Goal: Information Seeking & Learning: Learn about a topic

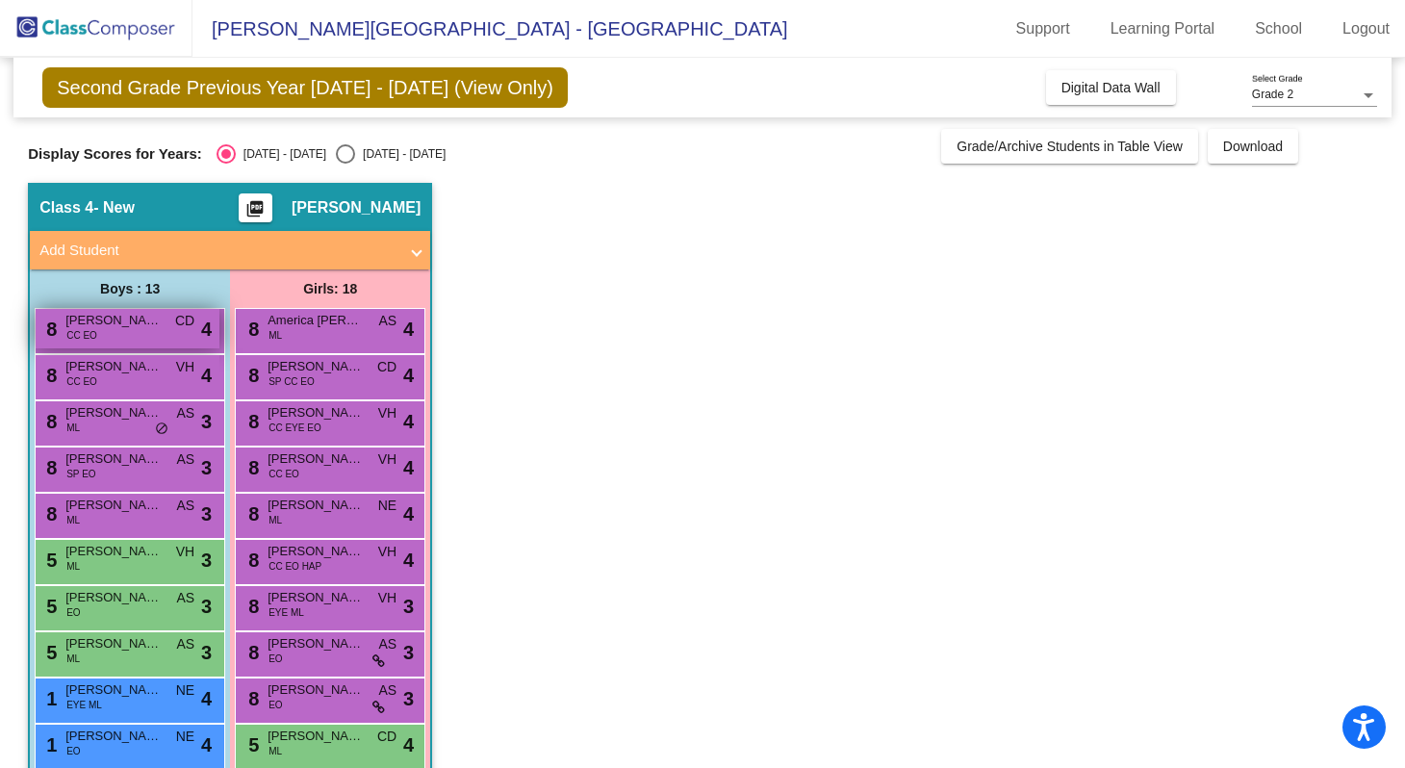
click at [145, 330] on div "8 [PERSON_NAME] CC EO CD lock do_not_disturb_alt 4" at bounding box center [128, 328] width 184 height 39
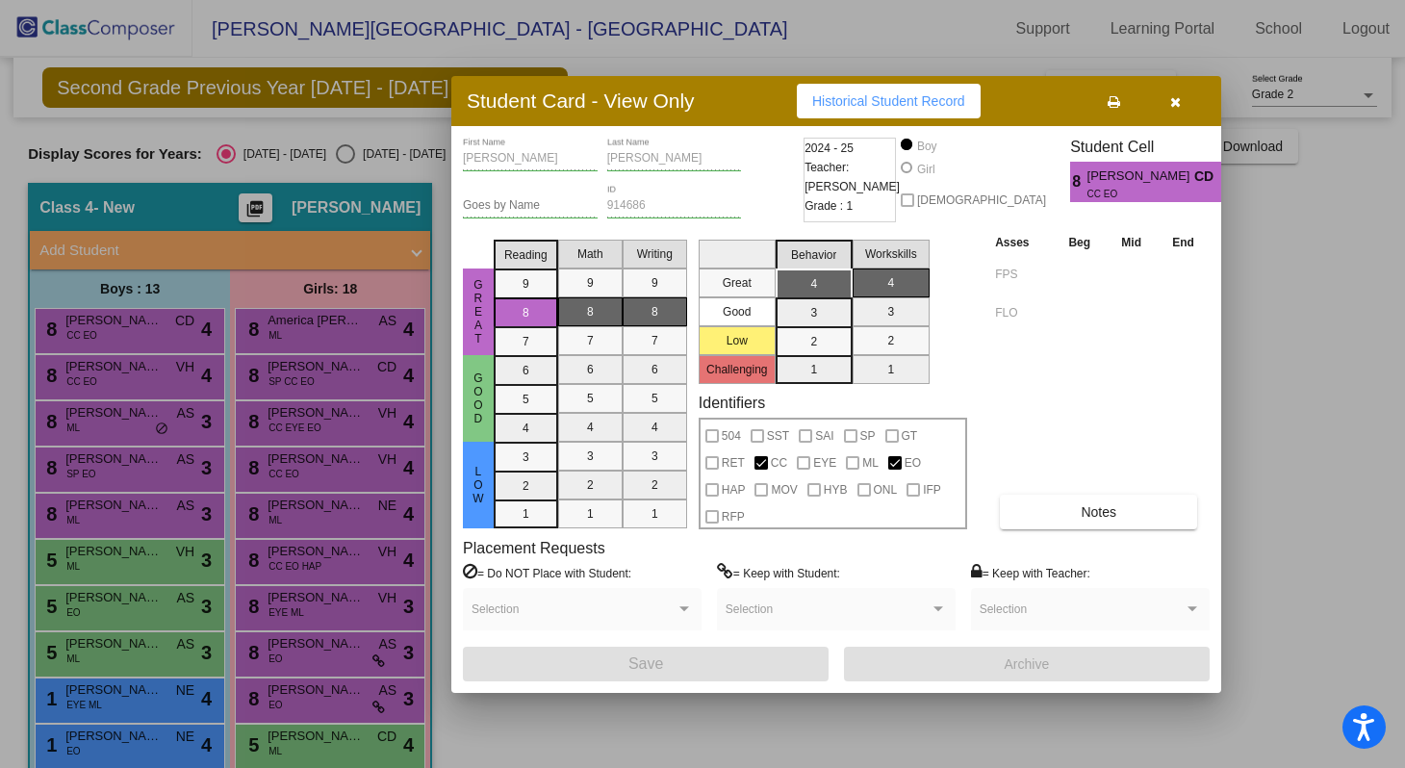
click at [1172, 114] on button "button" at bounding box center [1175, 101] width 62 height 35
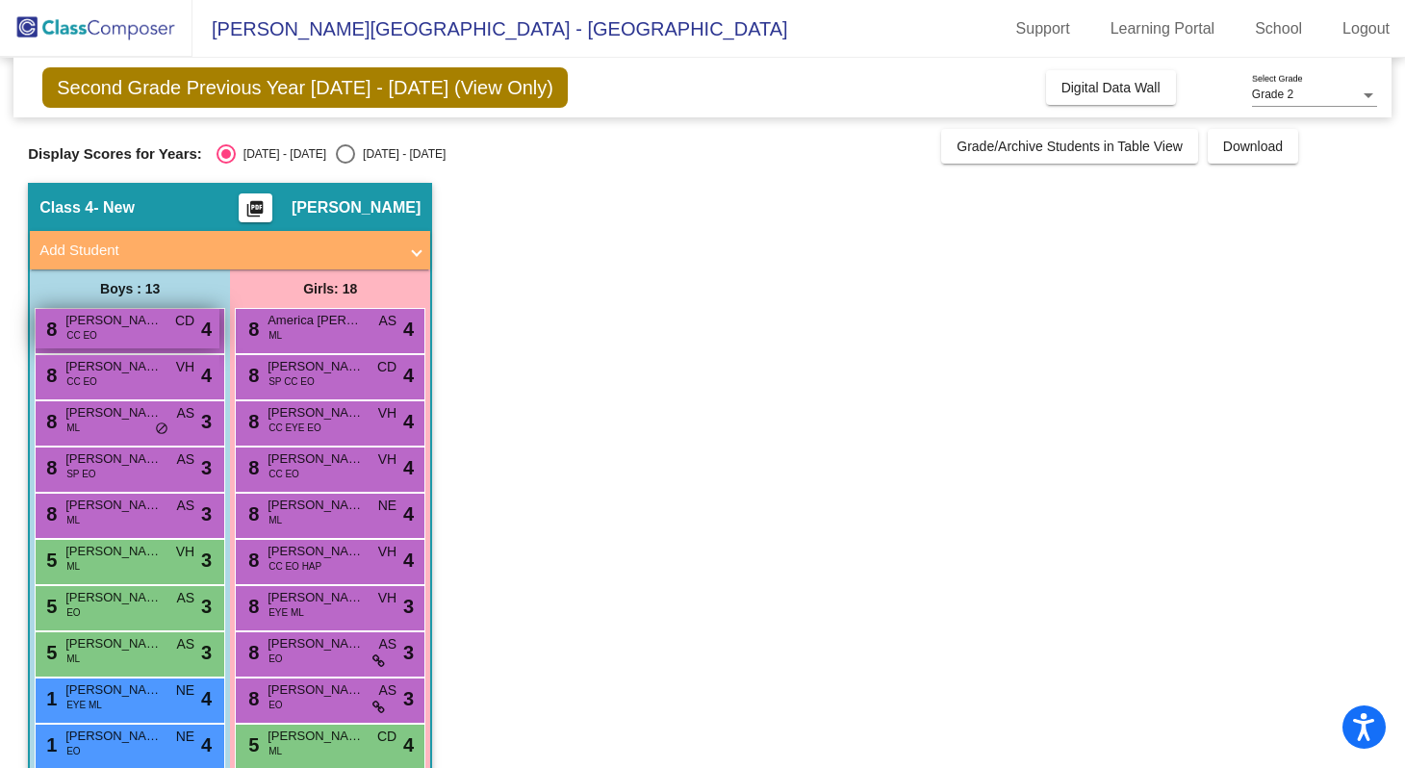
click at [107, 332] on div "8 [PERSON_NAME] CC EO CD lock do_not_disturb_alt 4" at bounding box center [128, 328] width 184 height 39
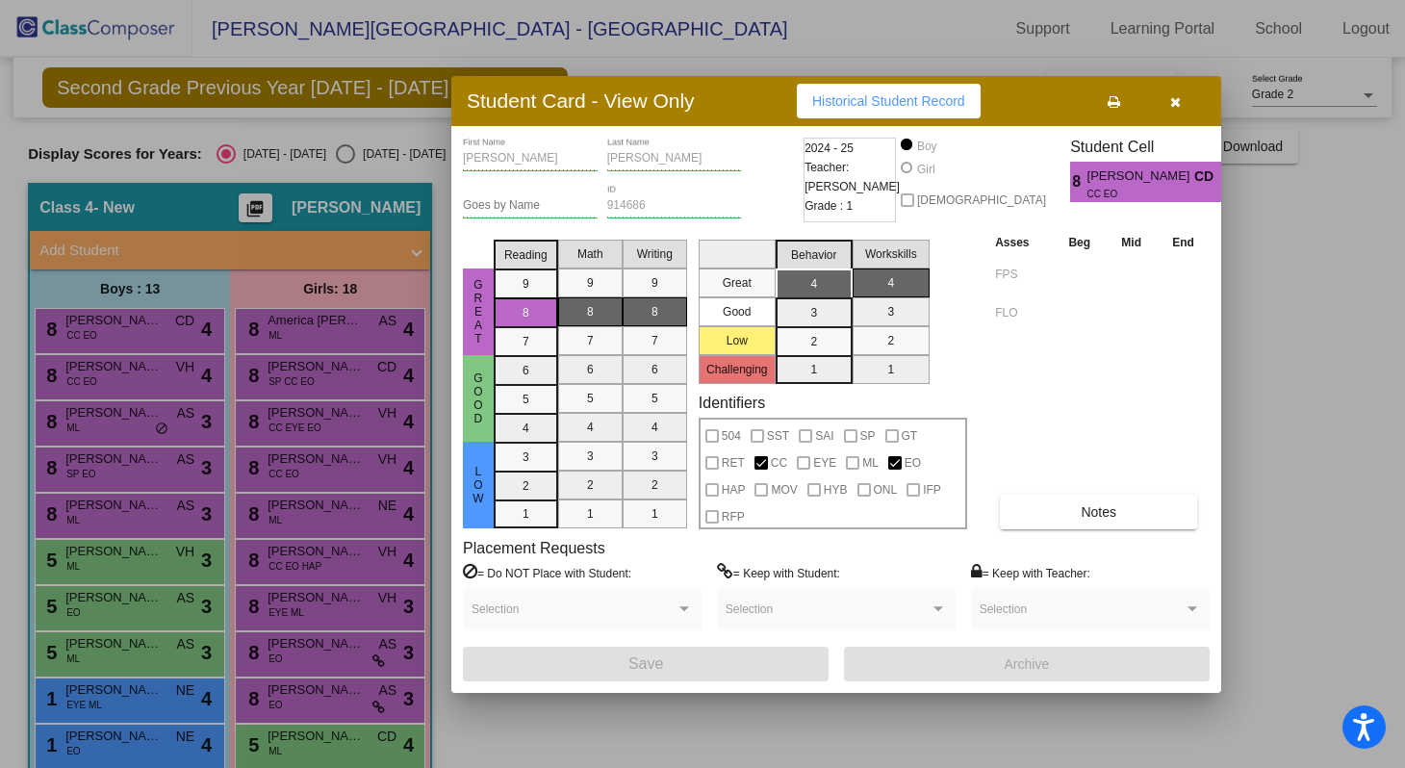
click at [269, 279] on div at bounding box center [702, 384] width 1405 height 768
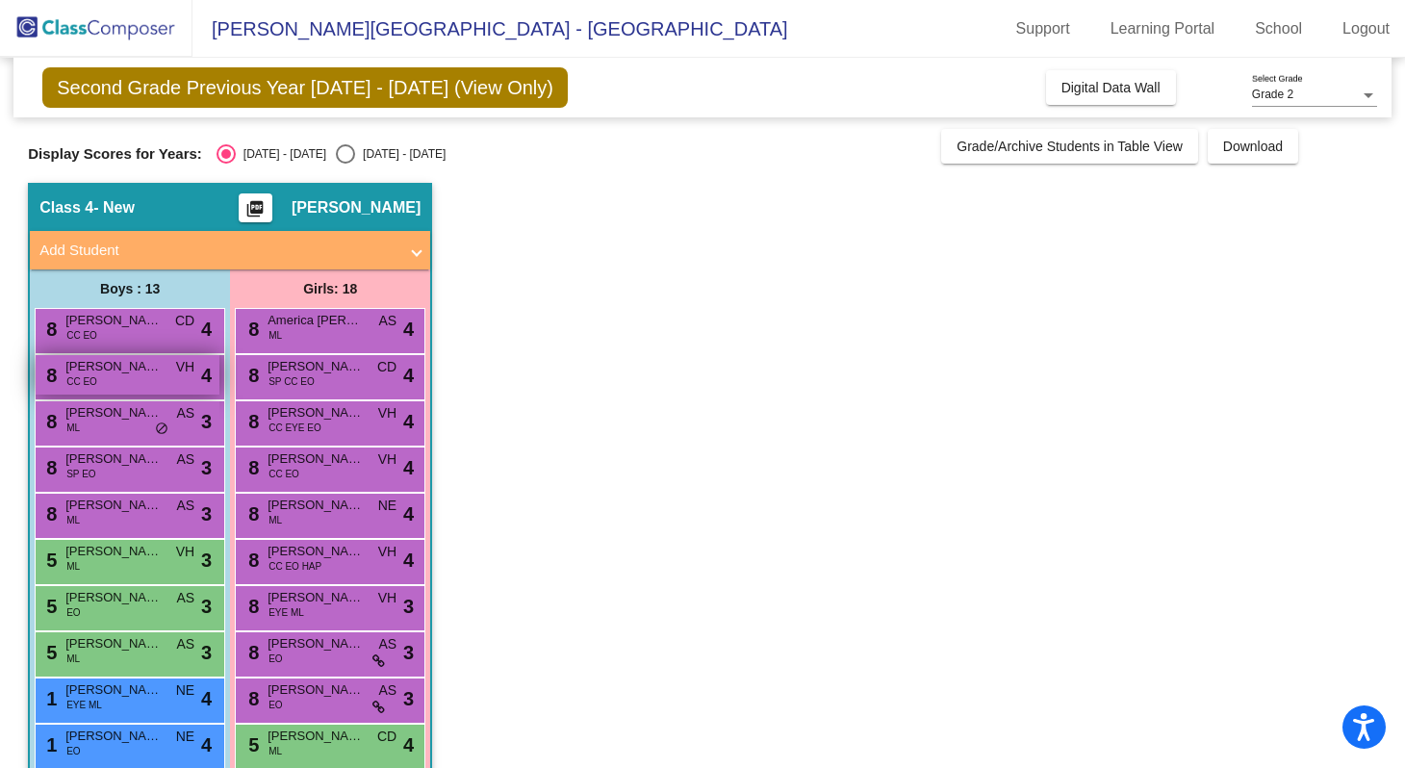
click at [128, 377] on div "8 [PERSON_NAME] CC EO VH lock do_not_disturb_alt 4" at bounding box center [128, 374] width 184 height 39
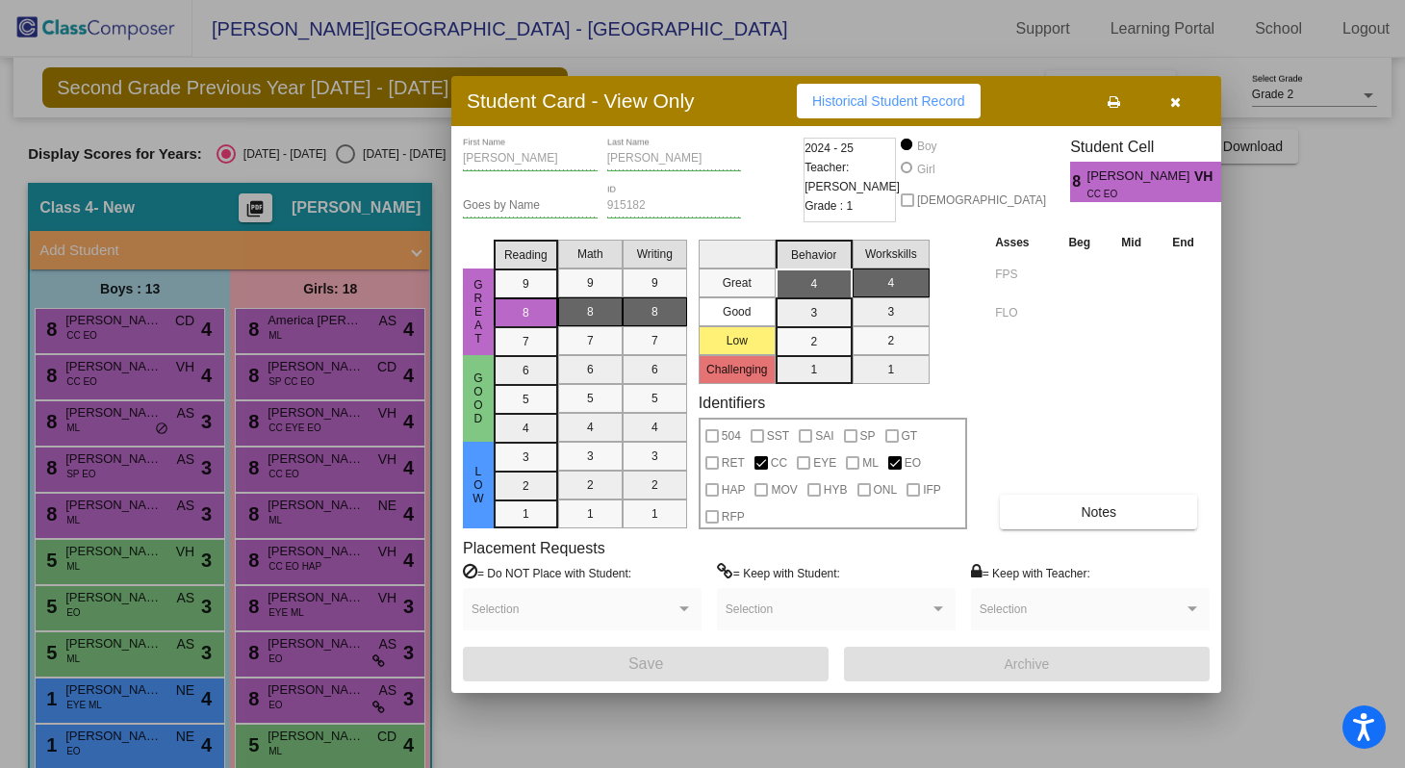
click at [115, 454] on div at bounding box center [702, 384] width 1405 height 768
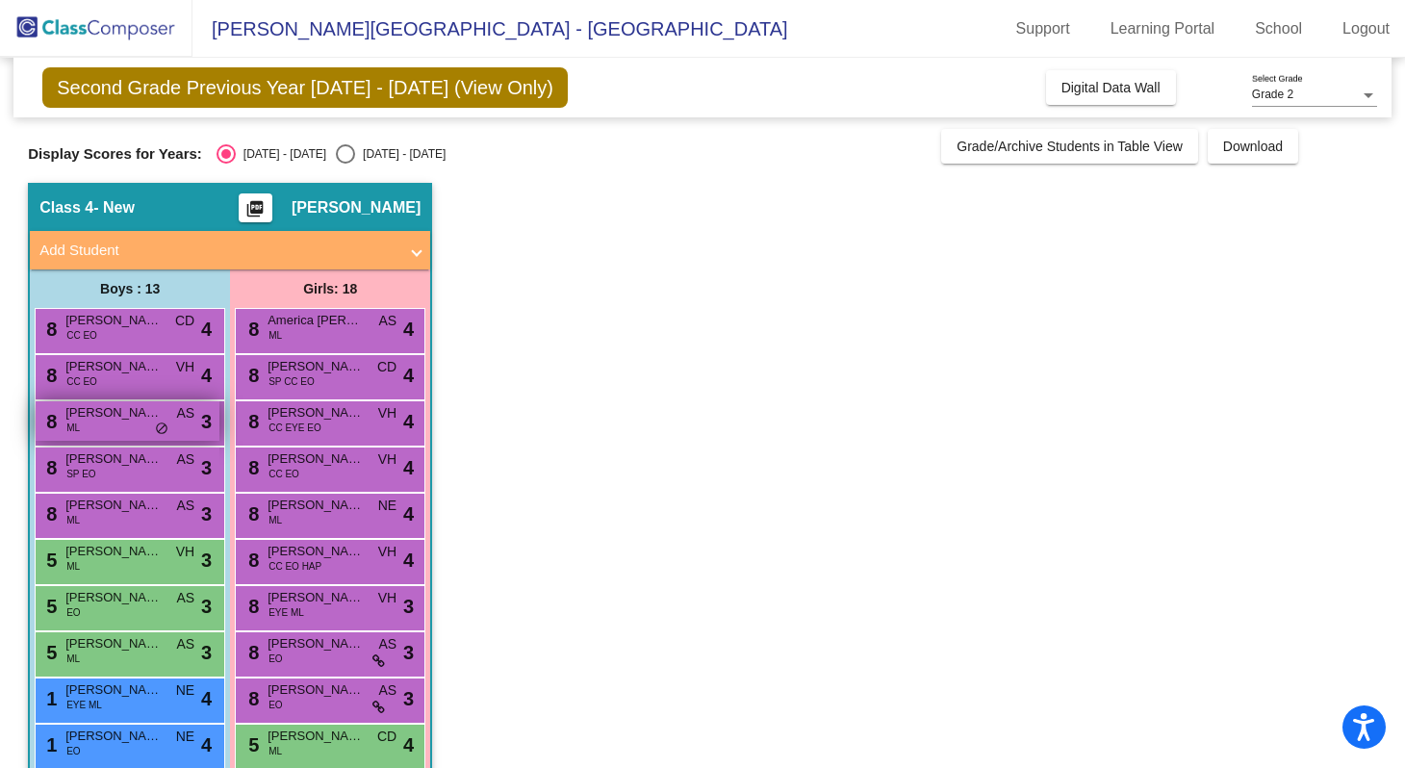
click at [96, 426] on div "8 [PERSON_NAME] [PERSON_NAME] AS lock do_not_disturb_alt 3" at bounding box center [128, 420] width 184 height 39
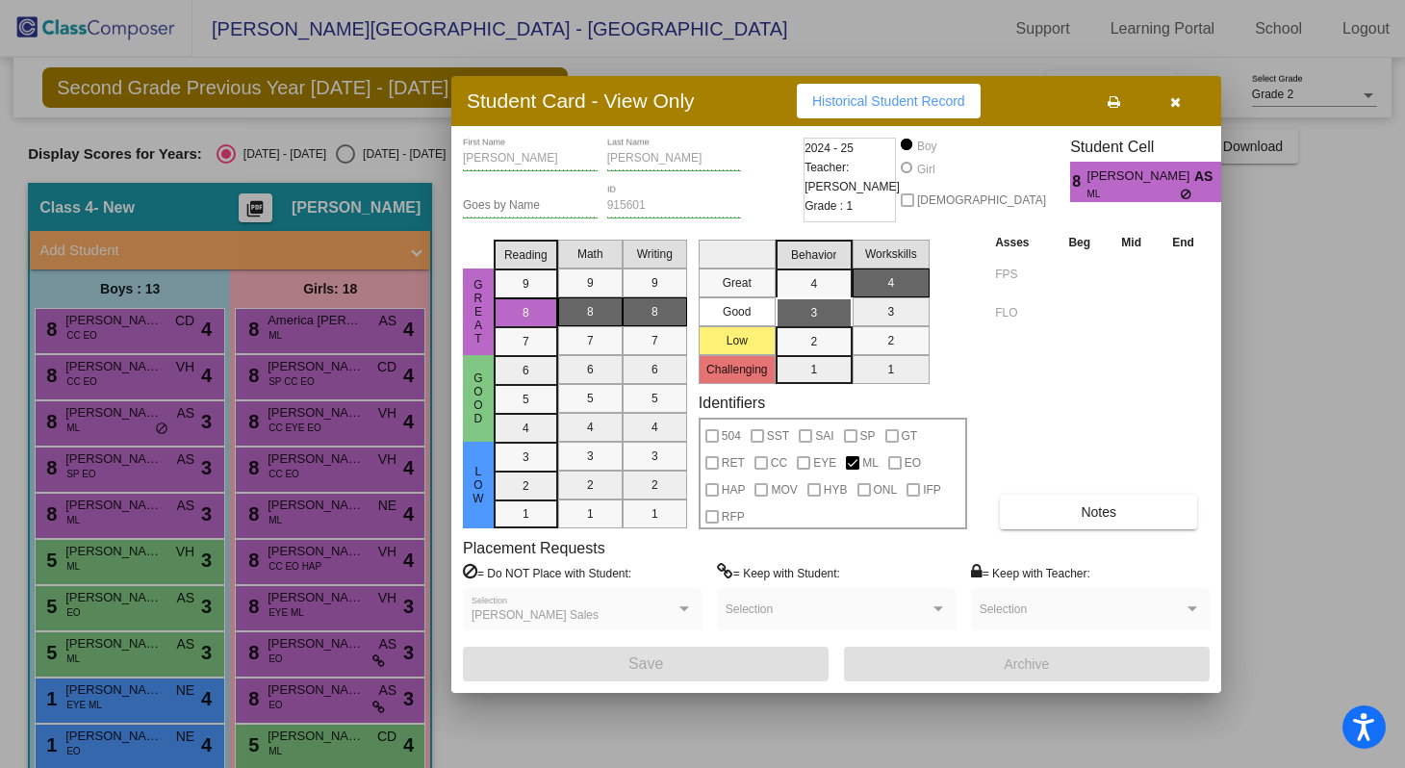
click at [115, 465] on div at bounding box center [702, 384] width 1405 height 768
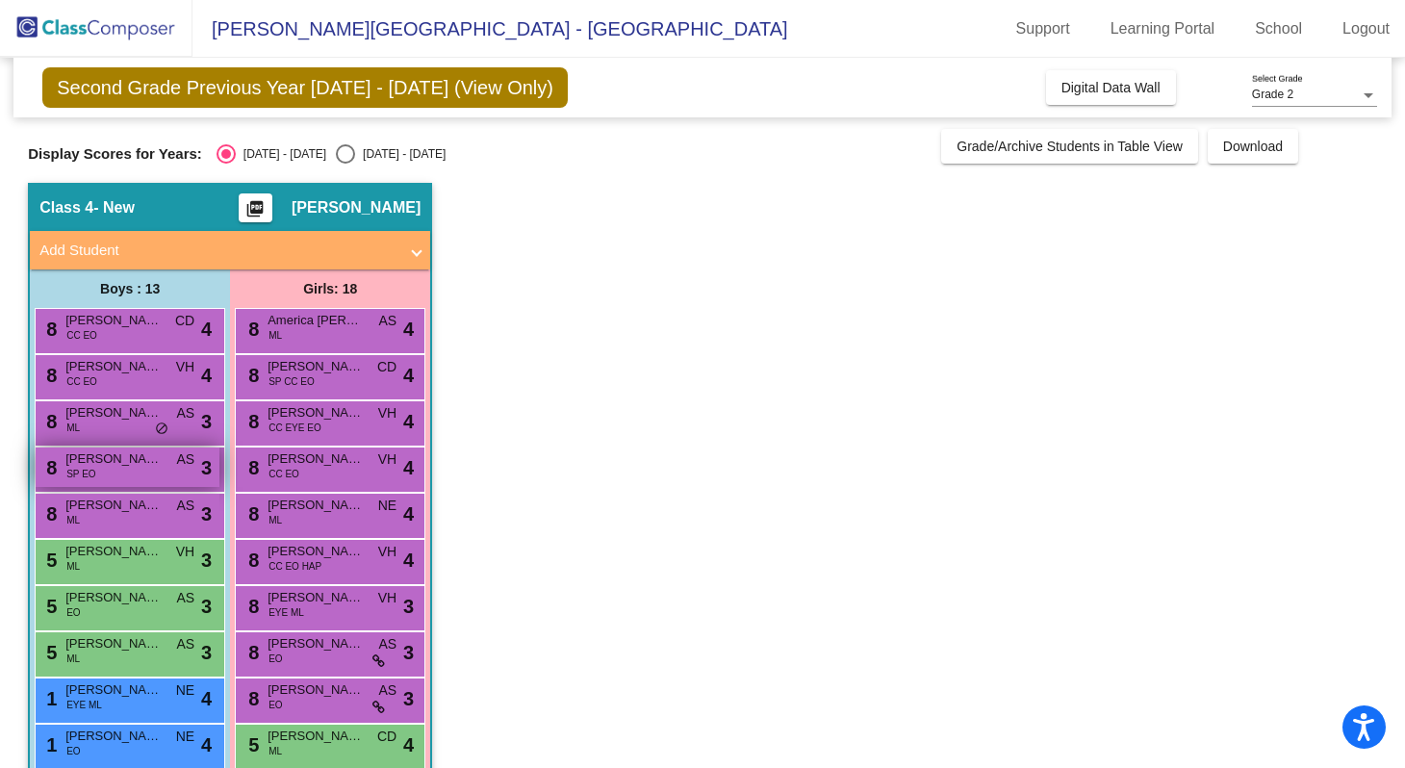
click at [114, 465] on span "[PERSON_NAME]" at bounding box center [113, 458] width 96 height 19
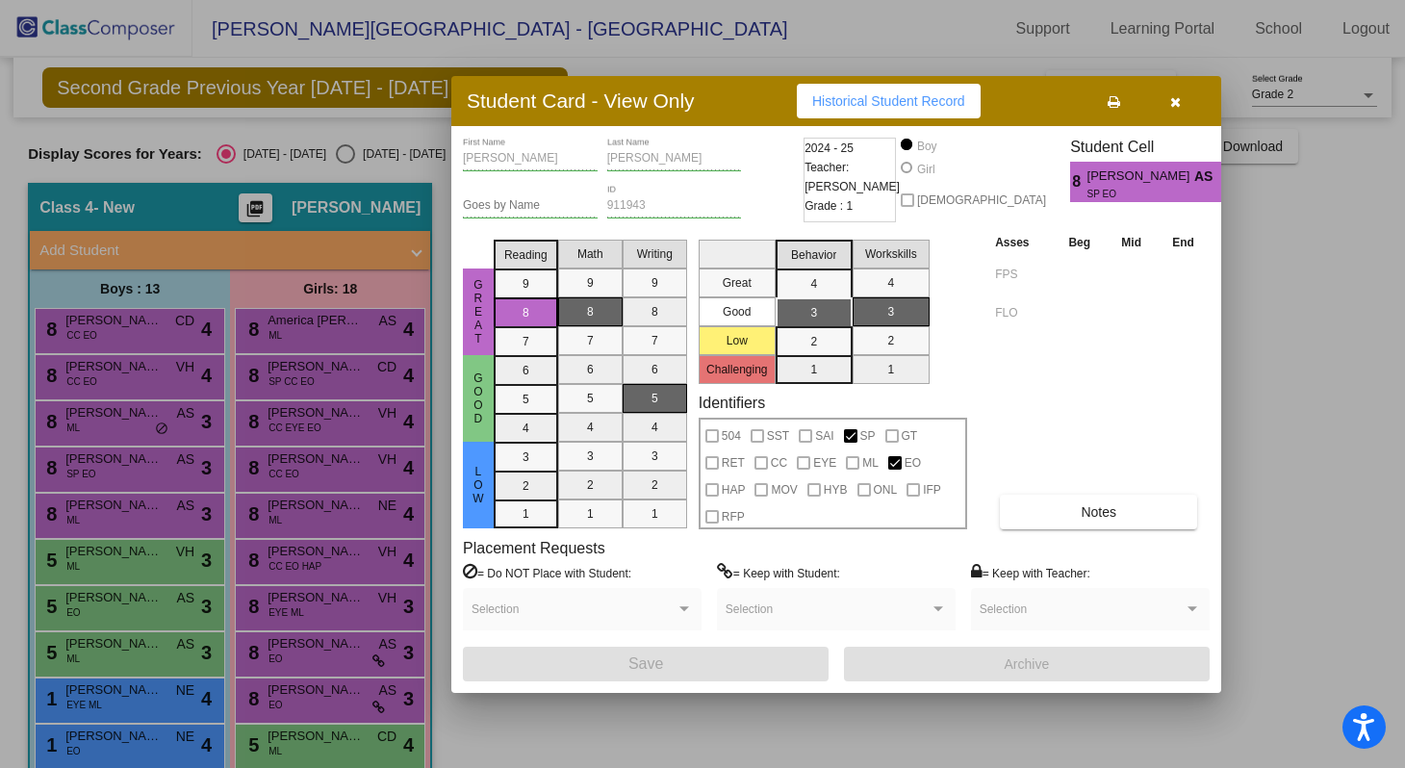
click at [129, 506] on div at bounding box center [702, 384] width 1405 height 768
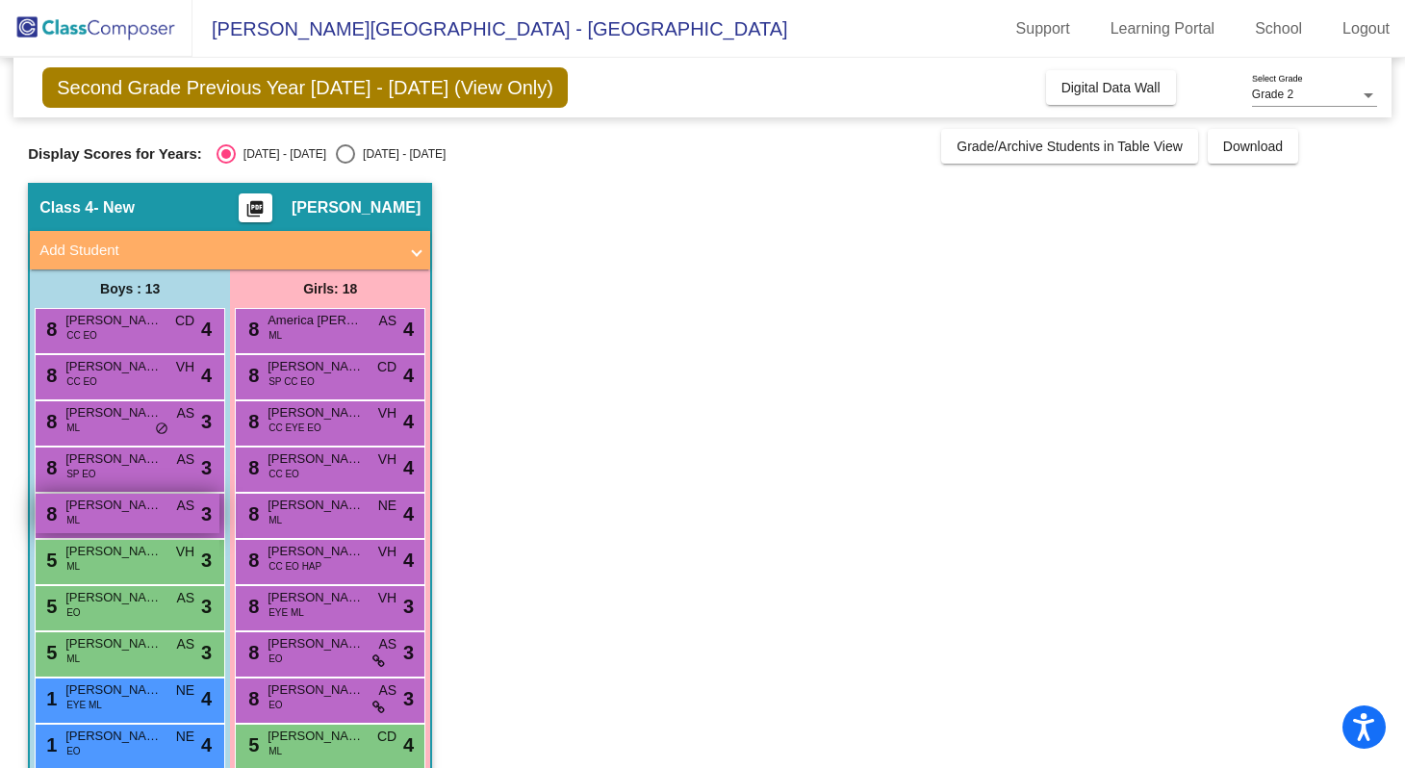
click at [129, 508] on span "[PERSON_NAME]" at bounding box center [113, 505] width 96 height 19
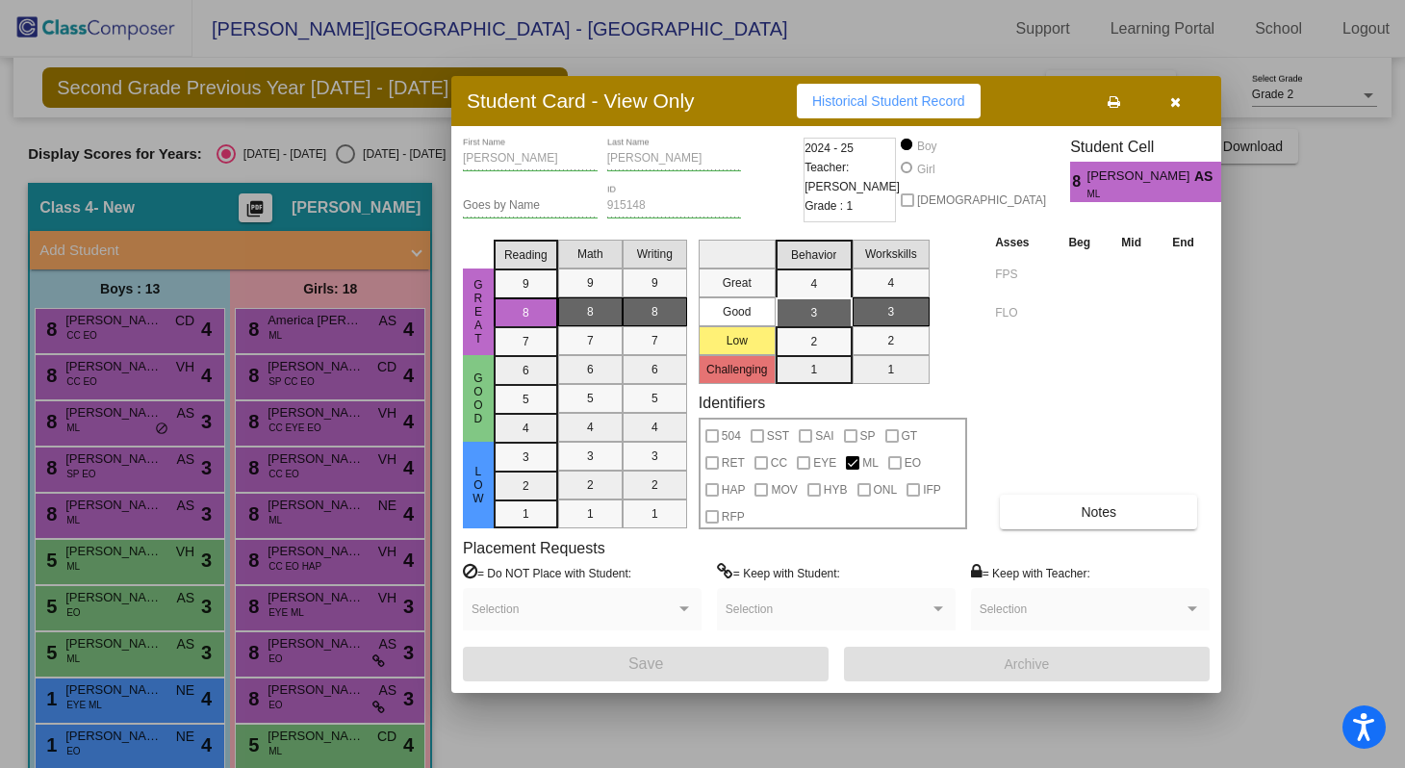
click at [157, 474] on div at bounding box center [702, 384] width 1405 height 768
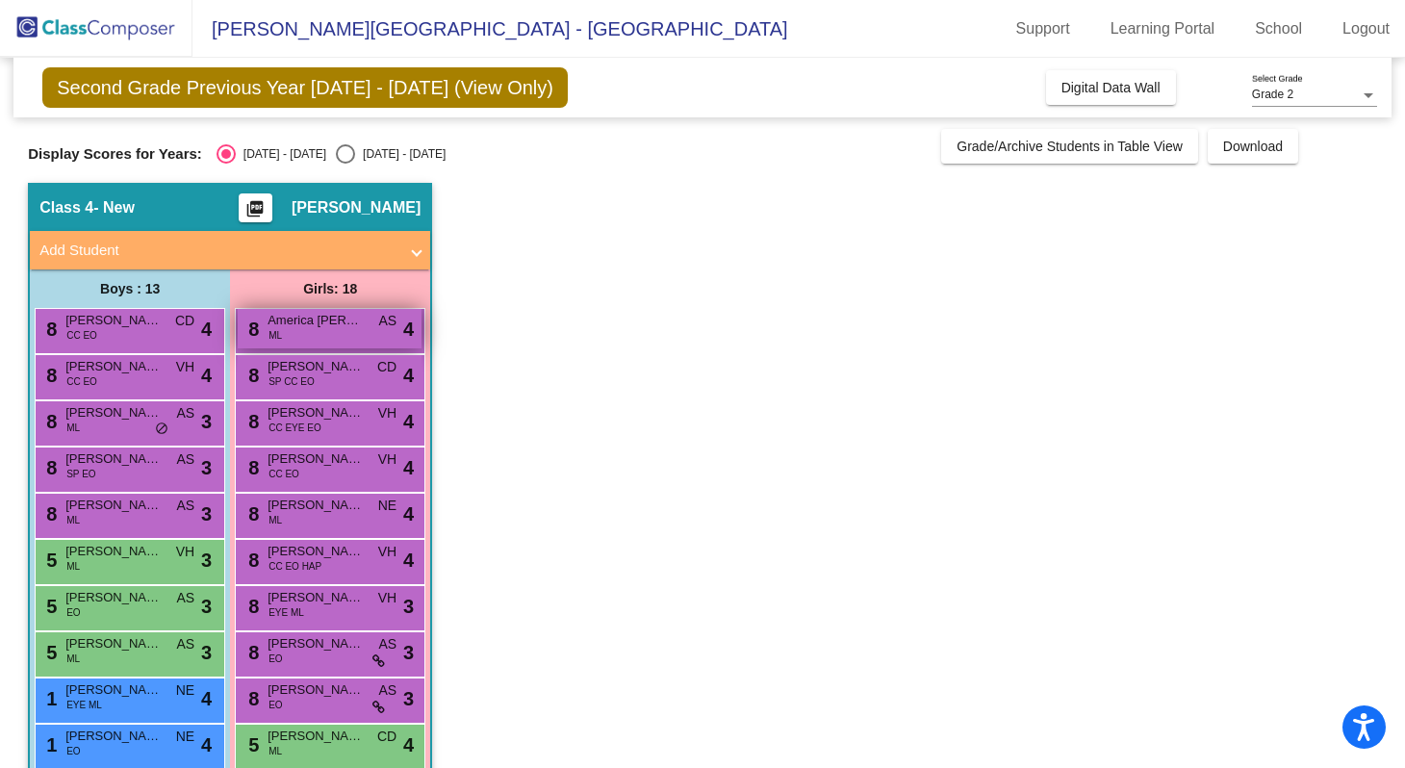
click at [281, 335] on span "ML" at bounding box center [275, 335] width 13 height 14
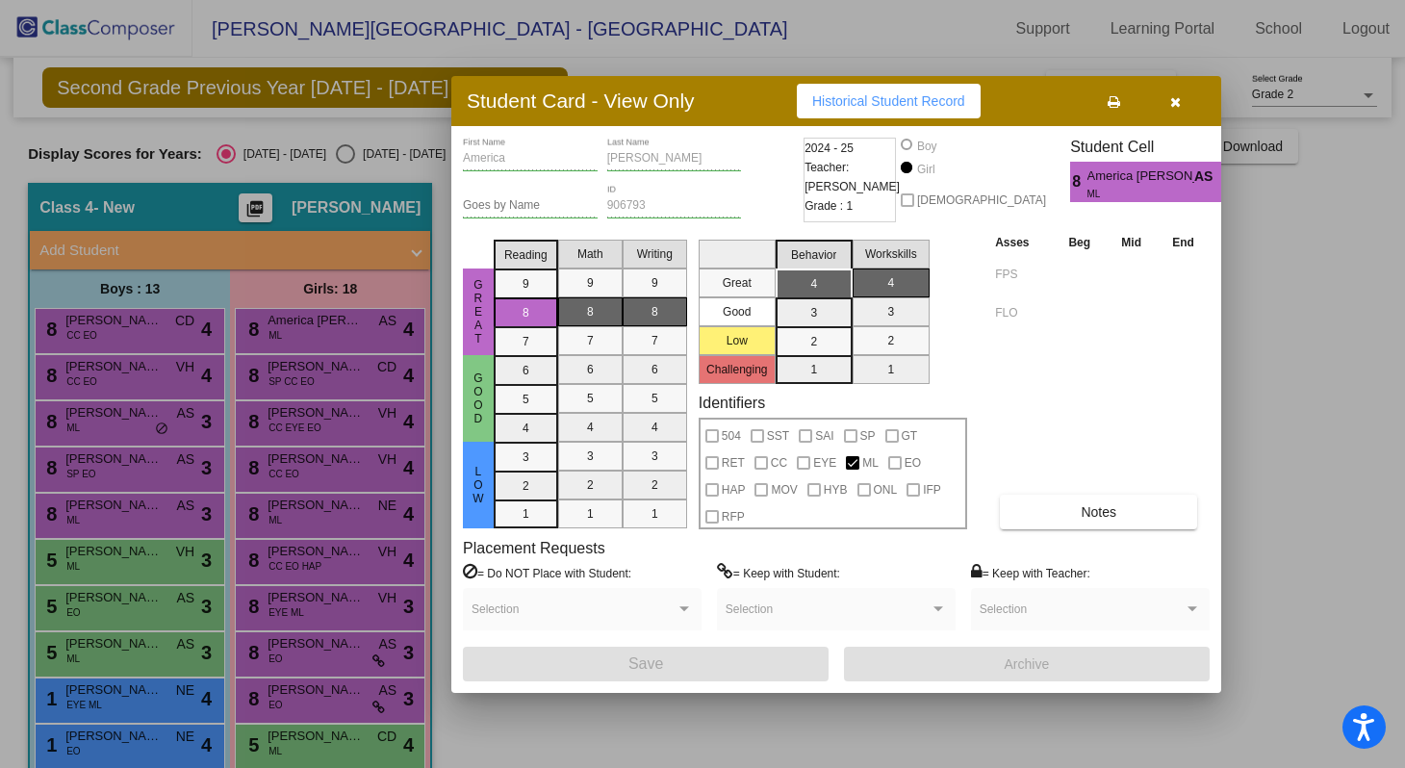
click at [251, 388] on div at bounding box center [702, 384] width 1405 height 768
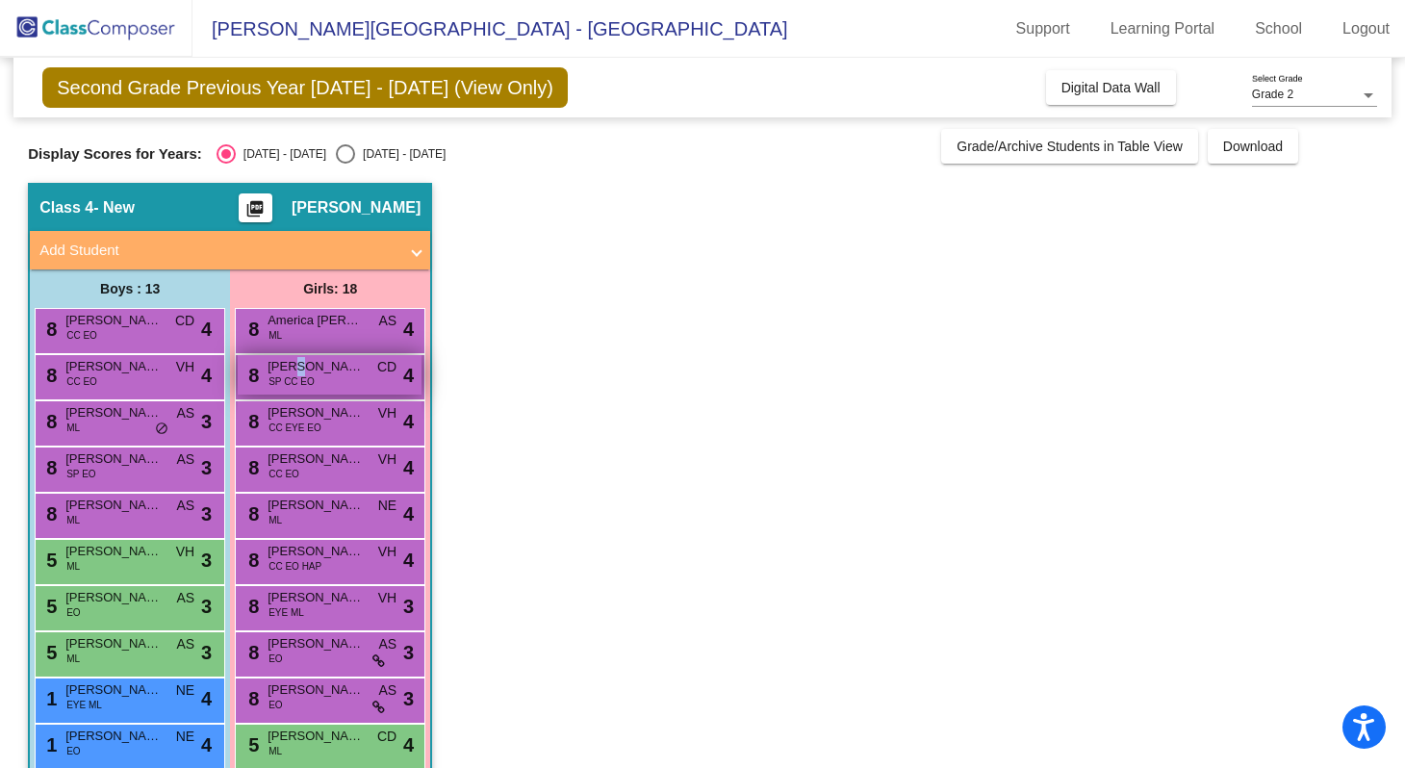
click at [295, 366] on span "[PERSON_NAME]" at bounding box center [316, 366] width 96 height 19
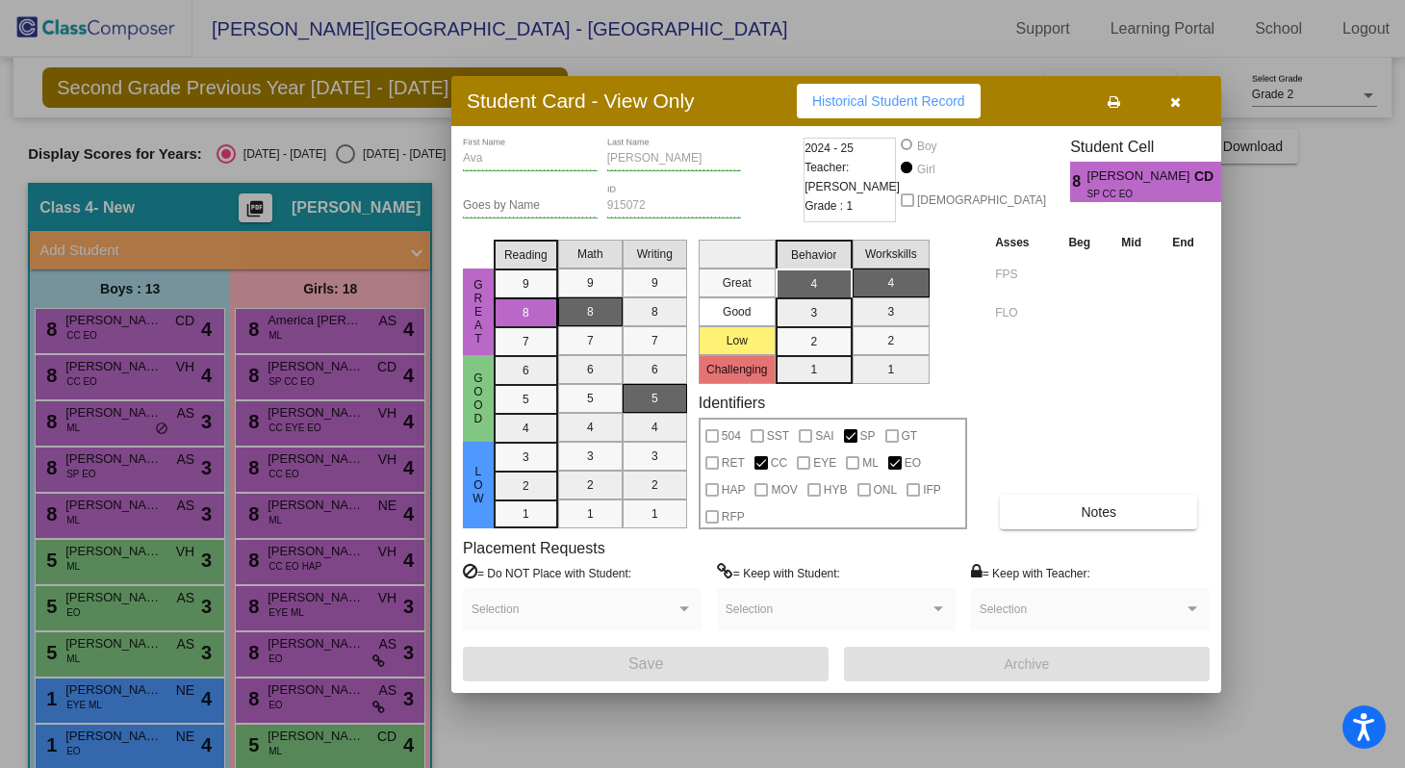
click at [215, 426] on div at bounding box center [702, 384] width 1405 height 768
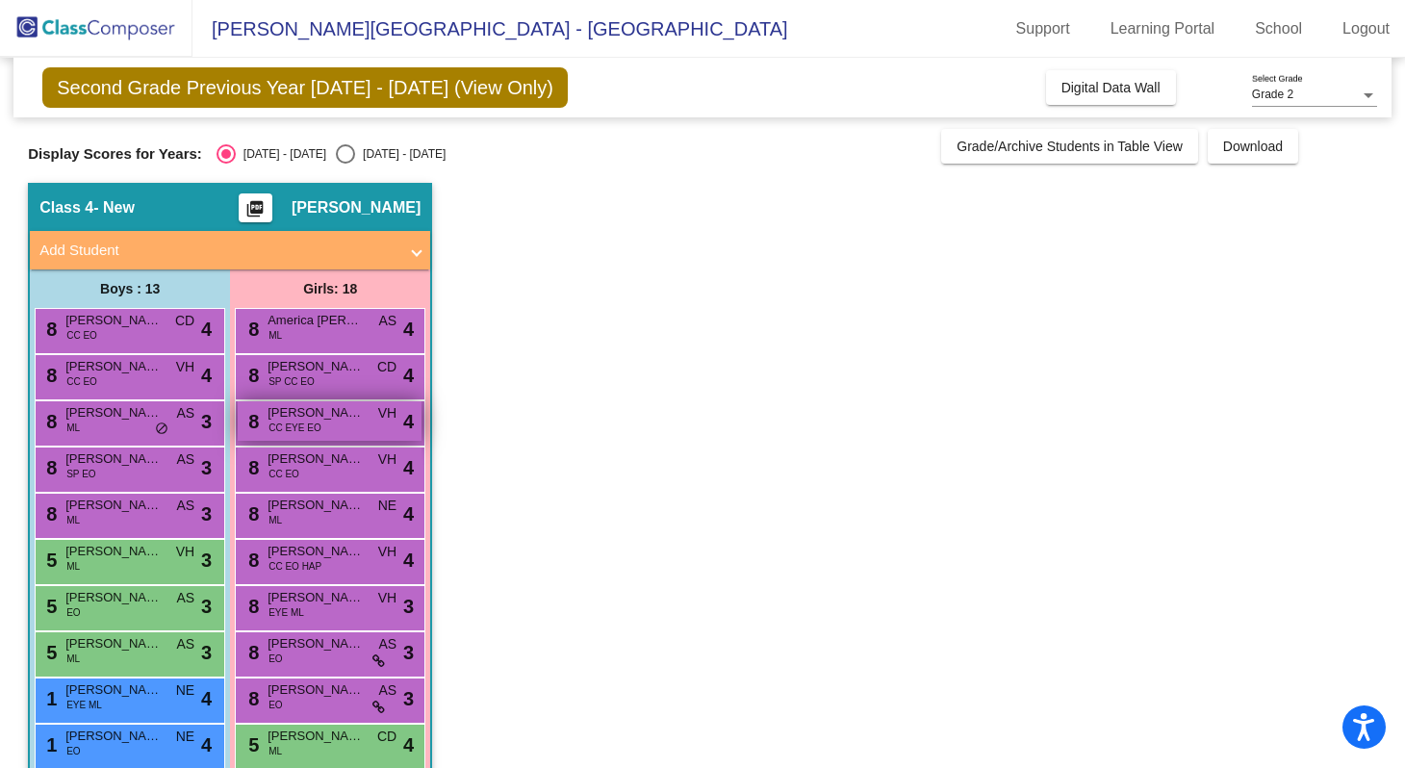
click at [306, 429] on span "CC EYE EO" at bounding box center [295, 428] width 52 height 14
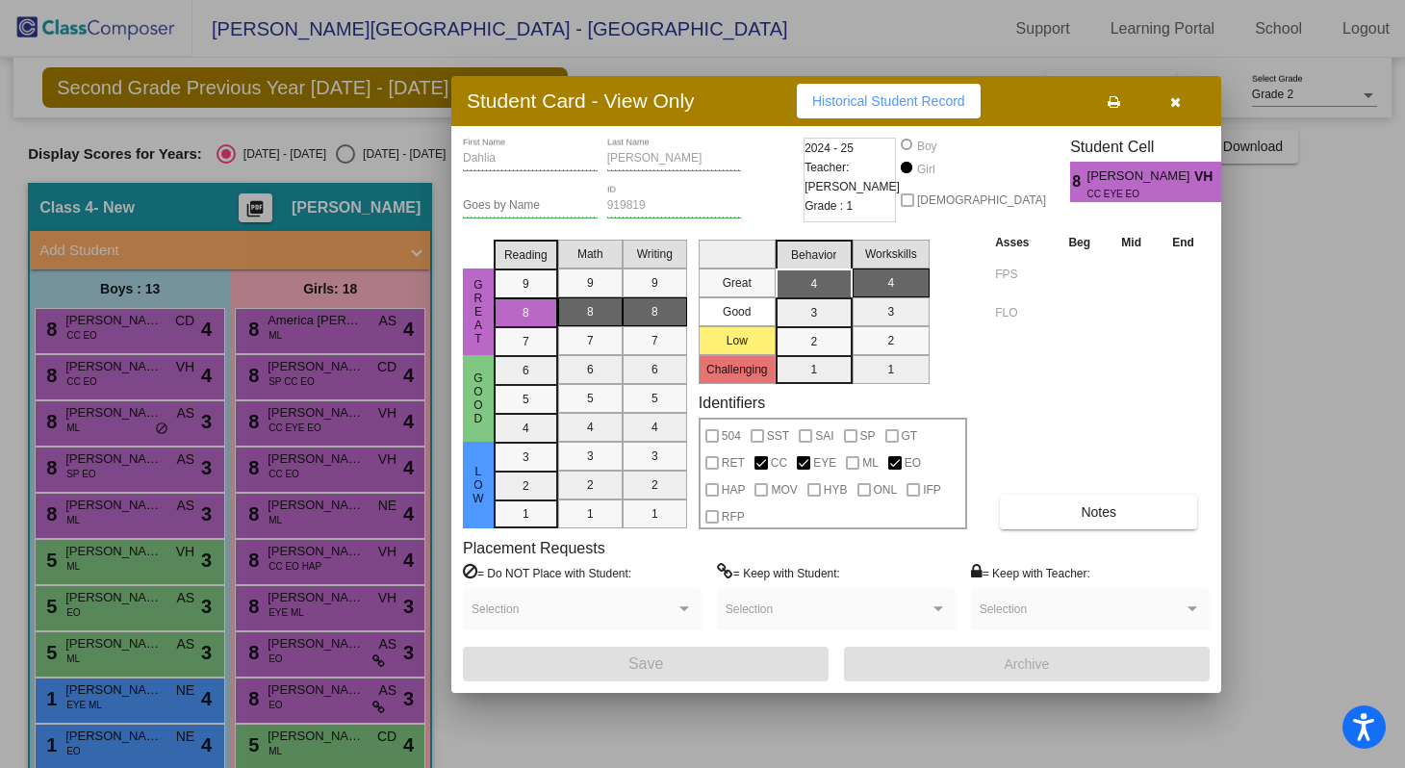
click at [255, 465] on div at bounding box center [702, 384] width 1405 height 768
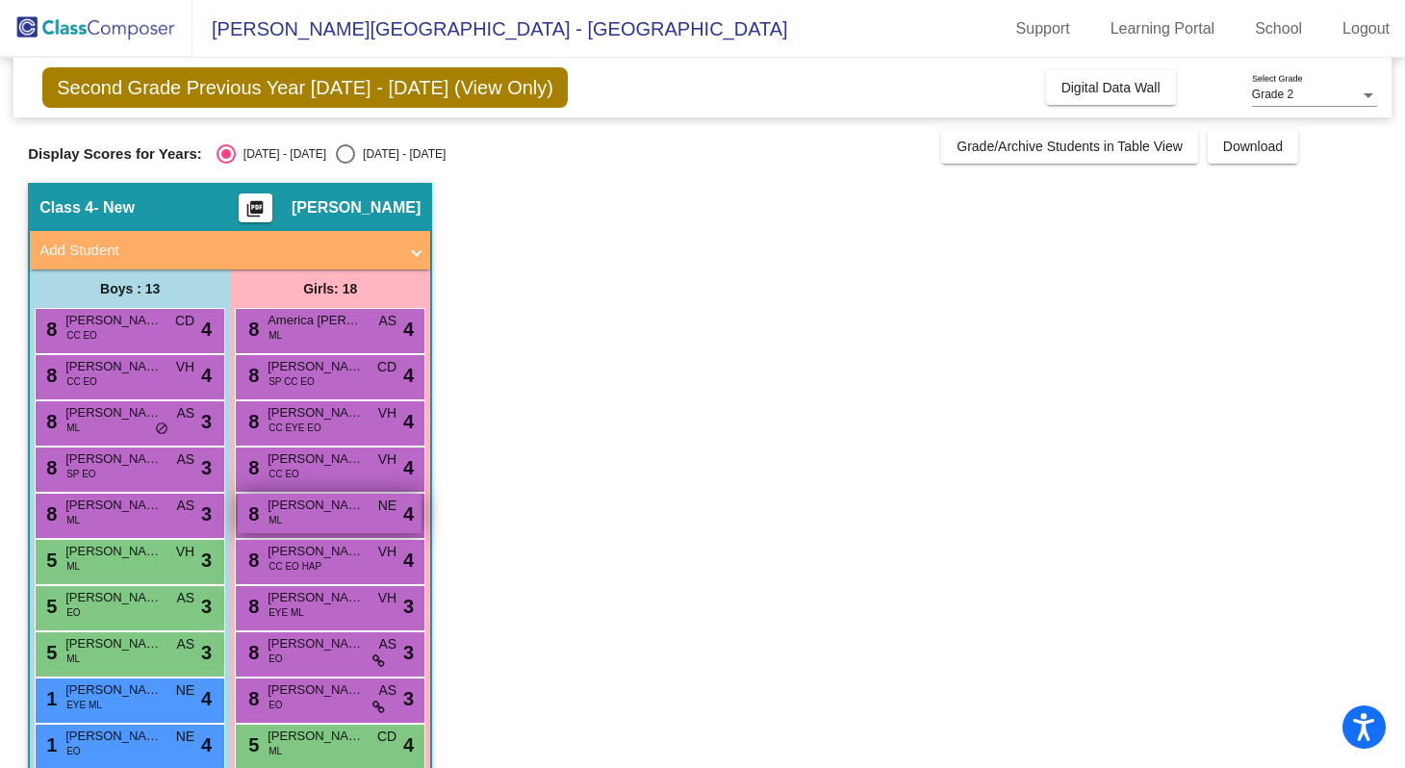
click at [318, 501] on span "[PERSON_NAME]" at bounding box center [316, 505] width 96 height 19
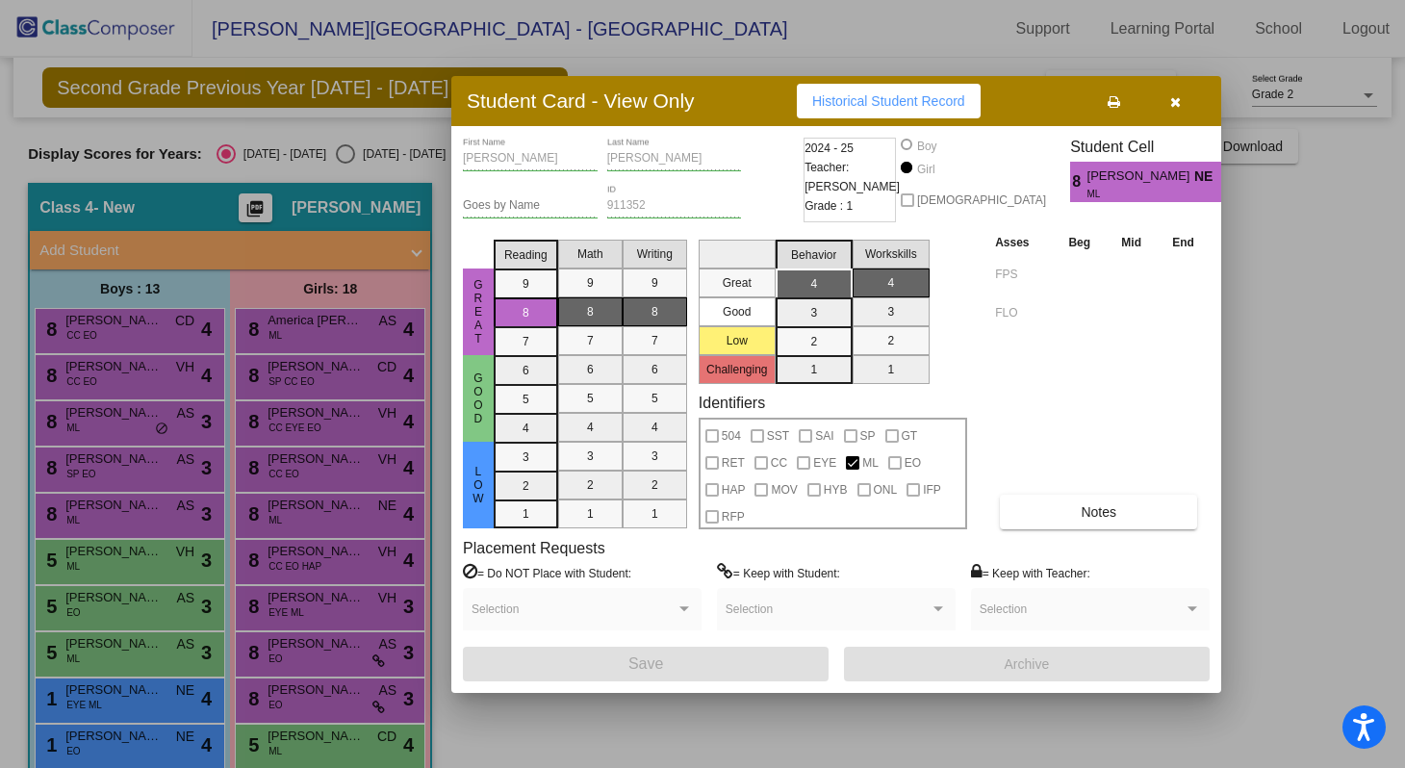
click at [252, 531] on div at bounding box center [702, 384] width 1405 height 768
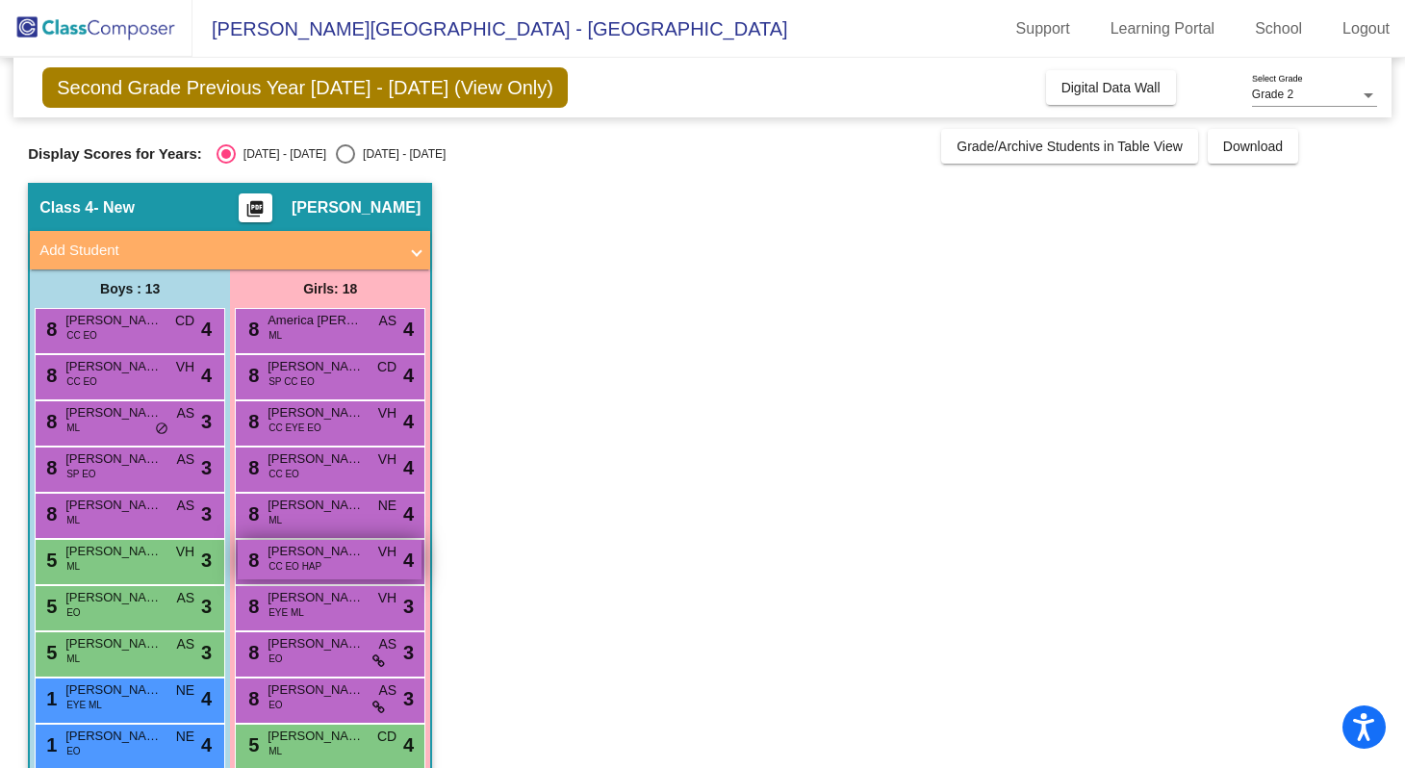
click at [339, 553] on span "[PERSON_NAME]" at bounding box center [316, 551] width 96 height 19
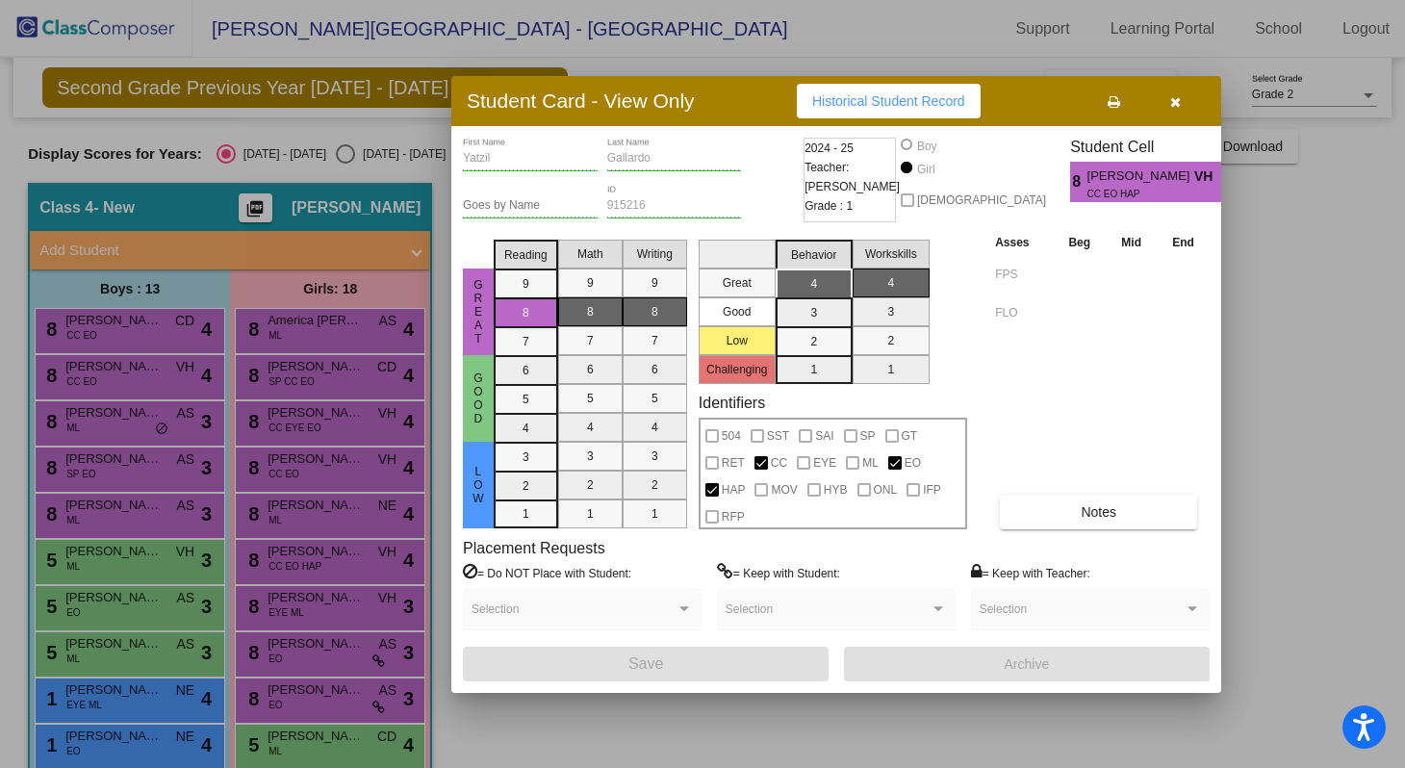
click at [269, 589] on div at bounding box center [702, 384] width 1405 height 768
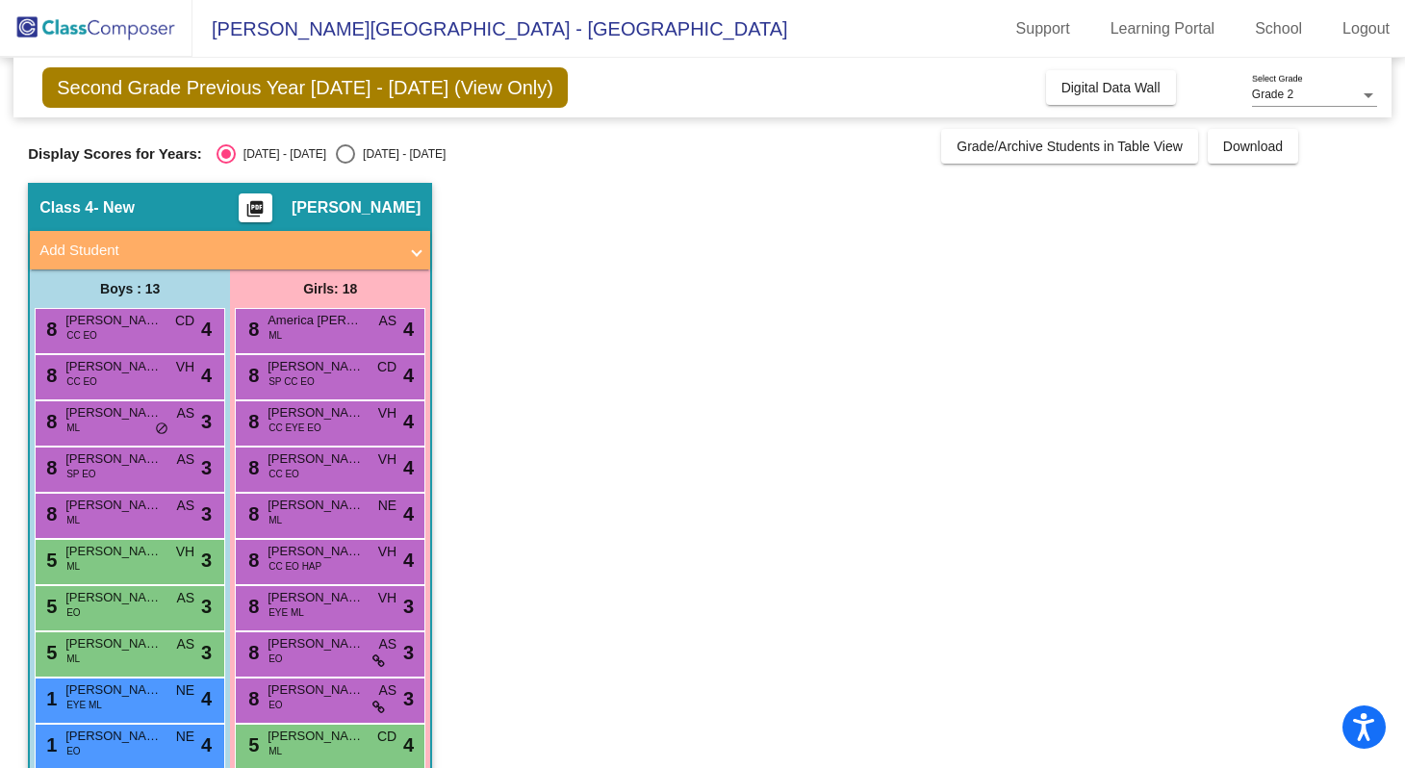
click at [349, 627] on div "8 [PERSON_NAME] EYE ML VH lock do_not_disturb_alt 3" at bounding box center [330, 608] width 191 height 46
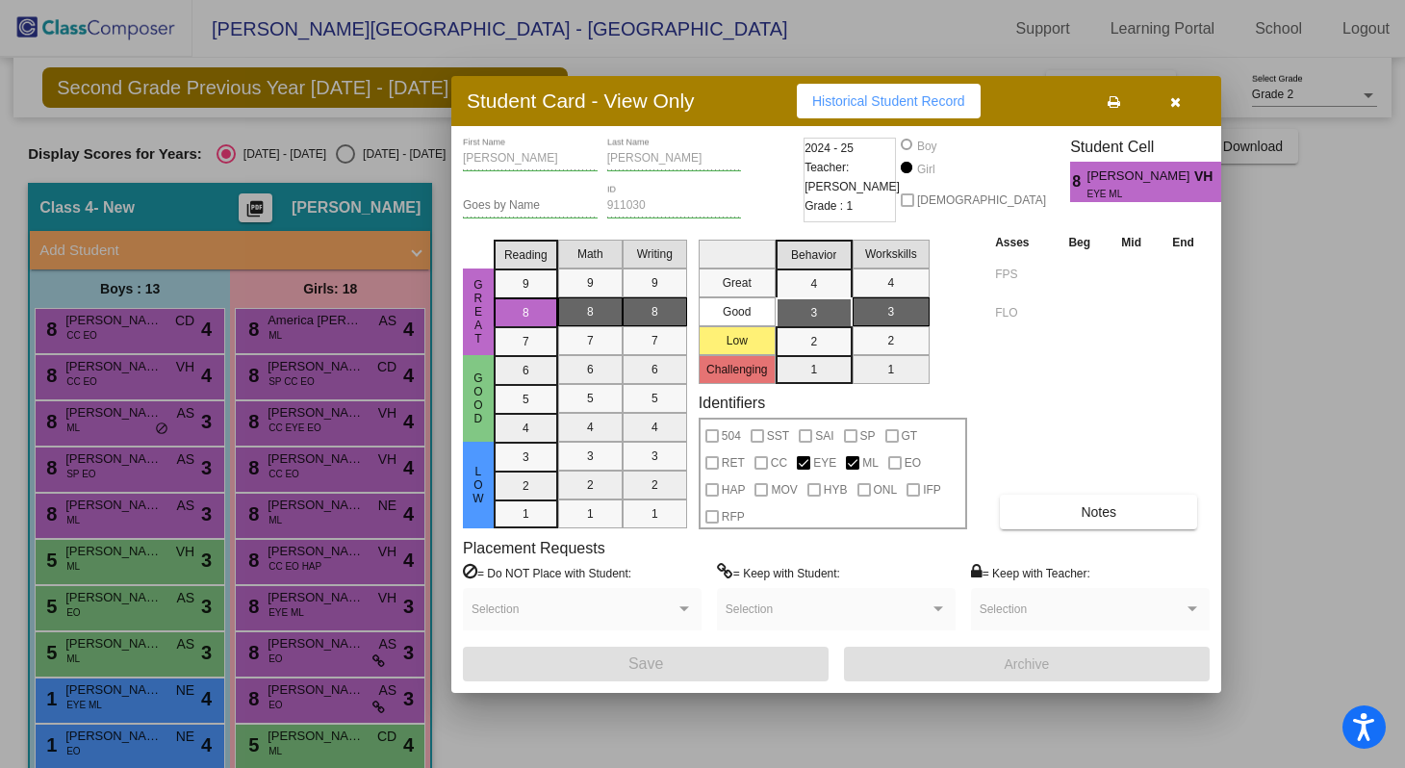
click at [295, 653] on div at bounding box center [702, 384] width 1405 height 768
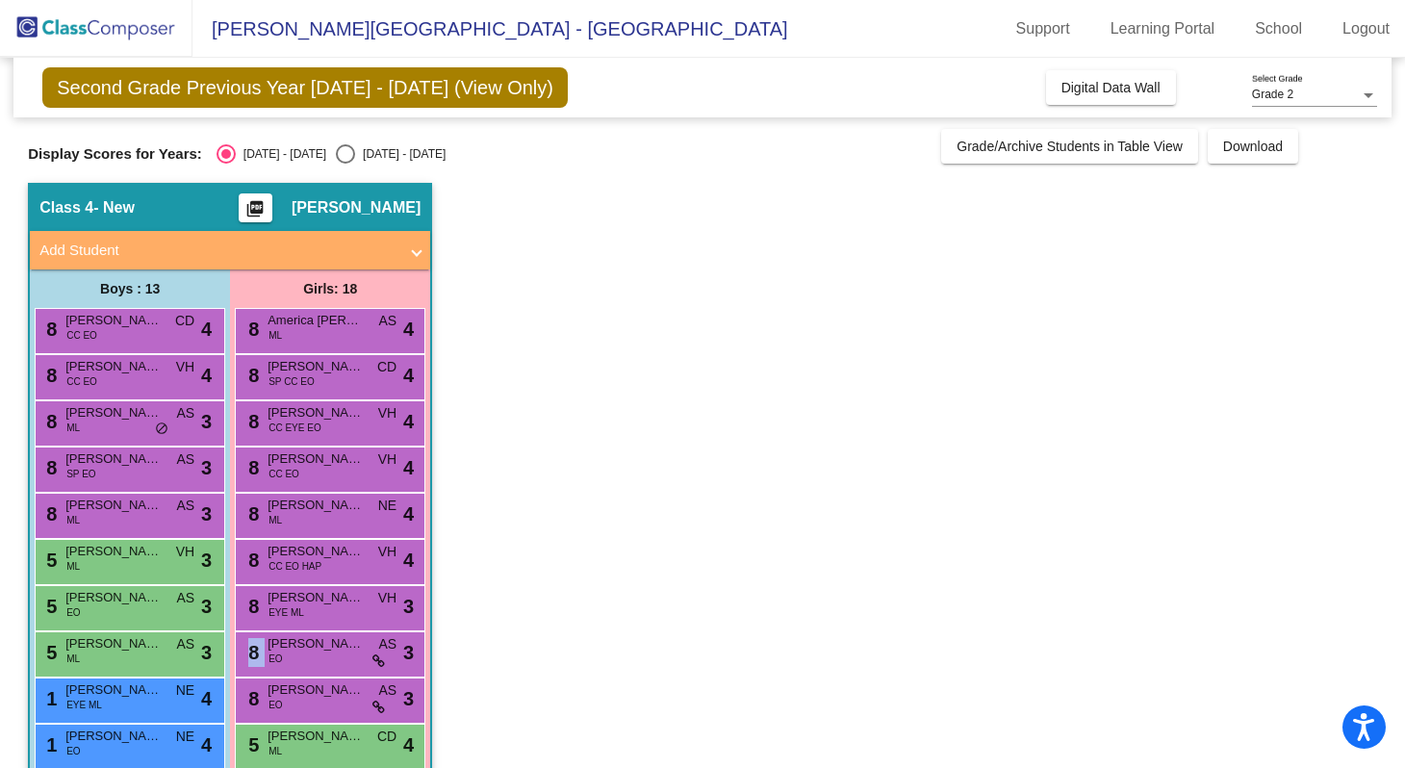
click at [295, 653] on div "8 [PERSON_NAME] EO AS lock do_not_disturb_alt 3" at bounding box center [330, 651] width 184 height 39
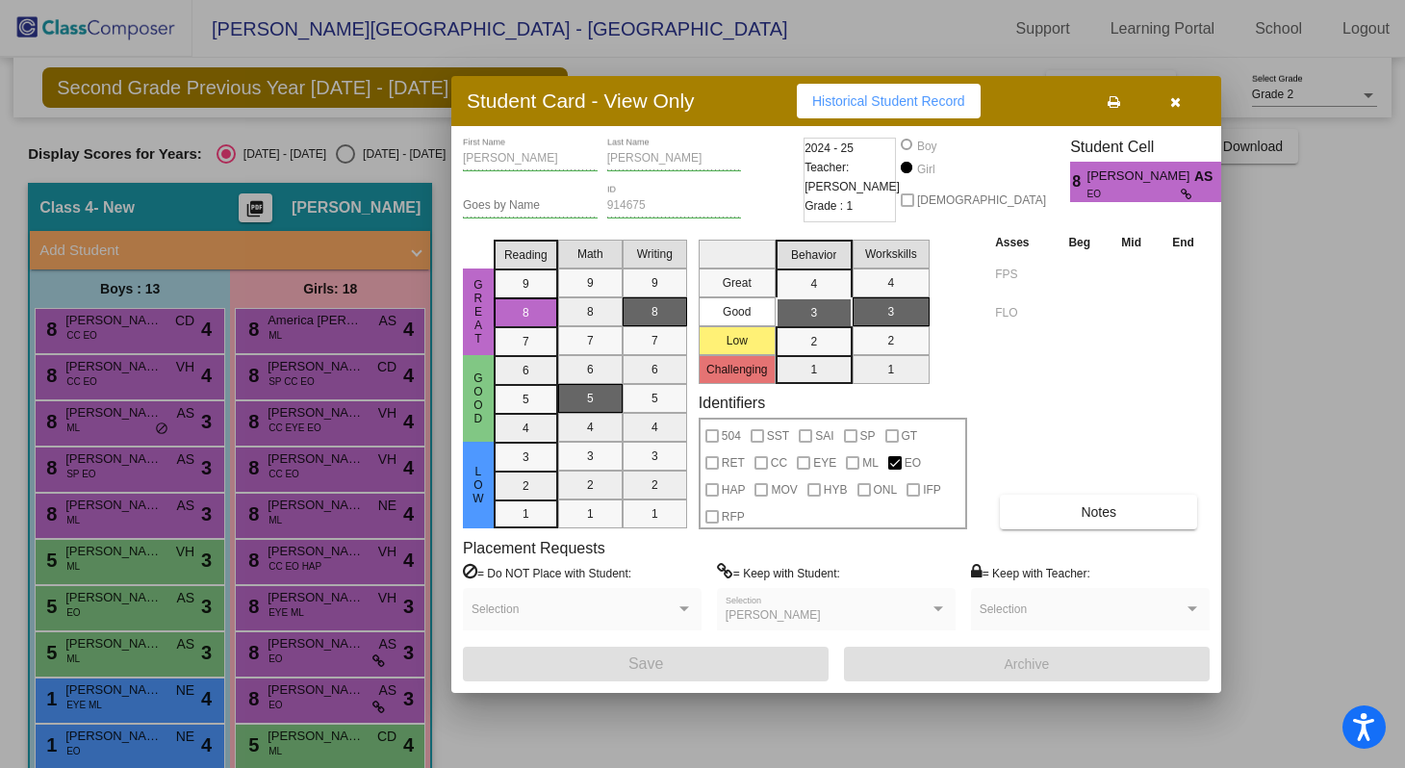
click at [288, 653] on div at bounding box center [702, 384] width 1405 height 768
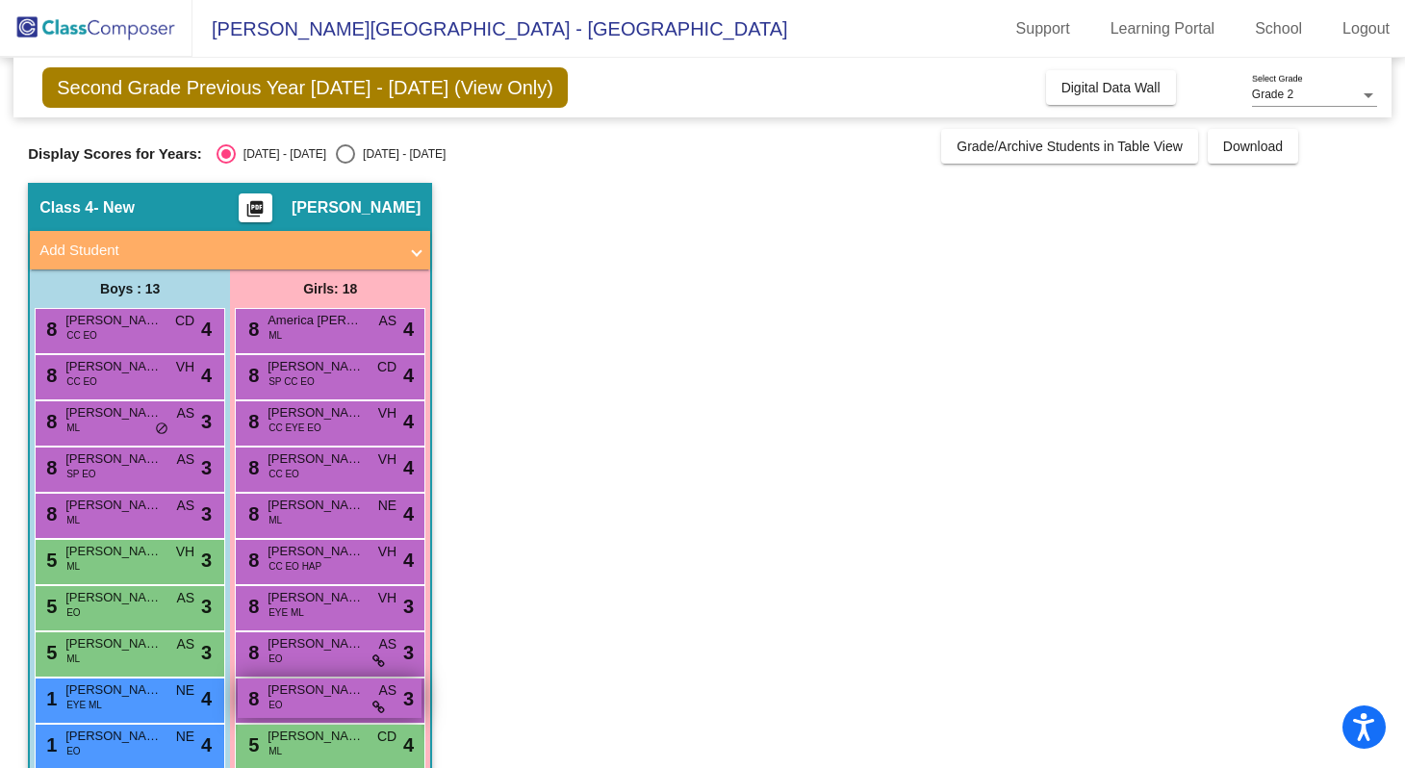
click at [297, 690] on span "[PERSON_NAME]" at bounding box center [316, 689] width 96 height 19
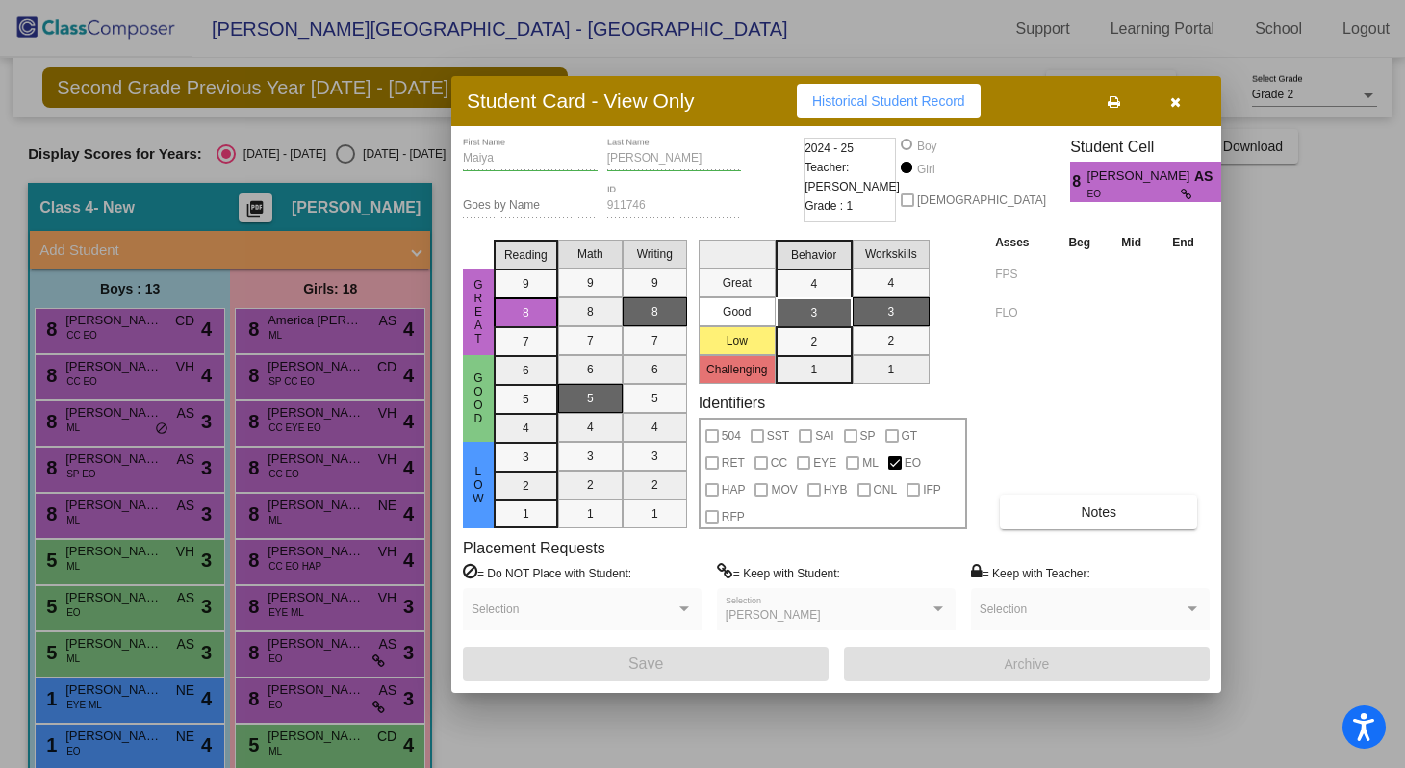
click at [1271, 437] on div at bounding box center [702, 384] width 1405 height 768
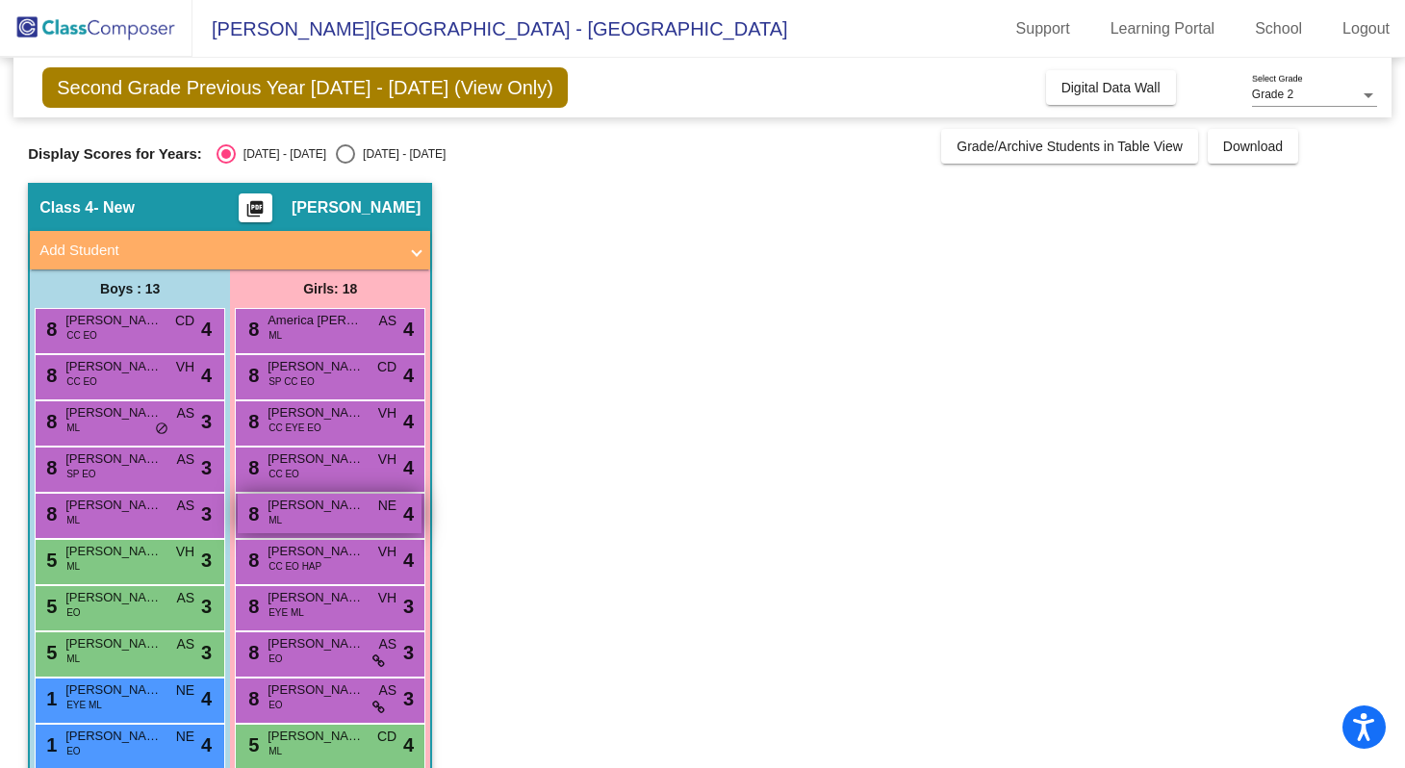
click at [348, 507] on span "[PERSON_NAME]" at bounding box center [316, 505] width 96 height 19
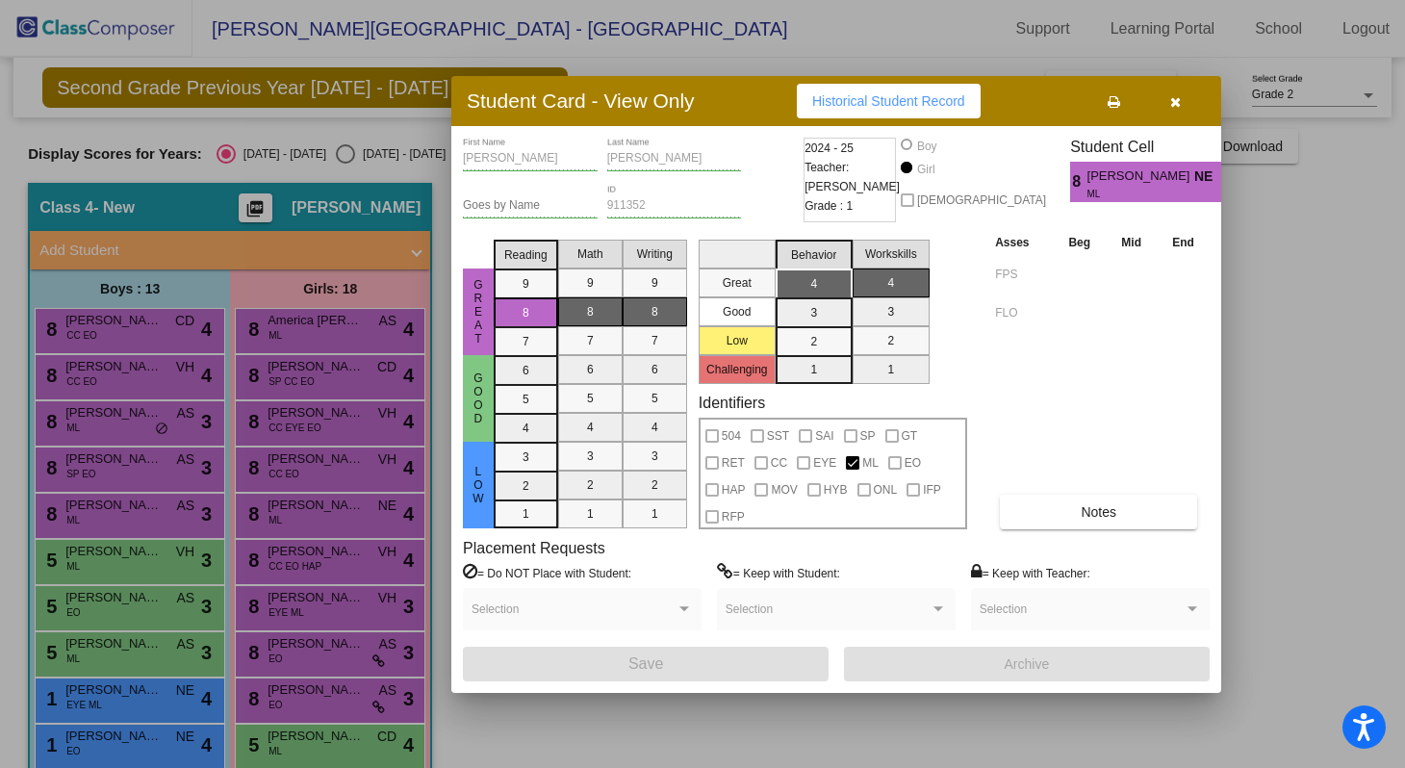
click at [1319, 312] on div at bounding box center [702, 384] width 1405 height 768
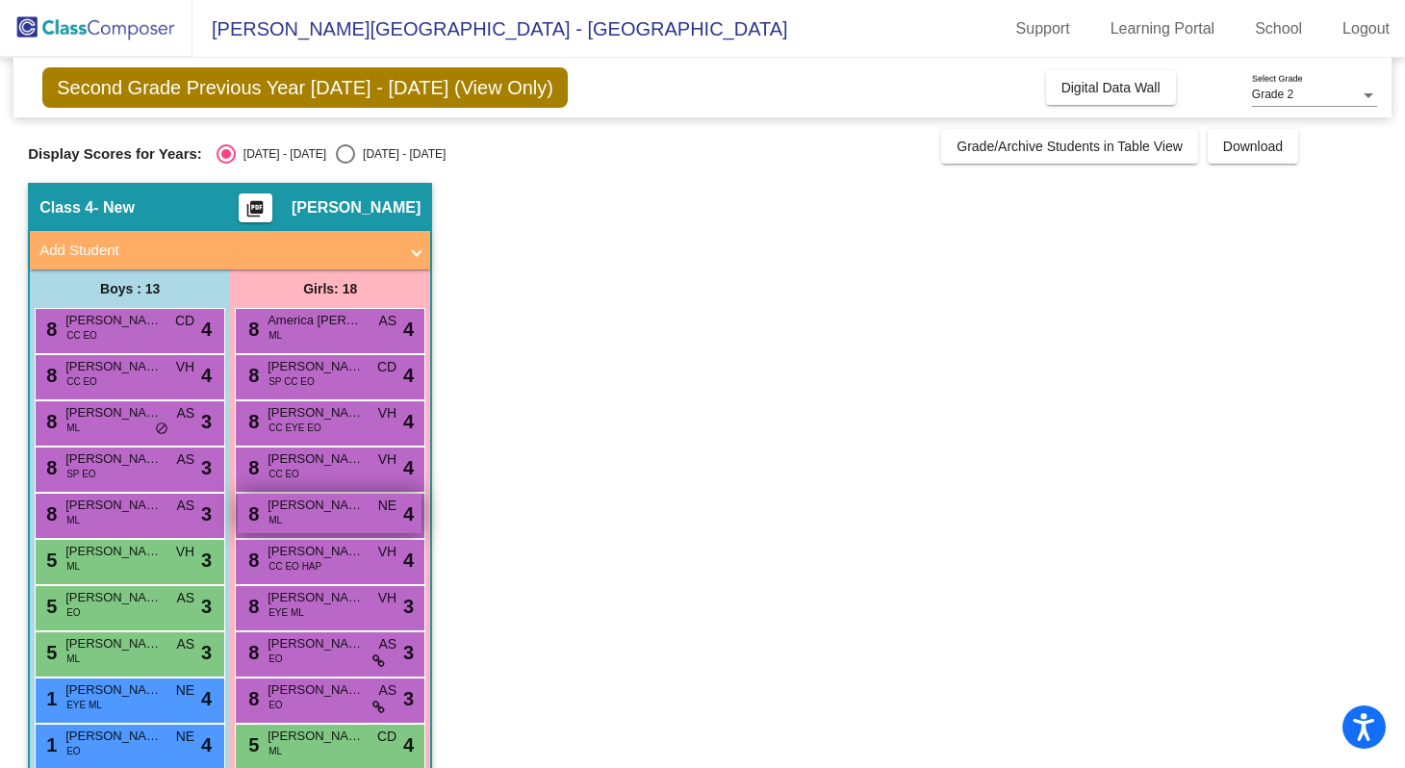
click at [337, 515] on div "8 [PERSON_NAME] ML NE lock do_not_disturb_alt 4" at bounding box center [330, 513] width 184 height 39
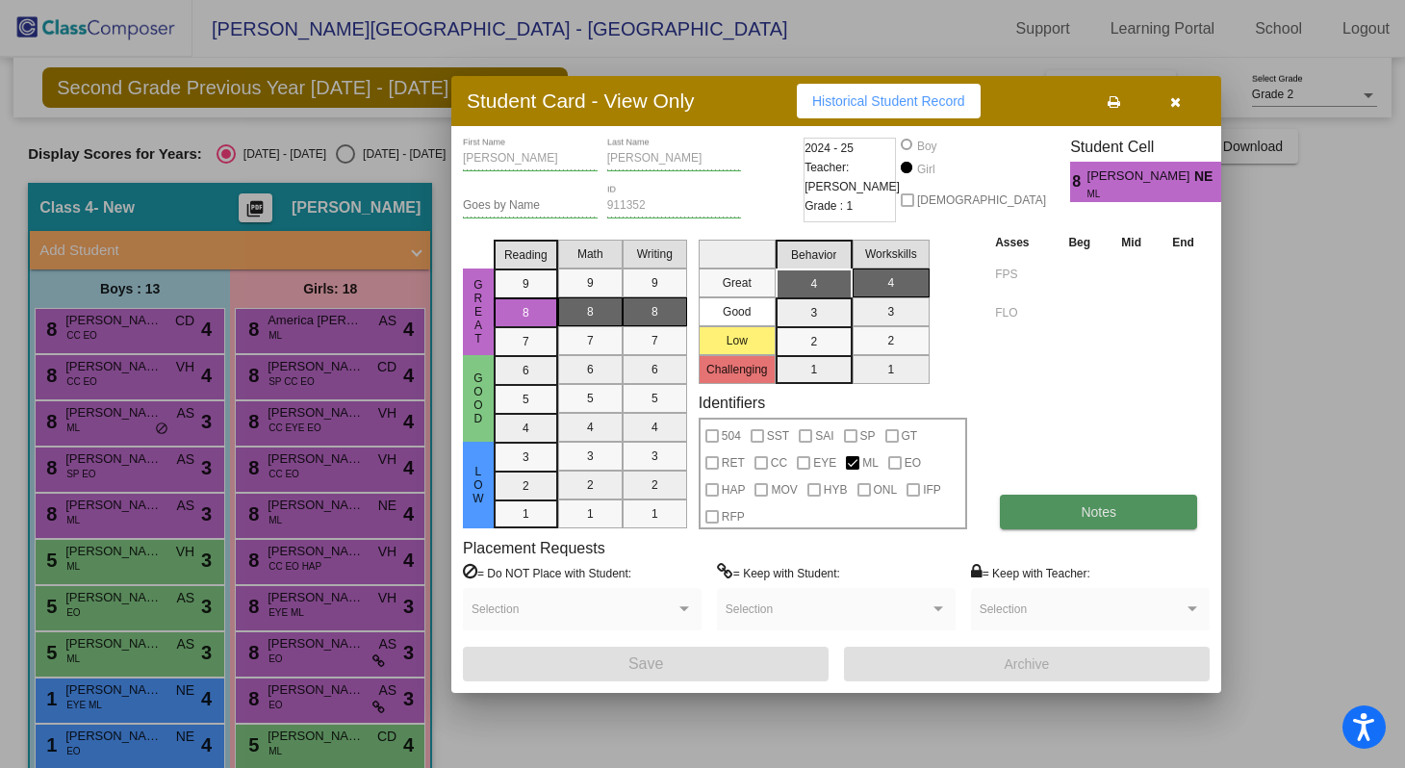
click at [1029, 517] on button "Notes" at bounding box center [1098, 512] width 197 height 35
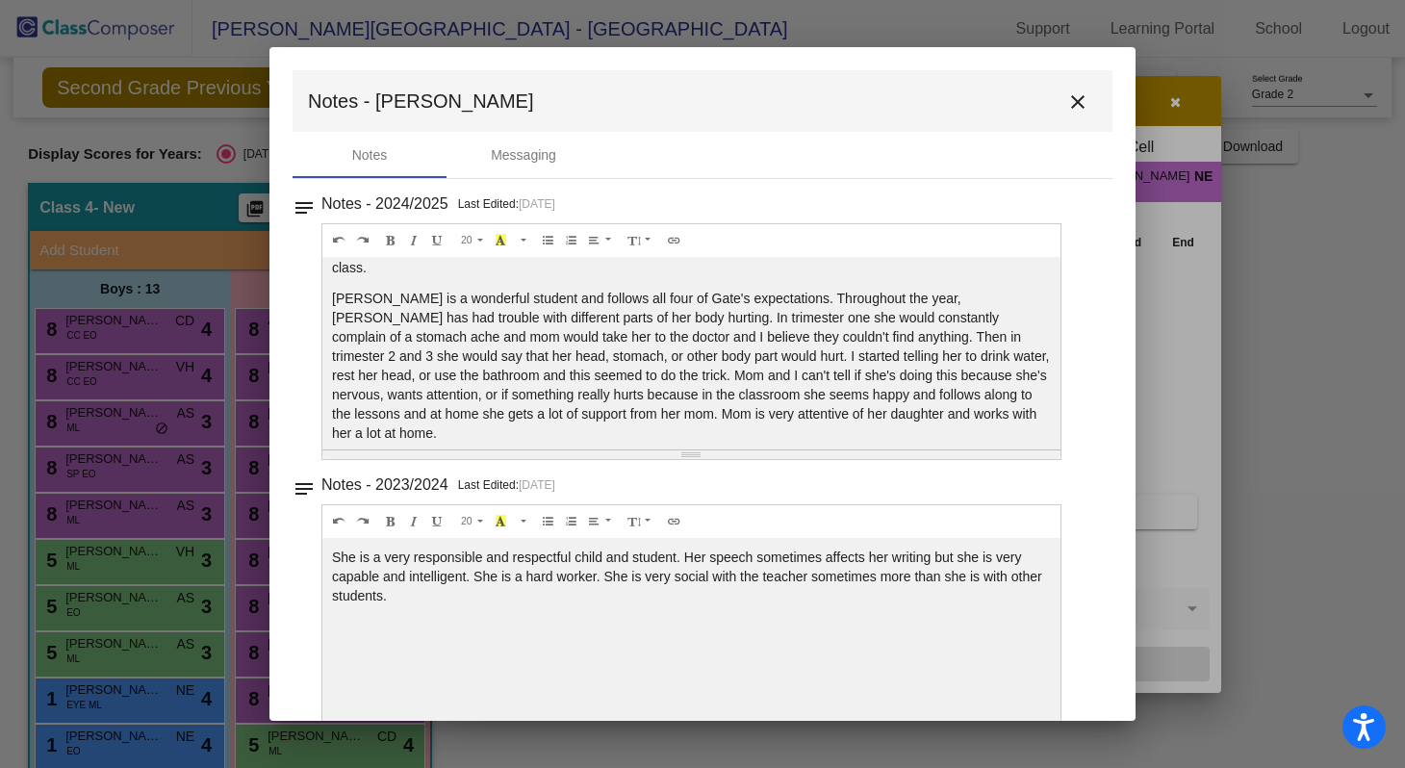
scroll to position [73, 0]
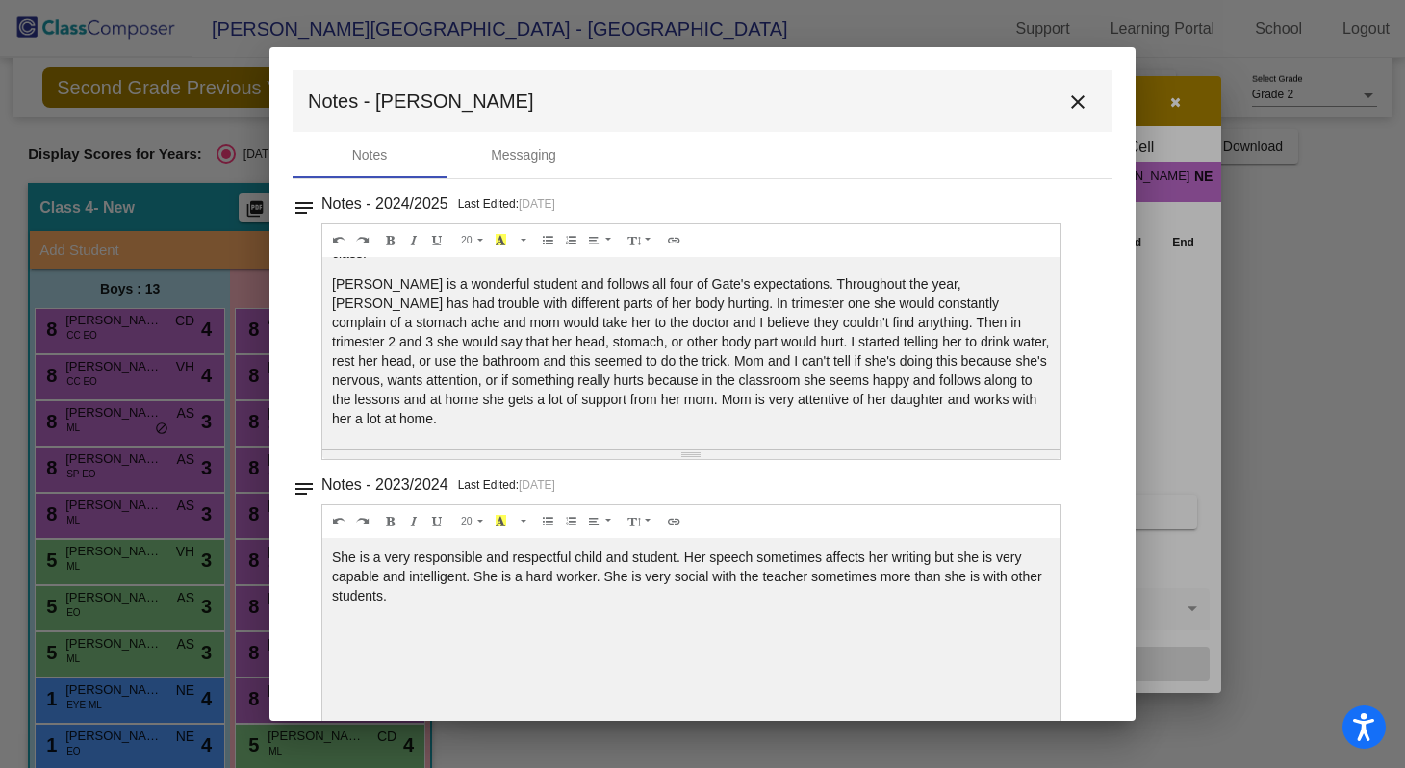
click at [1066, 112] on mat-icon "close" at bounding box center [1077, 101] width 23 height 23
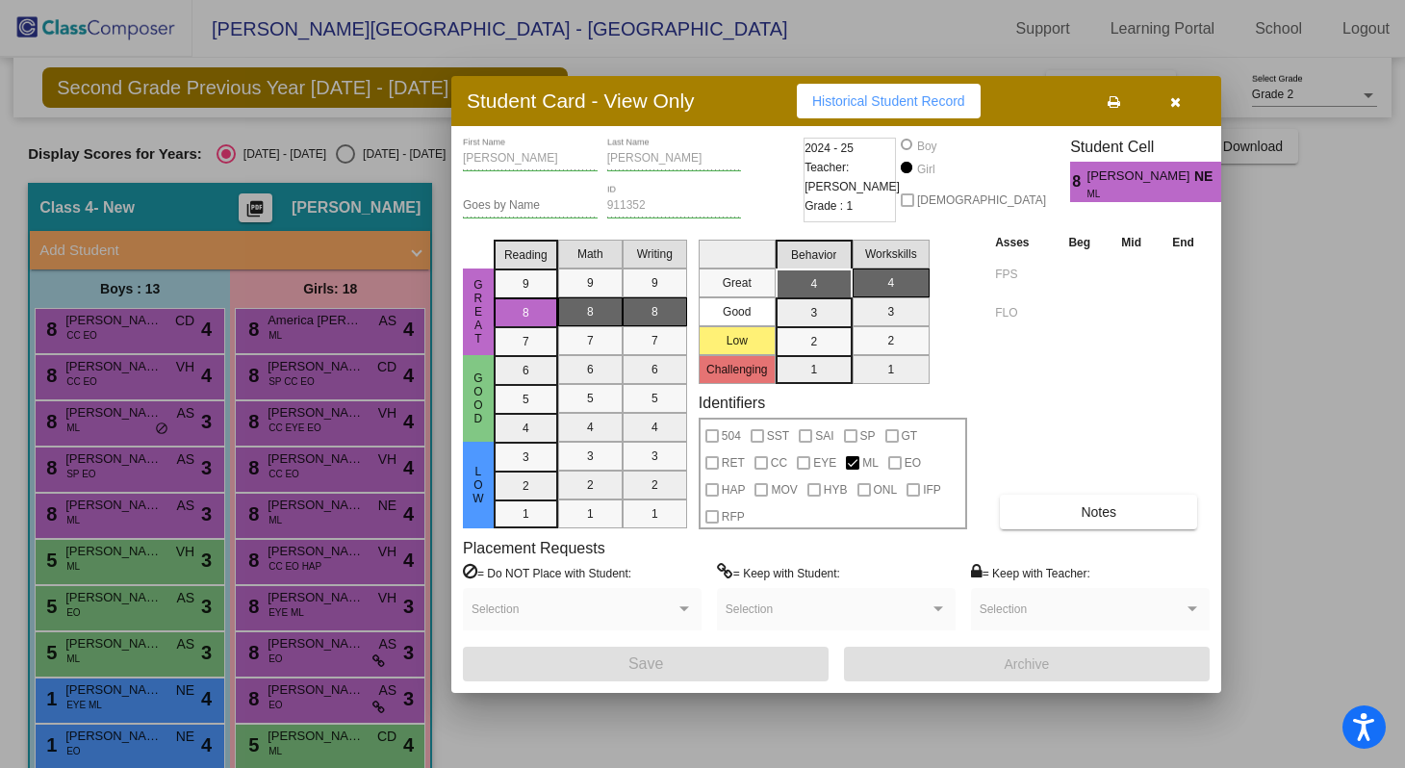
click at [1171, 103] on icon "button" at bounding box center [1175, 101] width 11 height 13
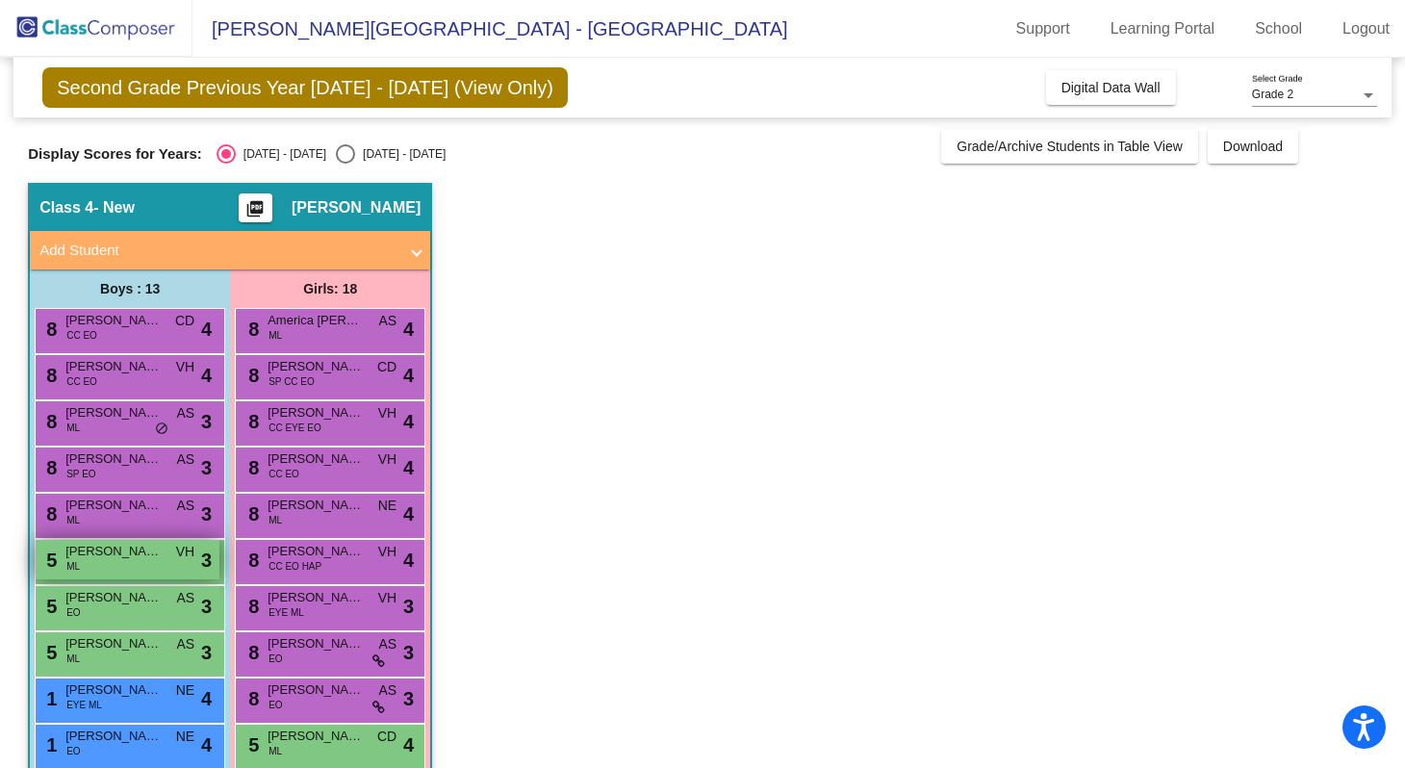
click at [118, 561] on div "5 [PERSON_NAME] ML VH lock do_not_disturb_alt 3" at bounding box center [128, 559] width 184 height 39
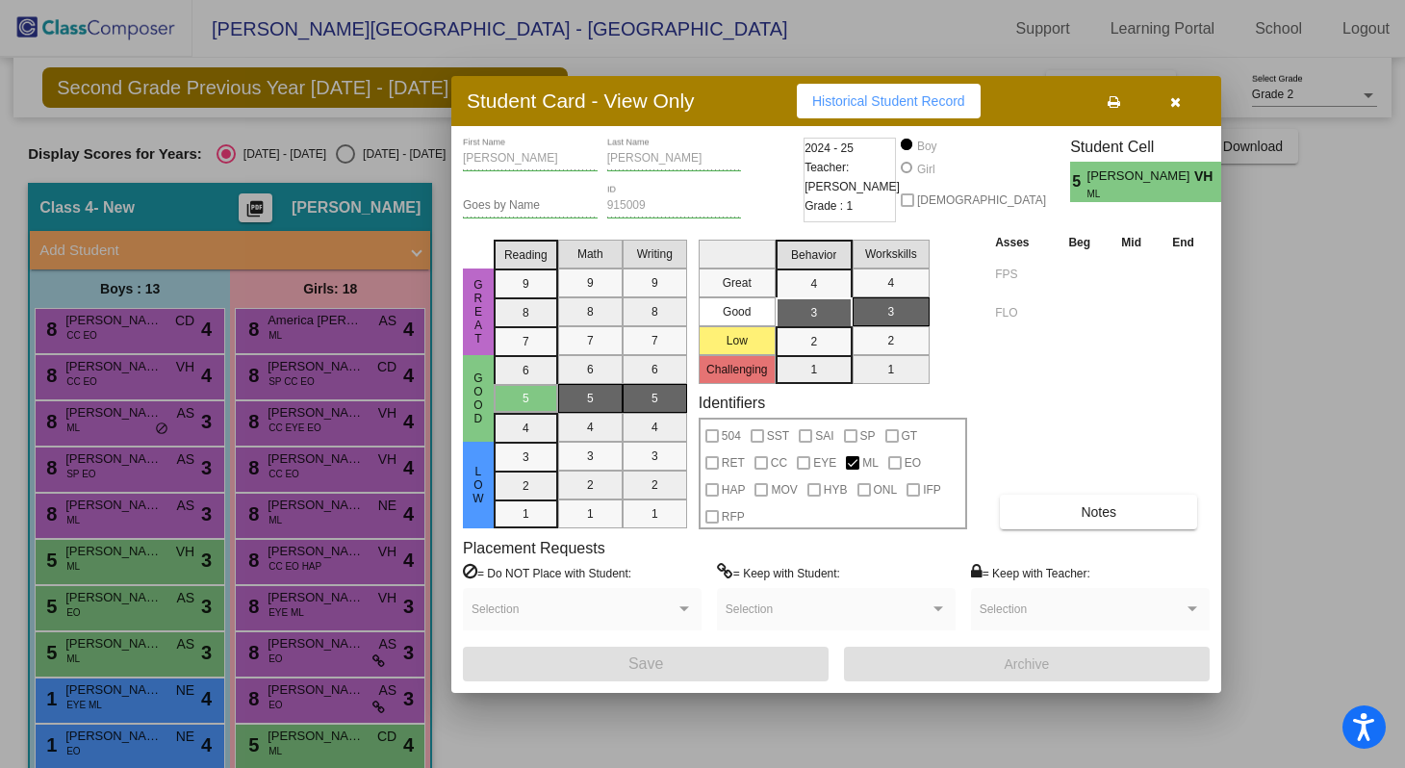
click at [121, 591] on div at bounding box center [702, 384] width 1405 height 768
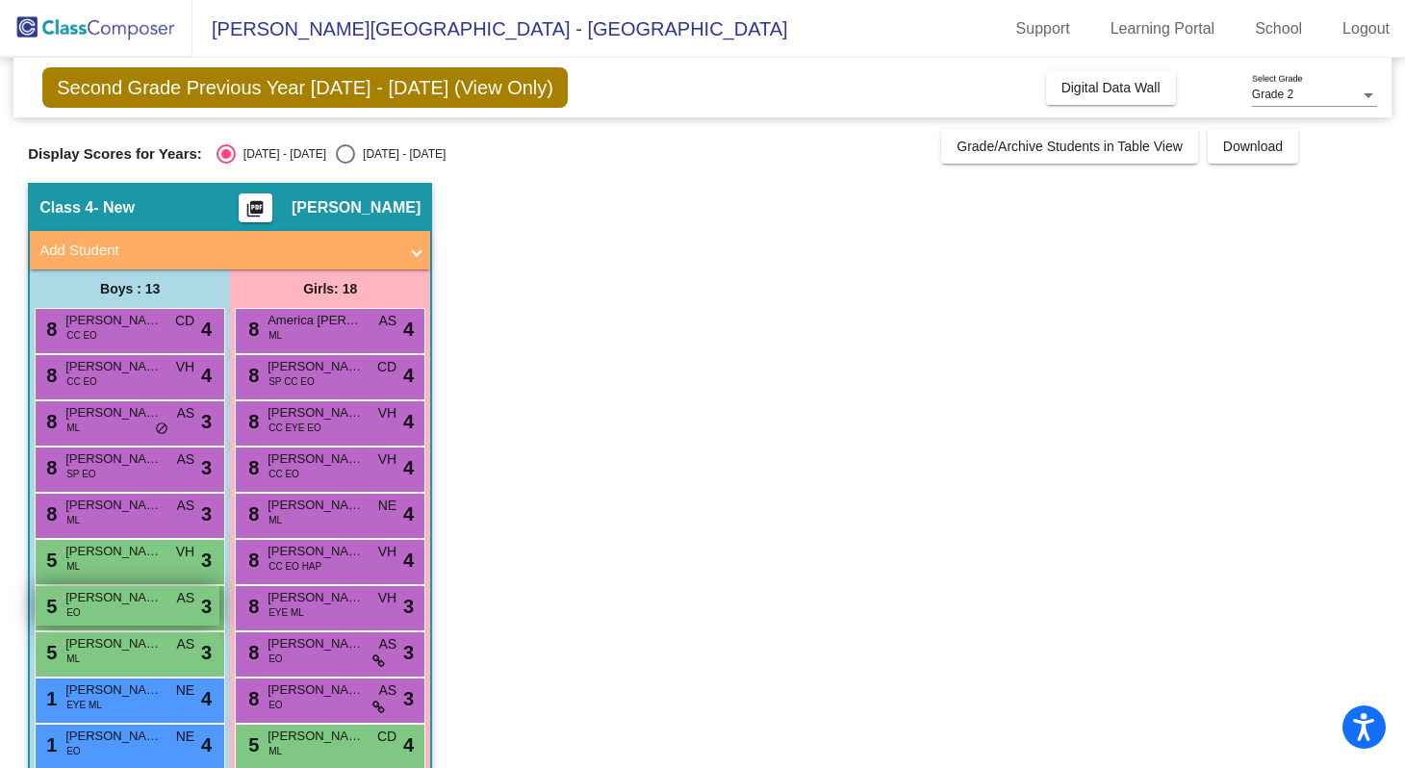
click at [121, 594] on span "[PERSON_NAME]" at bounding box center [113, 597] width 96 height 19
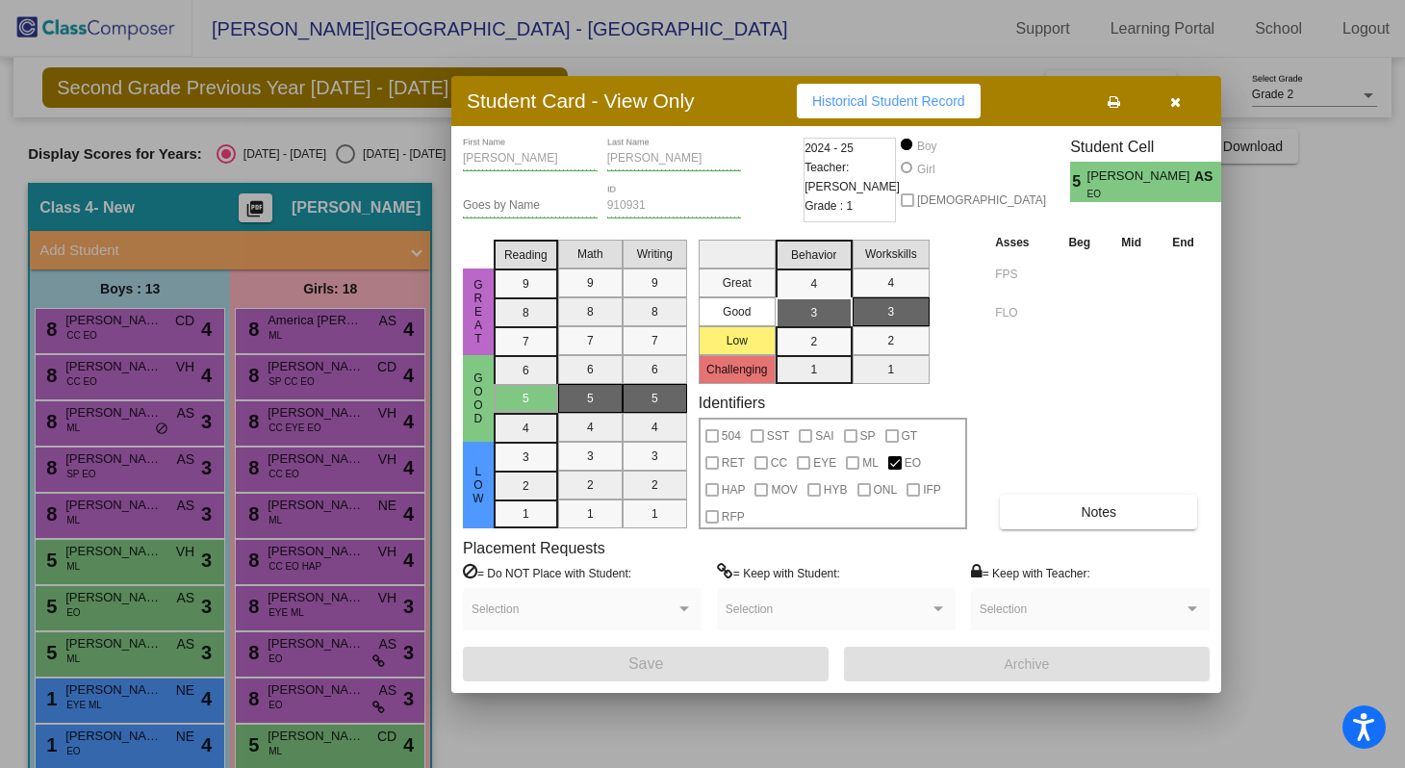
click at [122, 628] on div at bounding box center [702, 384] width 1405 height 768
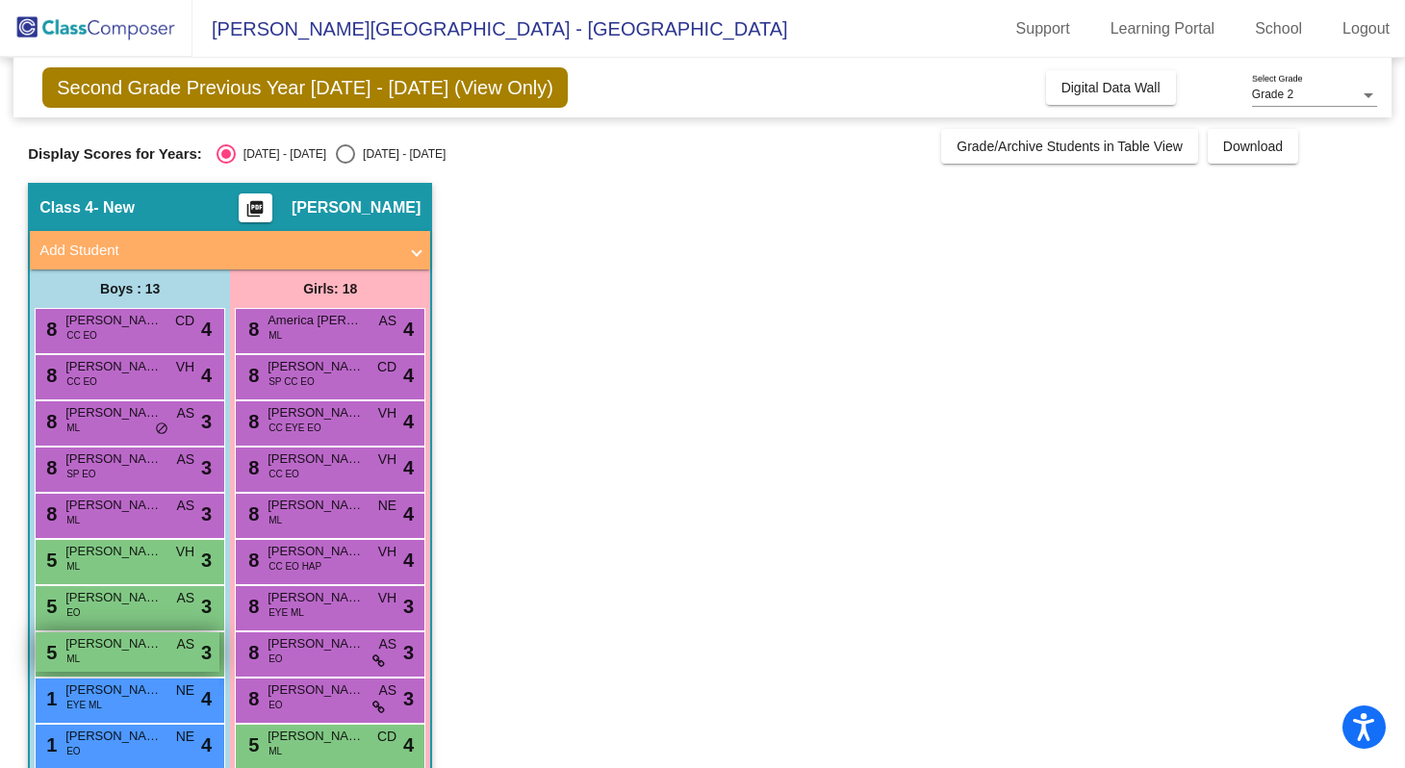
click at [123, 653] on div "5 [PERSON_NAME]-De [PERSON_NAME] ML AS lock do_not_disturb_alt 3" at bounding box center [128, 651] width 184 height 39
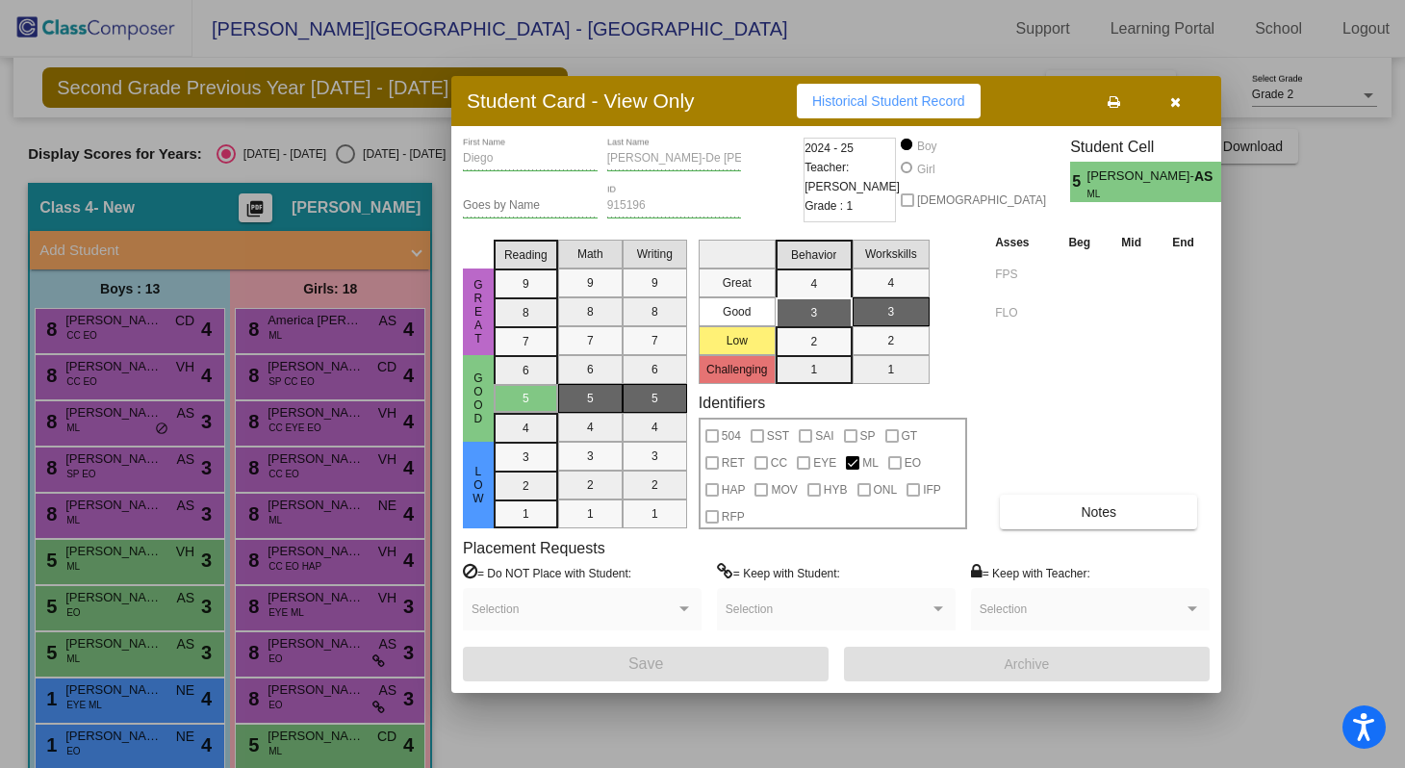
click at [133, 652] on div at bounding box center [702, 384] width 1405 height 768
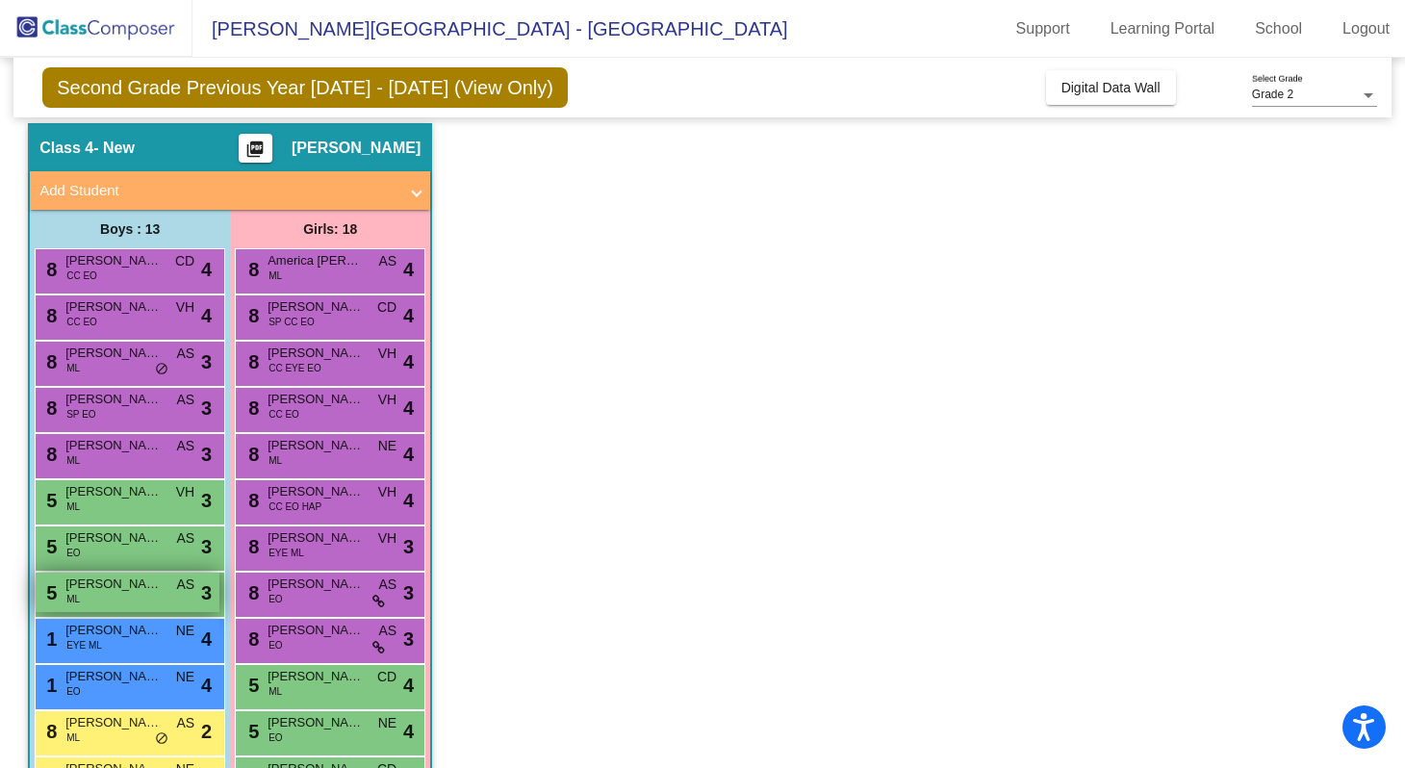
scroll to position [135, 0]
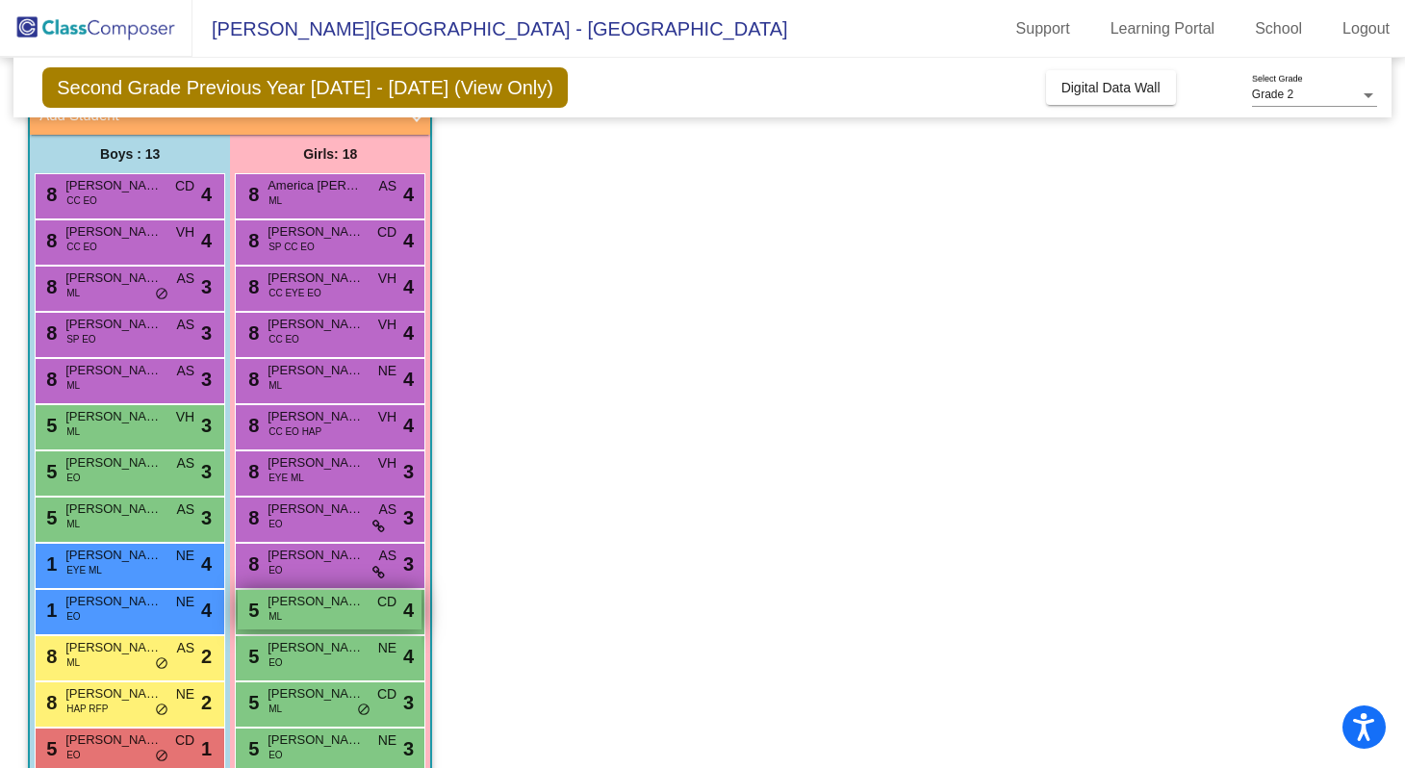
click at [320, 607] on span "[PERSON_NAME]" at bounding box center [316, 601] width 96 height 19
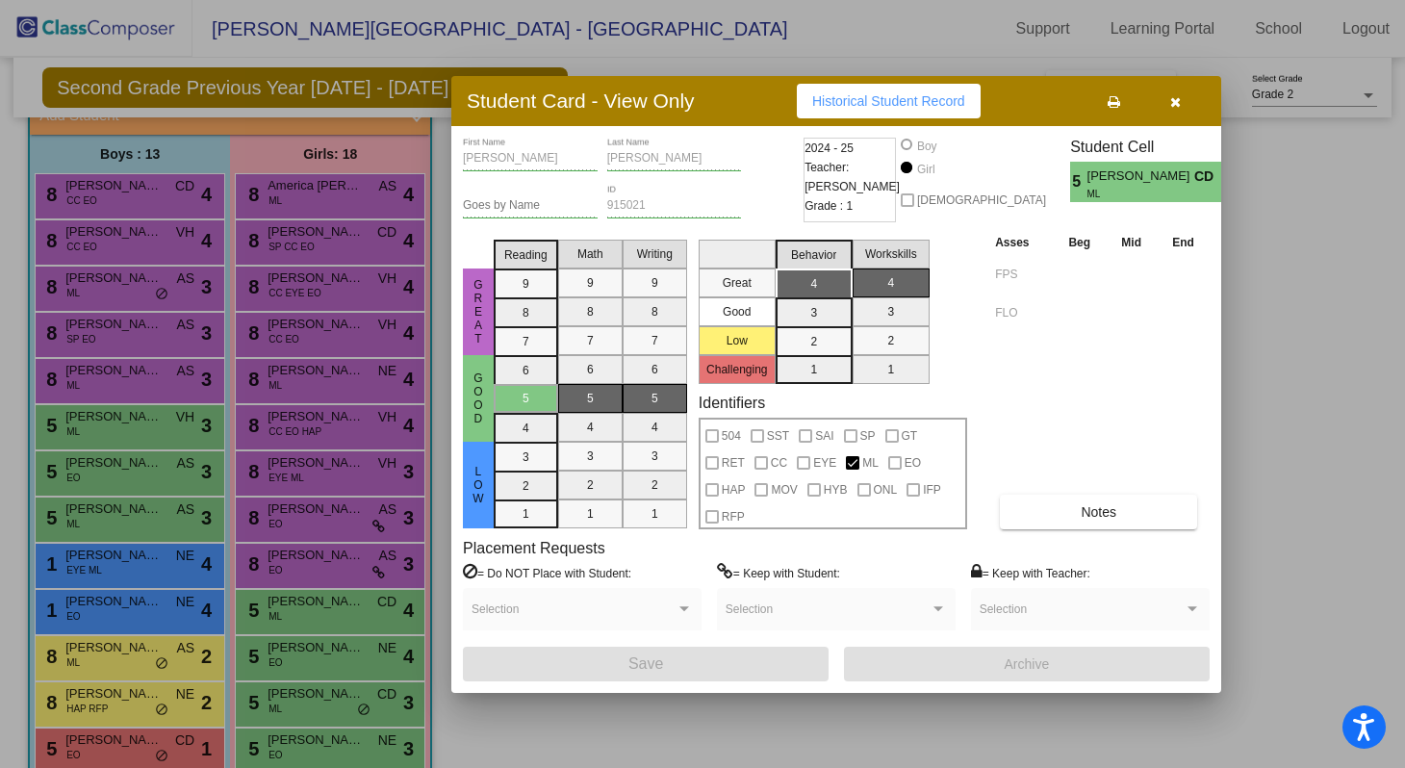
click at [319, 609] on div at bounding box center [702, 384] width 1405 height 768
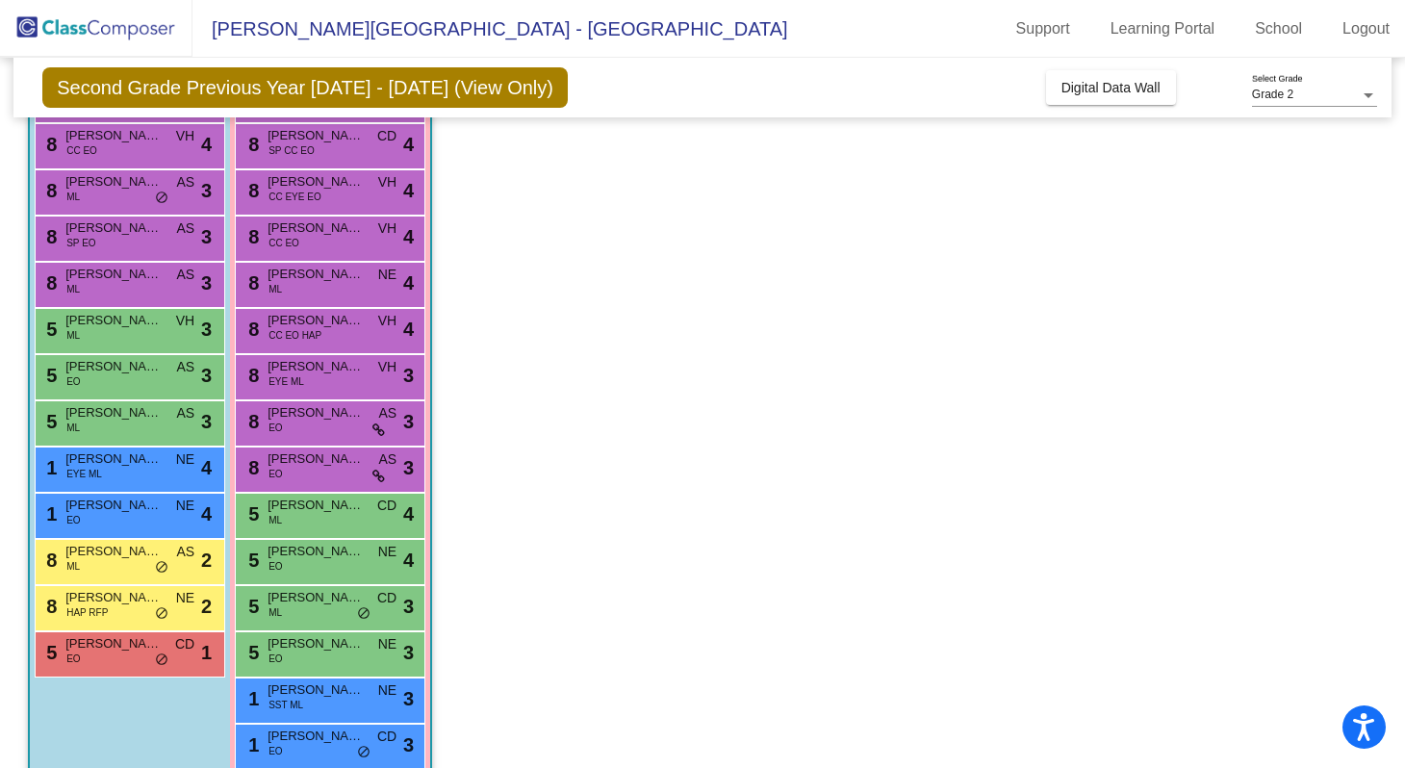
scroll to position [240, 0]
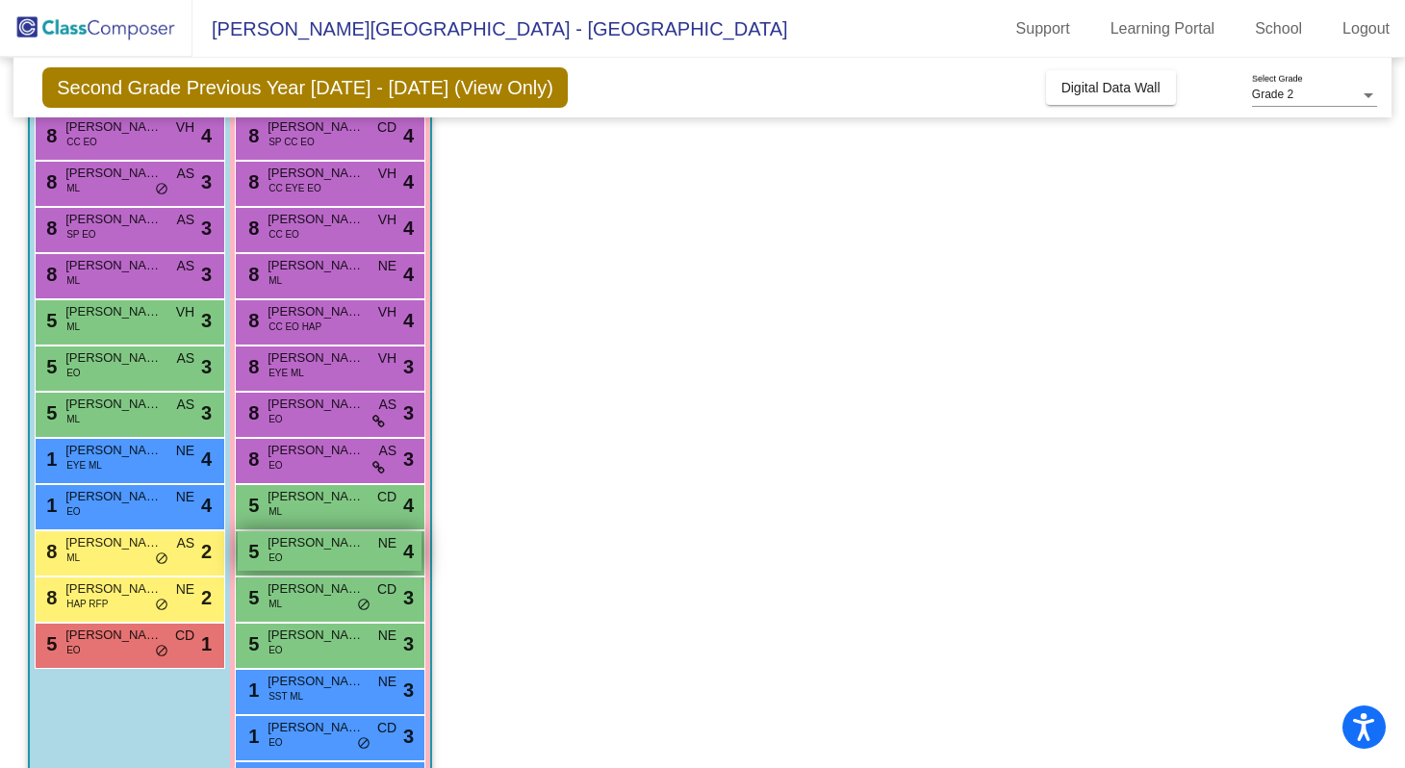
click at [295, 555] on div "5 [PERSON_NAME] [PERSON_NAME] NE lock do_not_disturb_alt 4" at bounding box center [330, 550] width 184 height 39
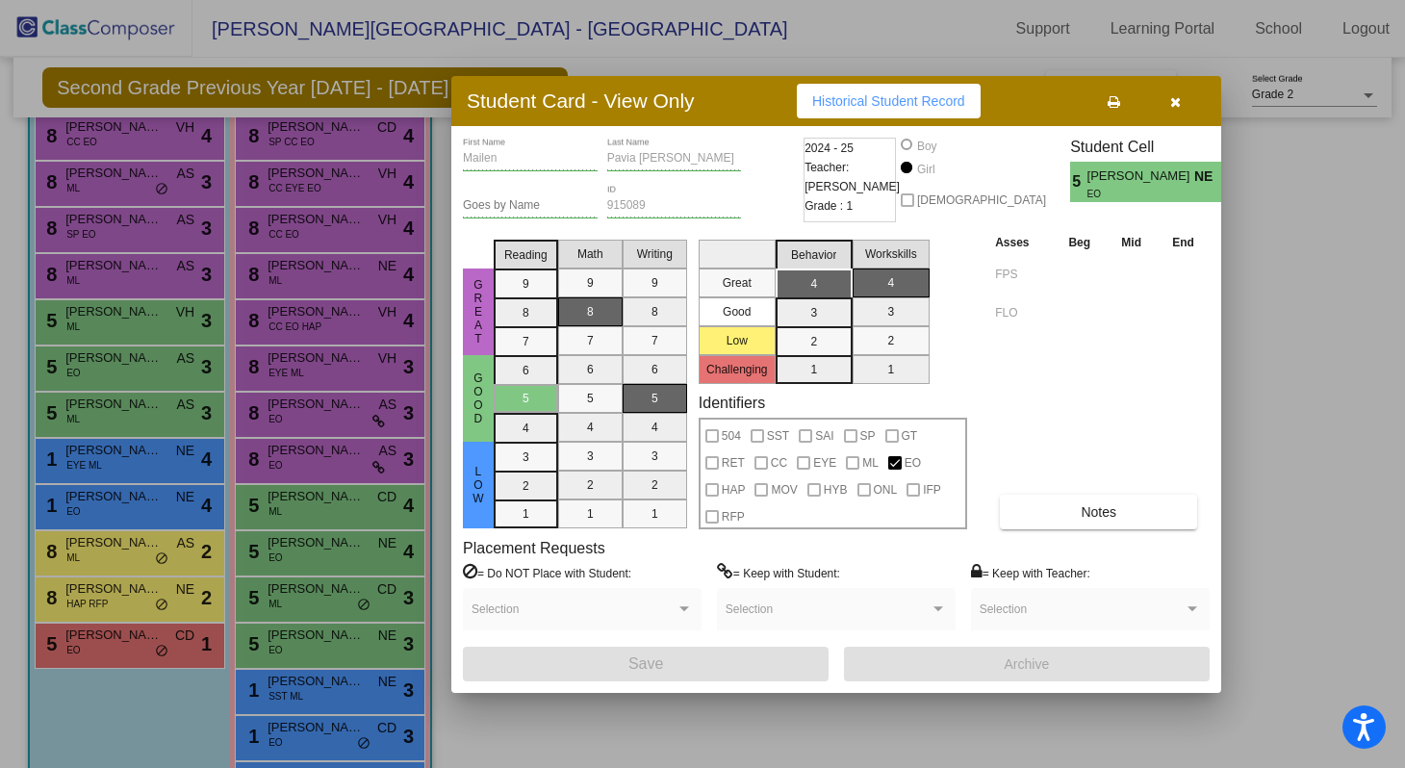
click at [295, 557] on div at bounding box center [702, 384] width 1405 height 768
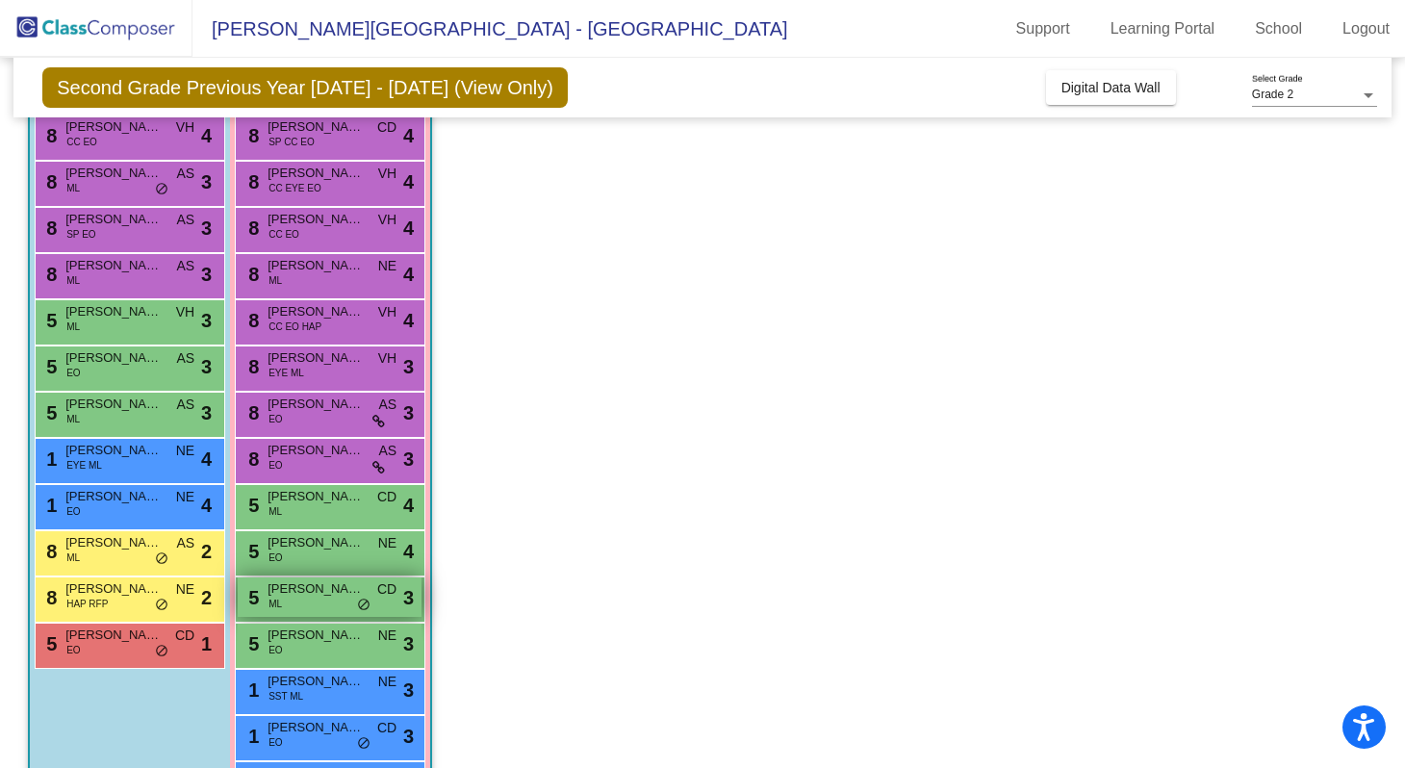
click at [302, 600] on div "5 [PERSON_NAME] [PERSON_NAME] CD lock do_not_disturb_alt 3" at bounding box center [330, 596] width 184 height 39
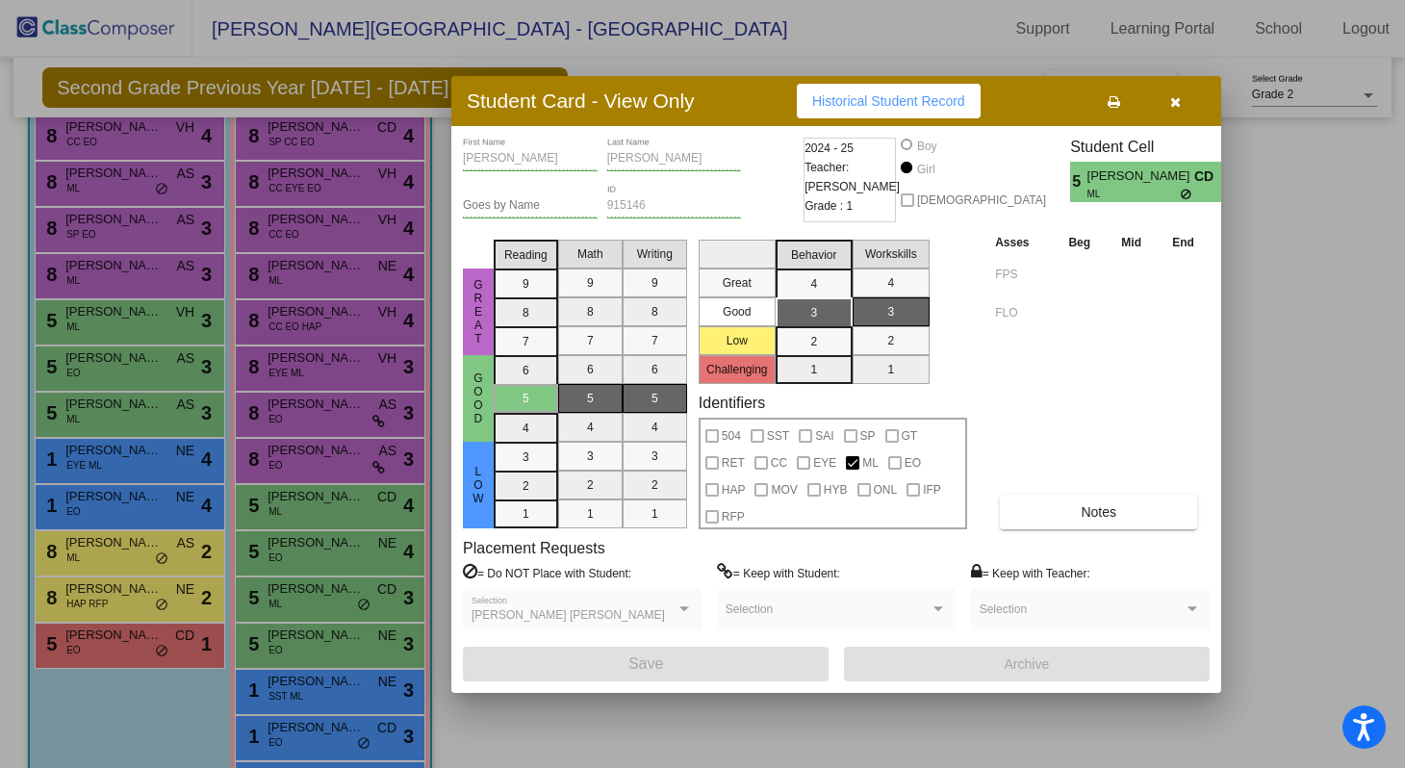
click at [294, 608] on div at bounding box center [702, 384] width 1405 height 768
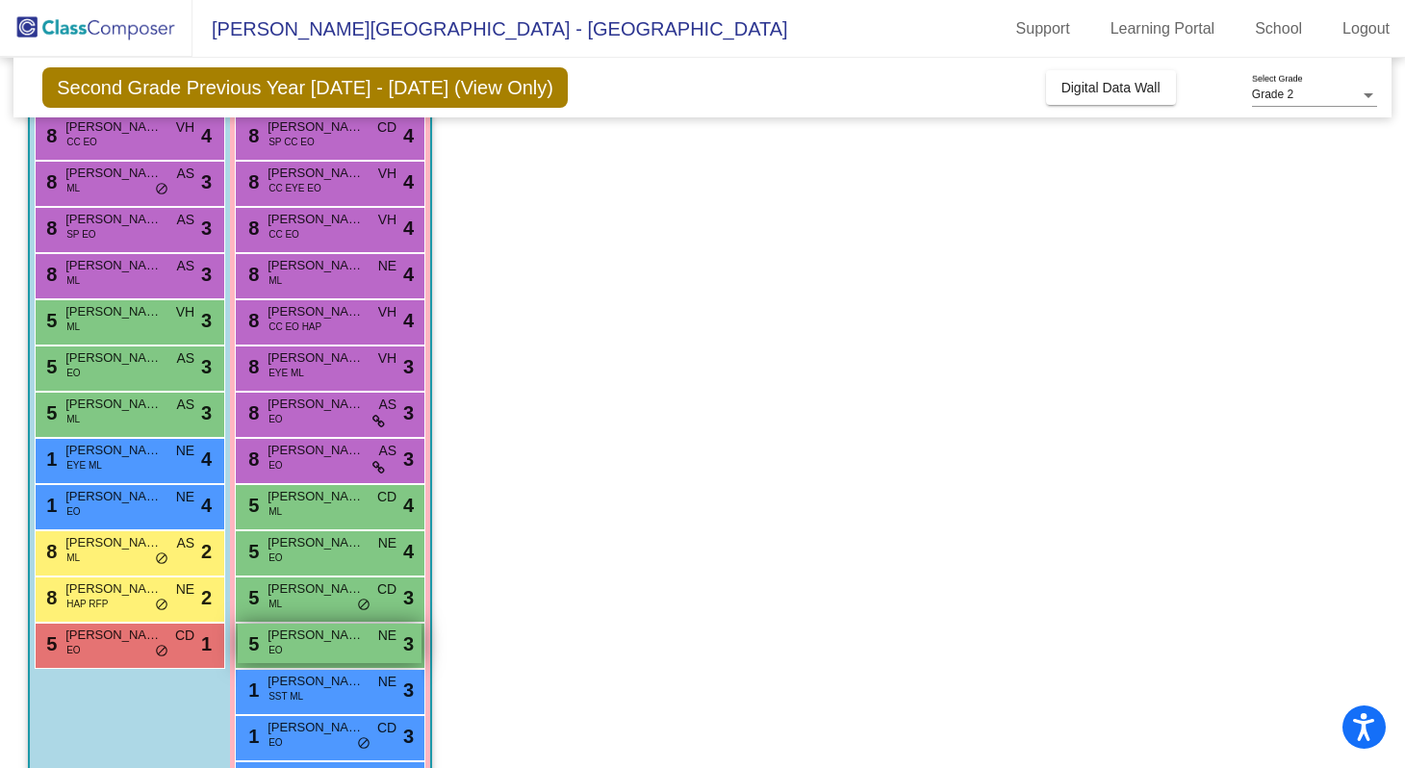
click at [303, 649] on div "5 Phoenix [PERSON_NAME] NE lock do_not_disturb_alt 3" at bounding box center [330, 643] width 184 height 39
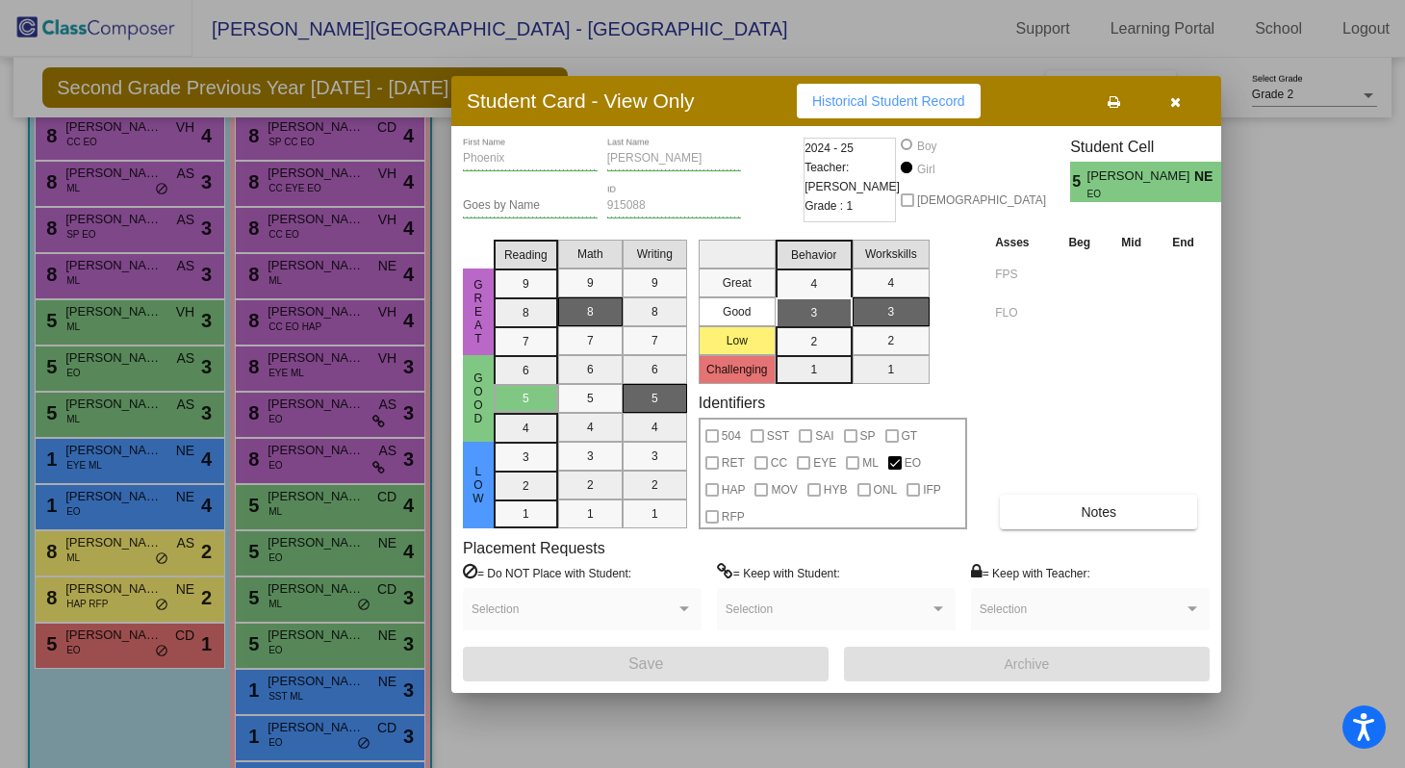
click at [272, 641] on div at bounding box center [702, 384] width 1405 height 768
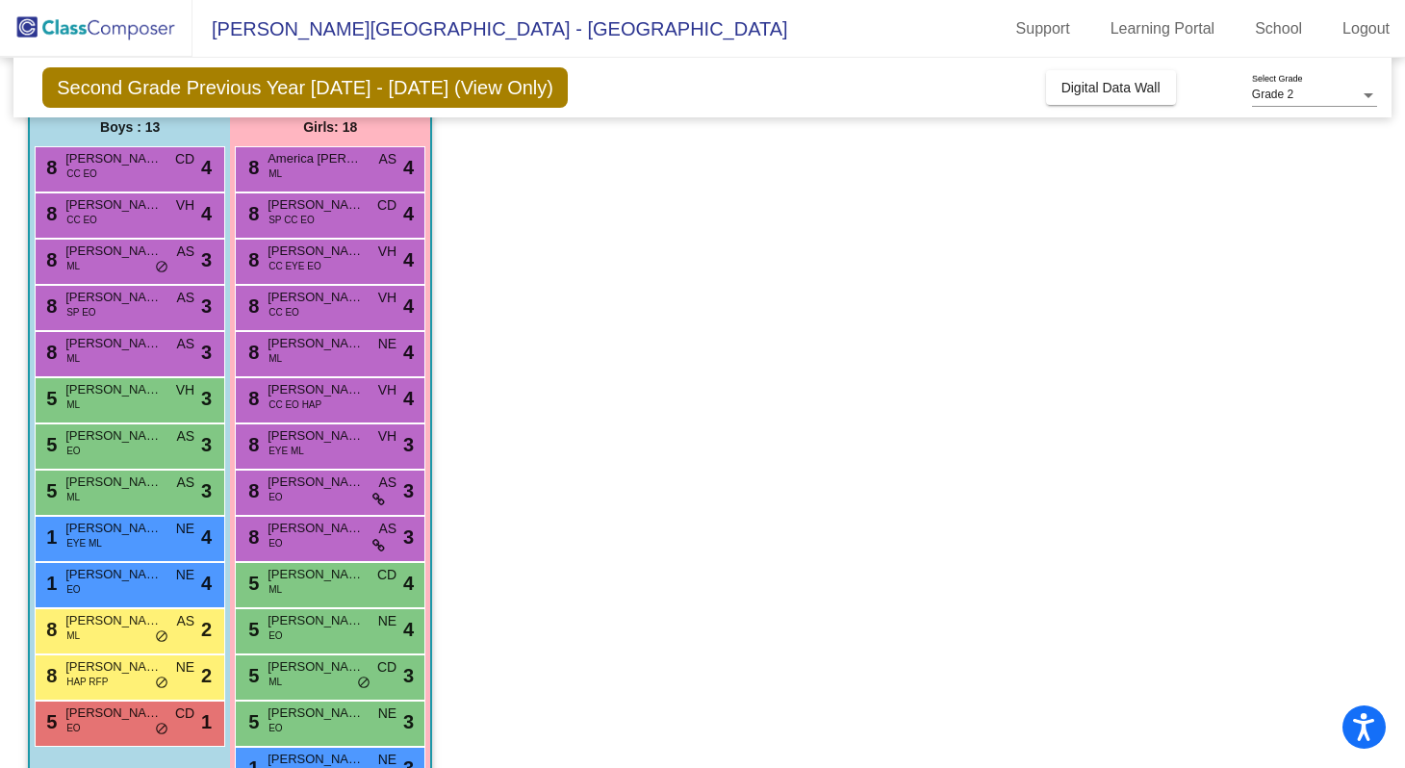
scroll to position [155, 0]
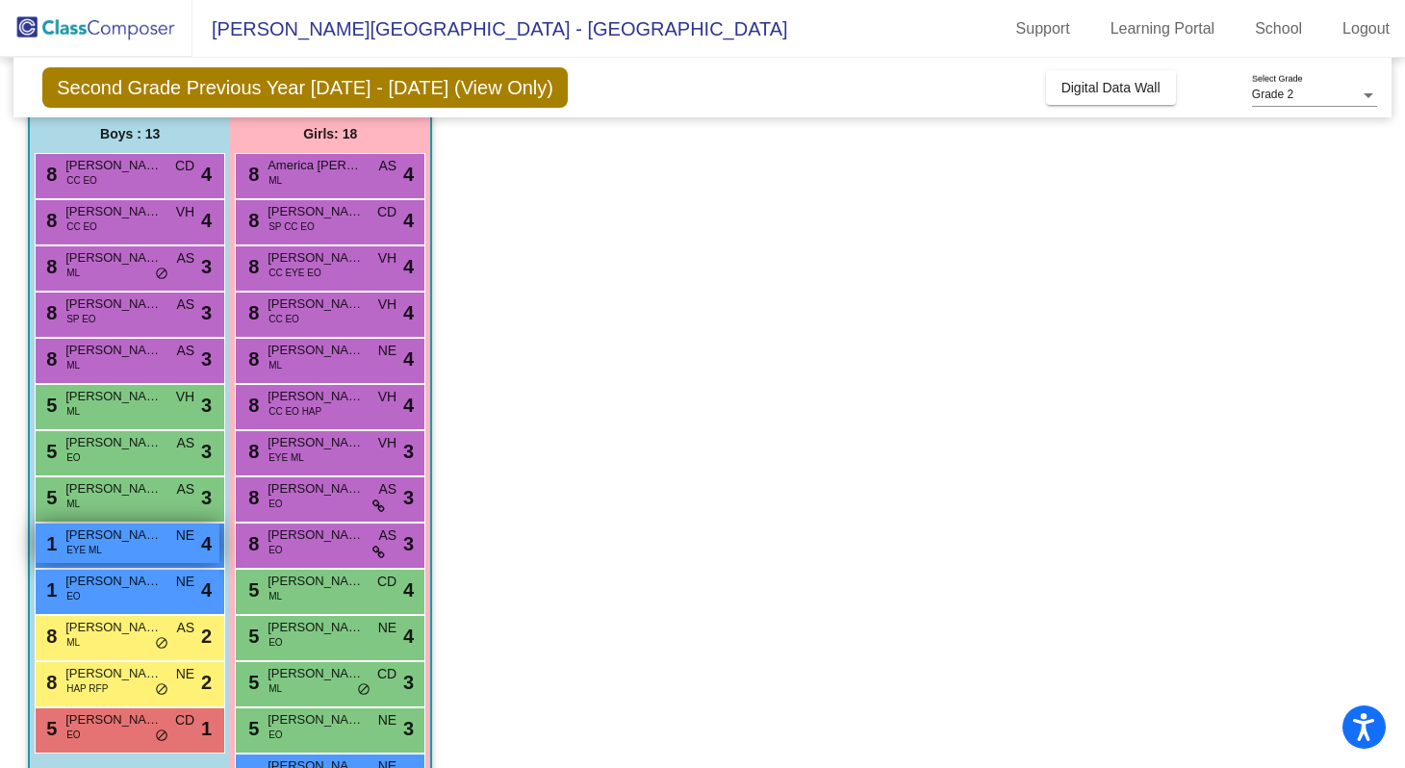
click at [97, 536] on span "[PERSON_NAME]" at bounding box center [113, 534] width 96 height 19
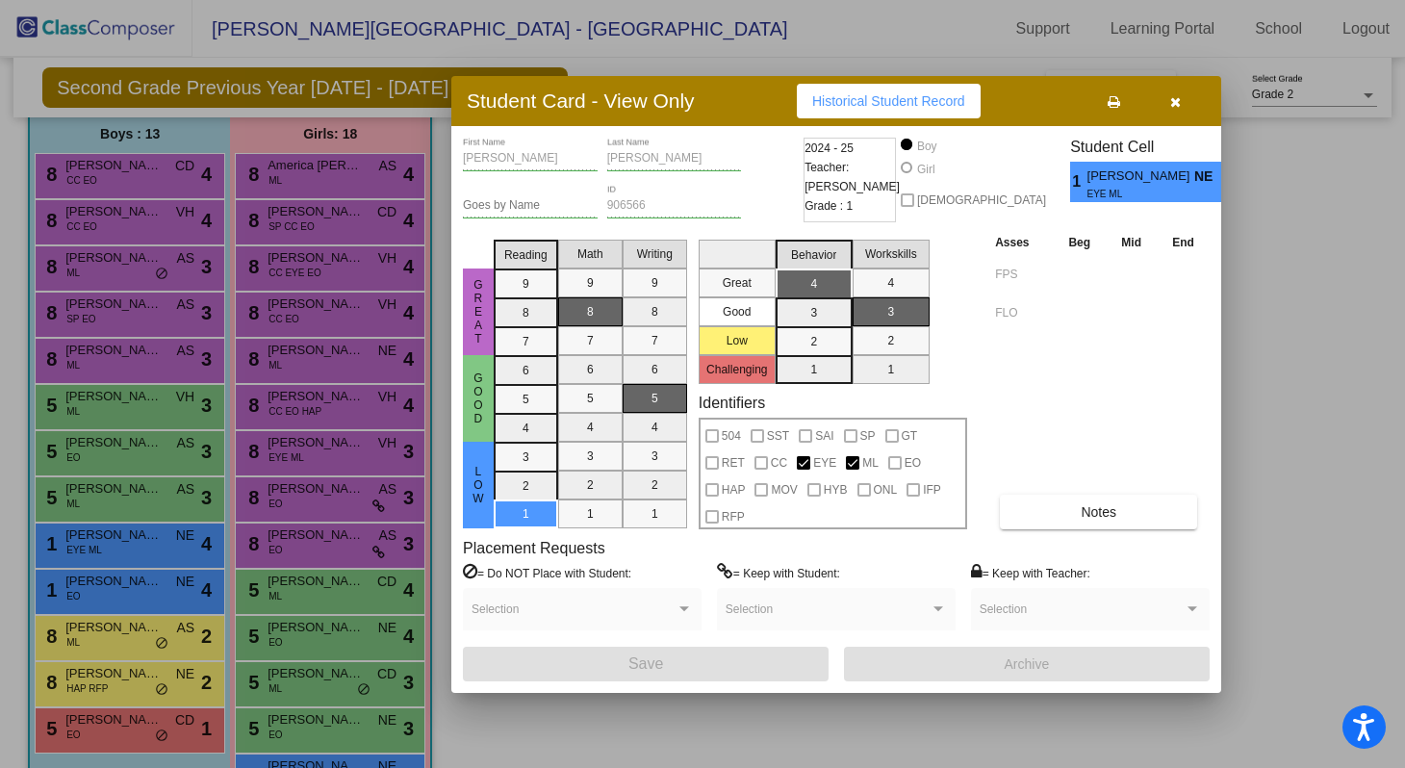
click at [1296, 329] on div at bounding box center [702, 384] width 1405 height 768
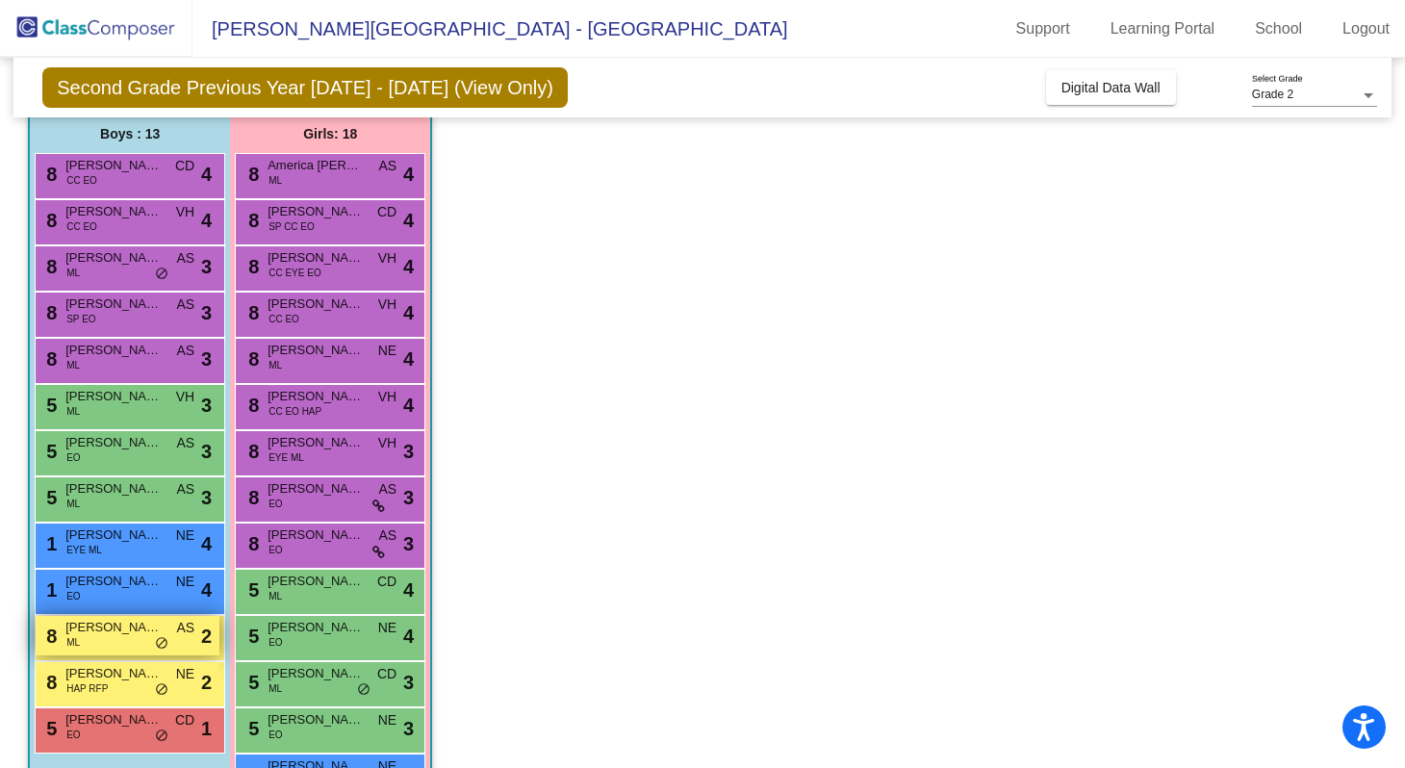
click at [119, 617] on div "8 [PERSON_NAME] ML AS lock do_not_disturb_alt 2" at bounding box center [128, 635] width 184 height 39
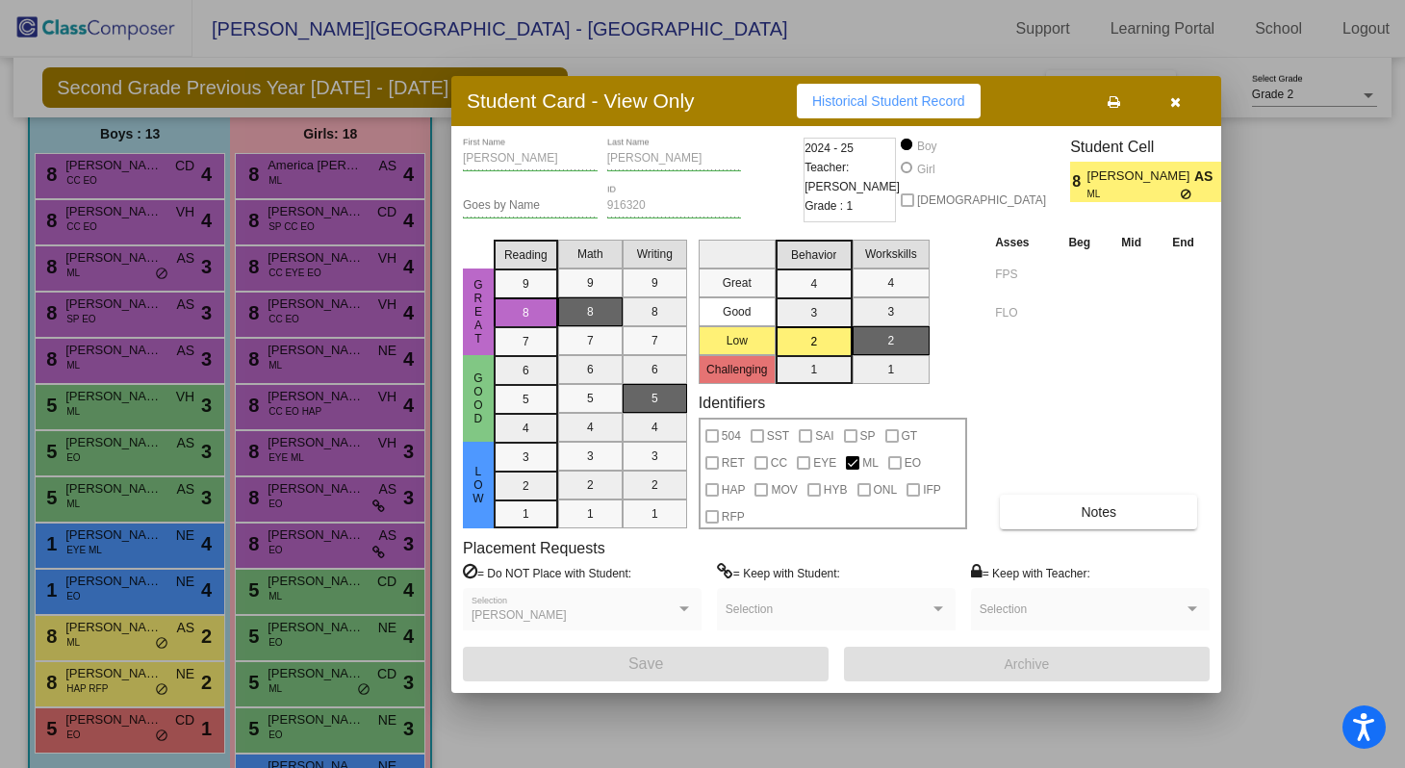
click at [129, 565] on div at bounding box center [702, 384] width 1405 height 768
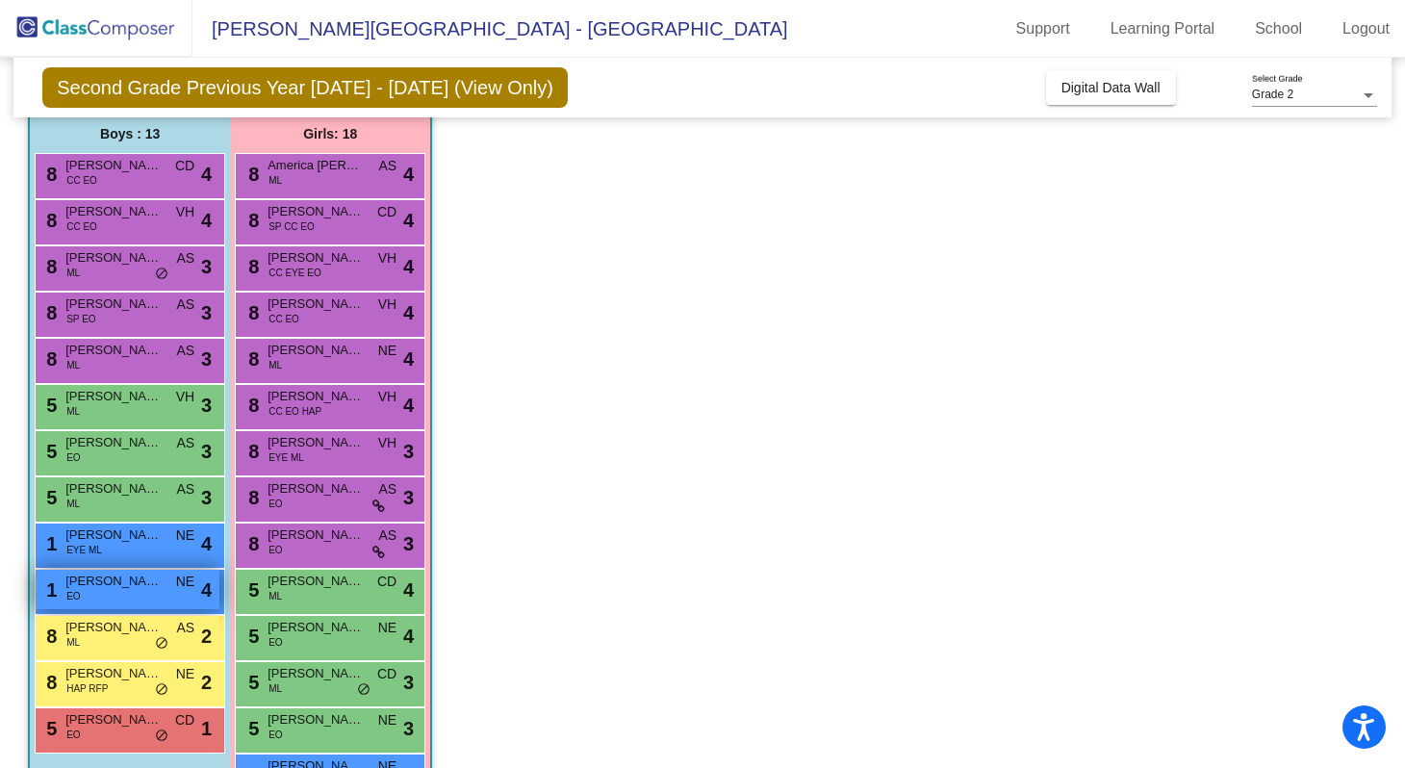
click at [136, 586] on span "[PERSON_NAME]" at bounding box center [113, 581] width 96 height 19
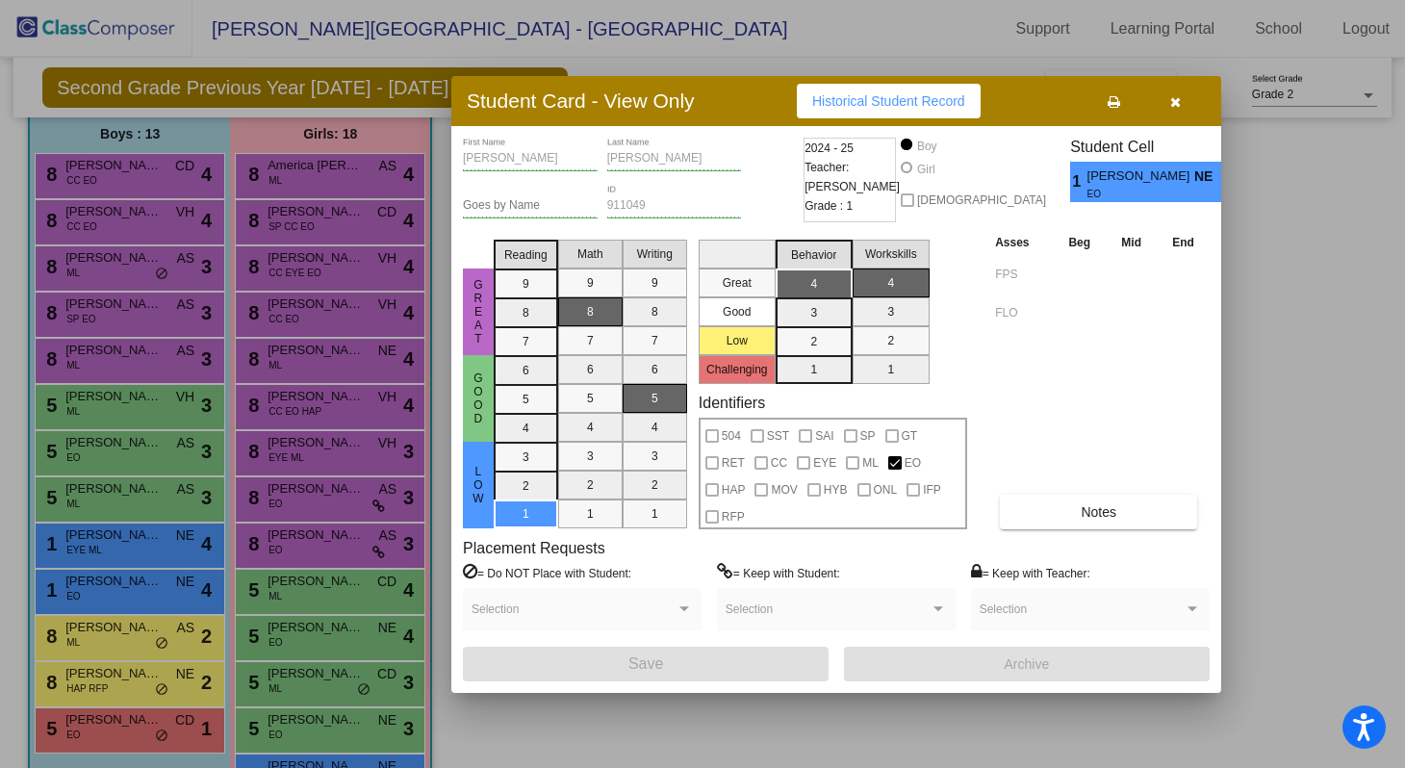
click at [218, 562] on div at bounding box center [702, 384] width 1405 height 768
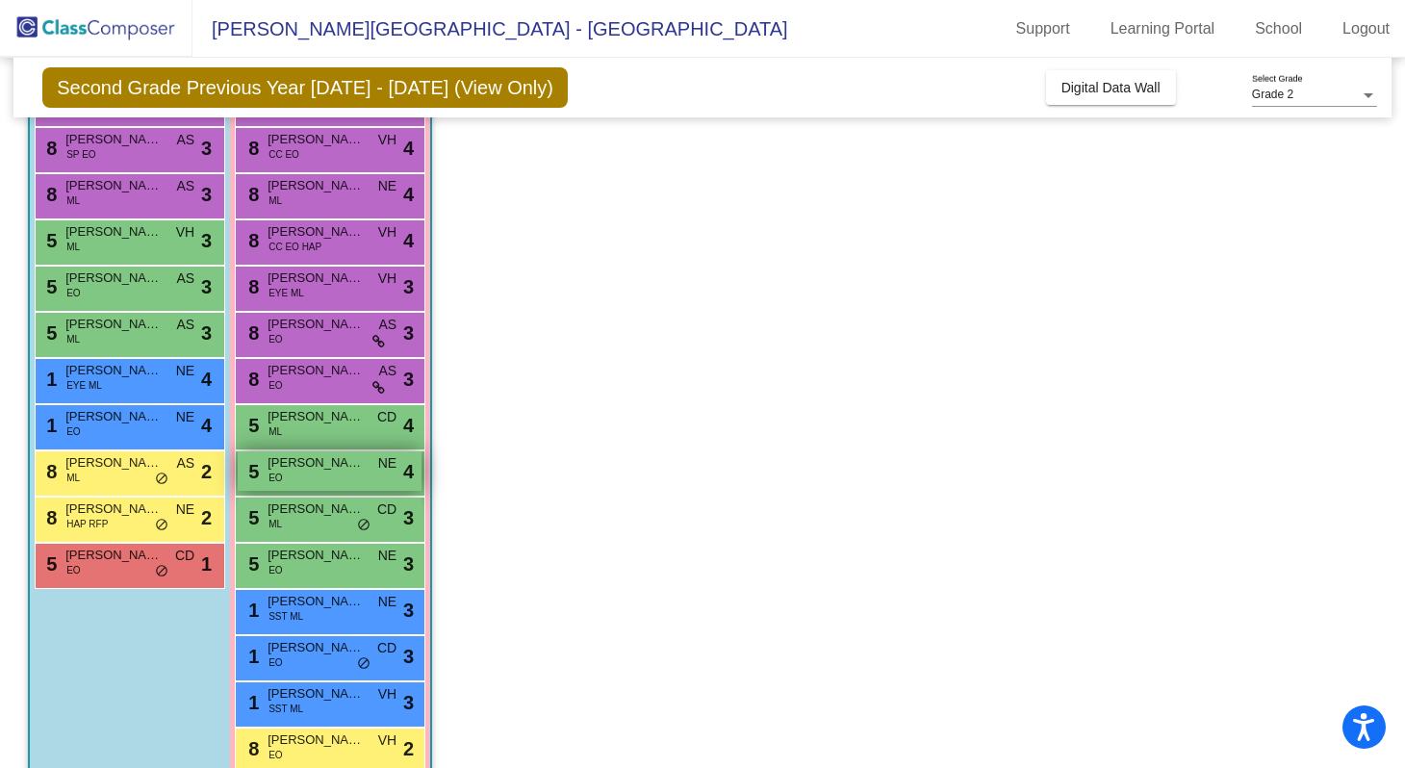
scroll to position [353, 0]
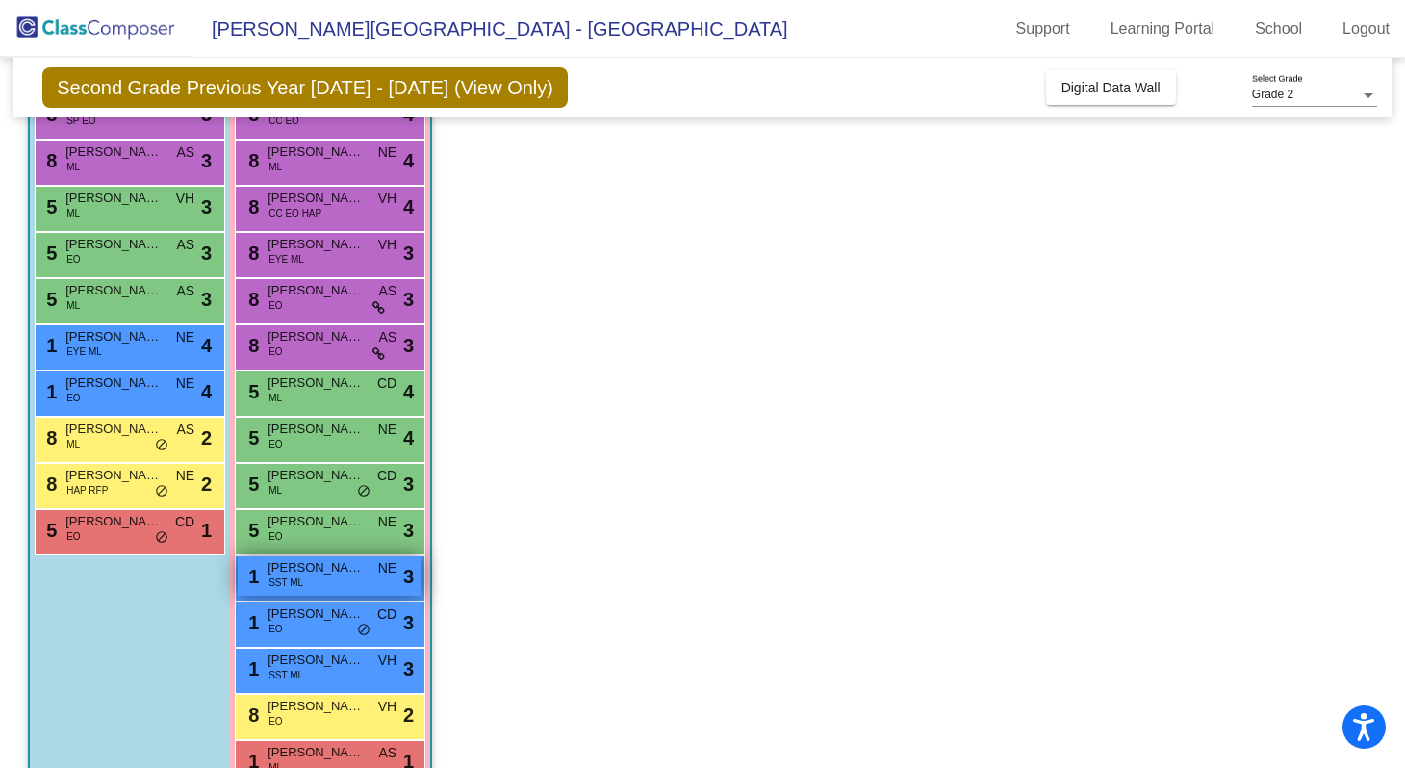
click at [303, 577] on div "1 [PERSON_NAME] SST ML NE lock do_not_disturb_alt 3" at bounding box center [330, 575] width 184 height 39
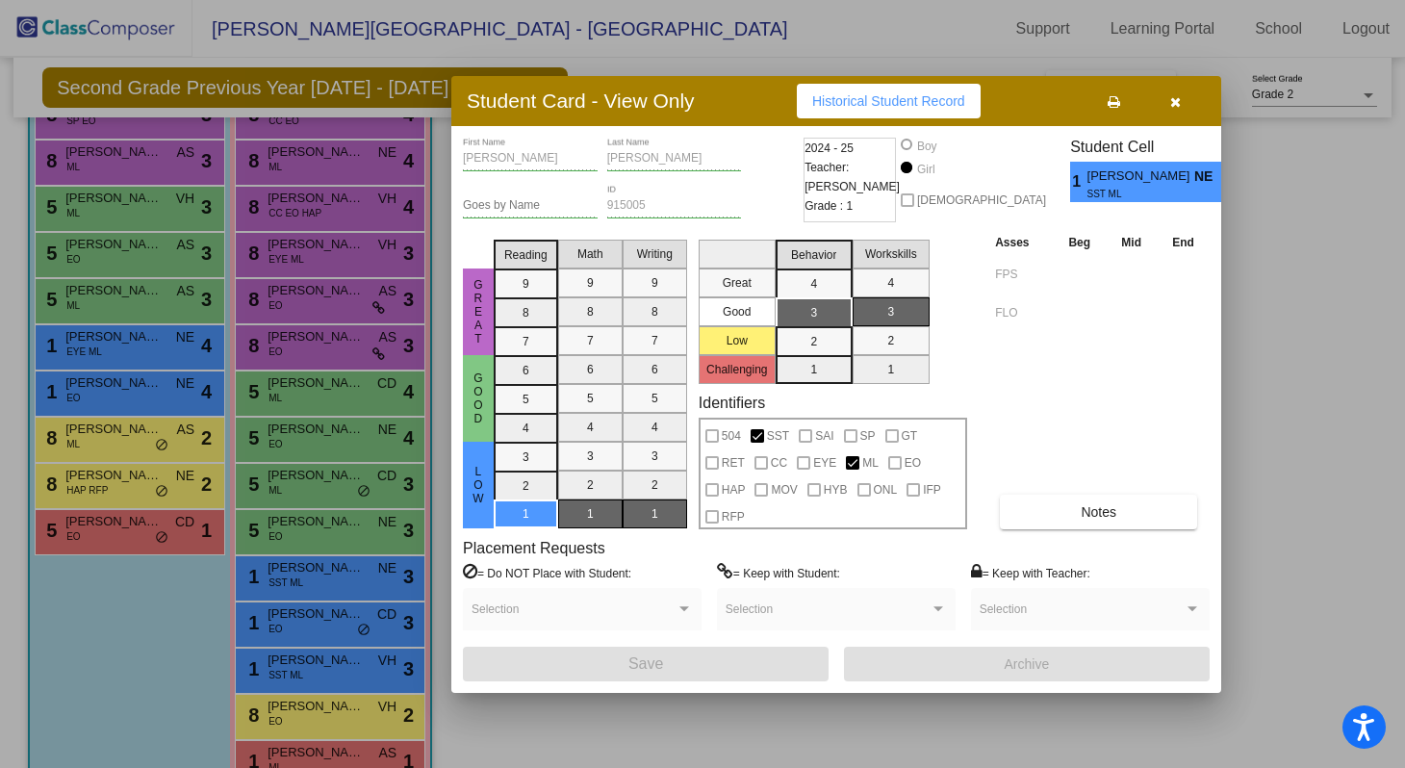
click at [339, 654] on div at bounding box center [702, 384] width 1405 height 768
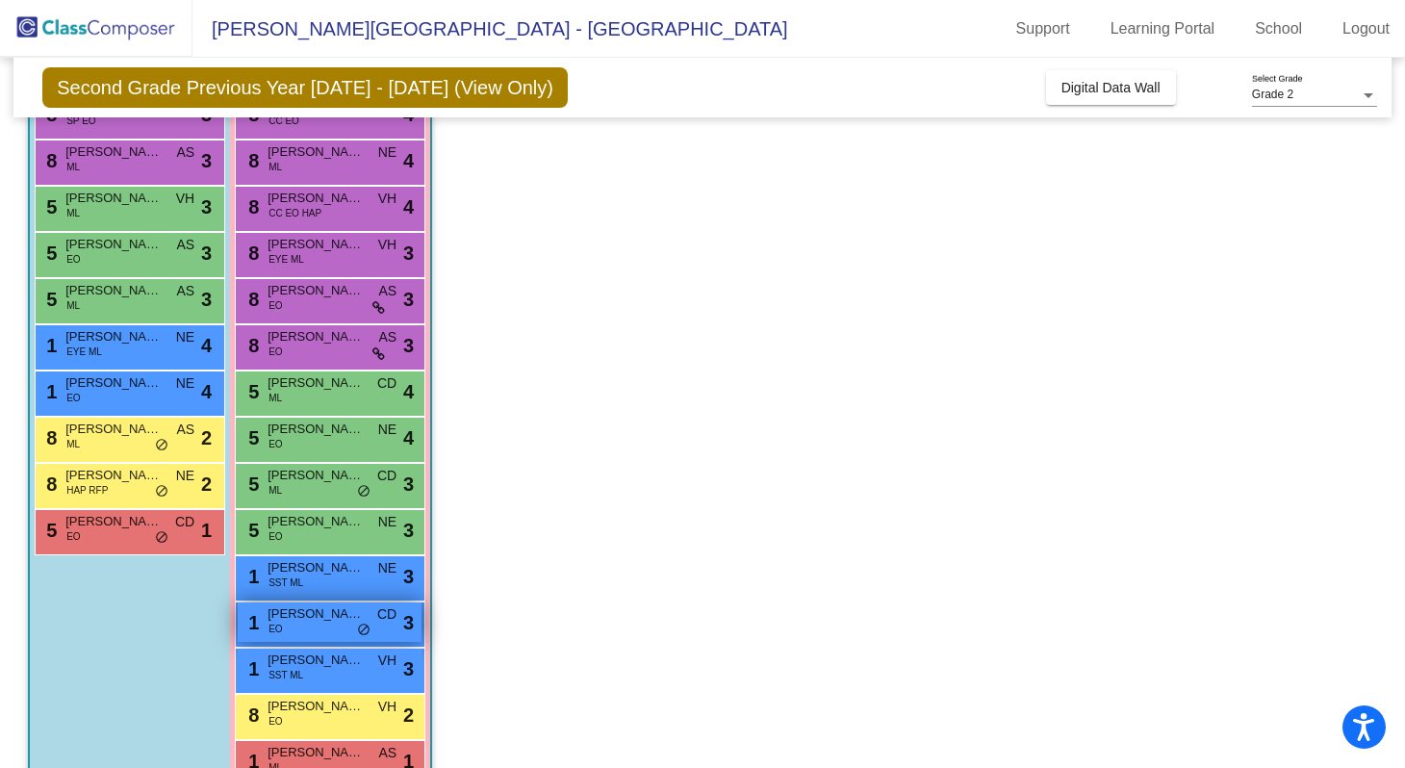
click at [314, 627] on div "1 [PERSON_NAME] [PERSON_NAME] CD lock do_not_disturb_alt 3" at bounding box center [330, 621] width 184 height 39
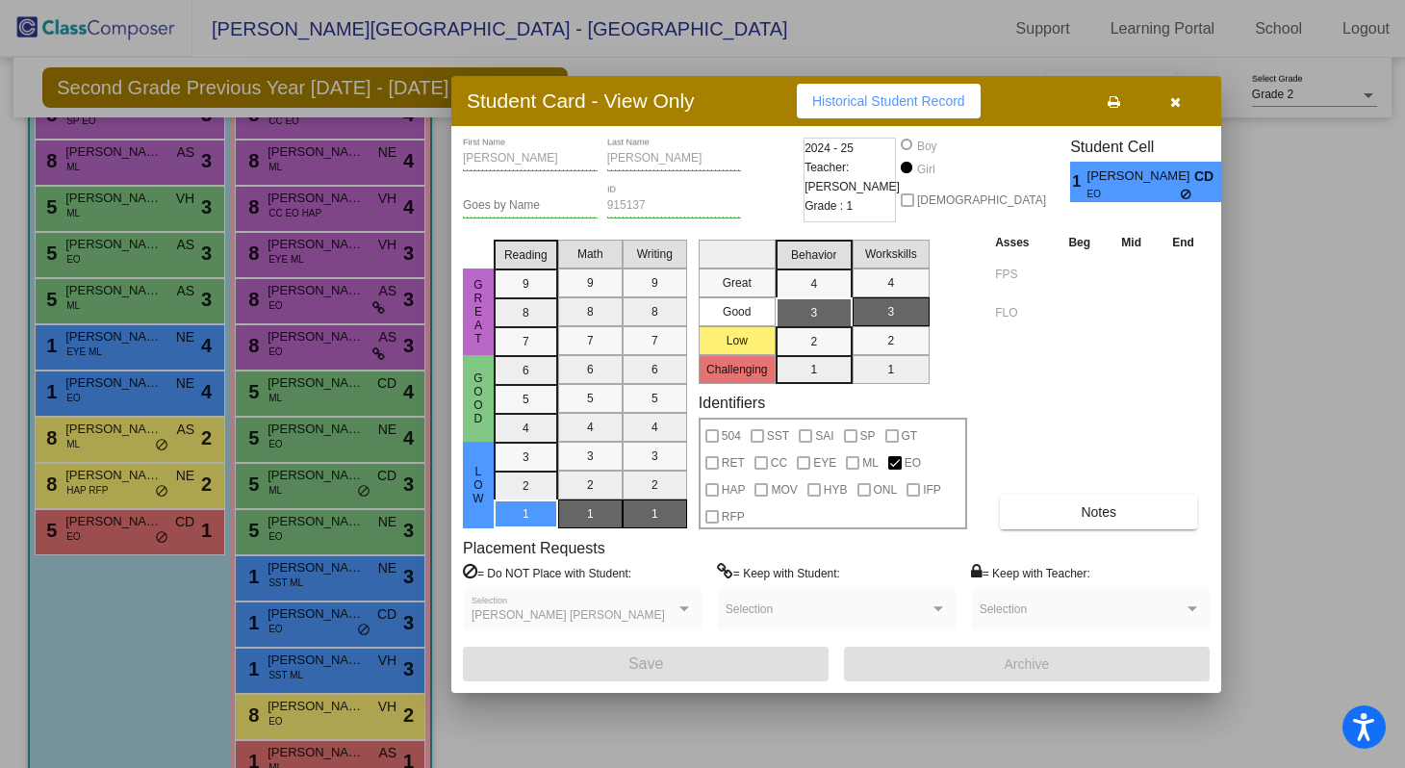
click at [292, 635] on div at bounding box center [702, 384] width 1405 height 768
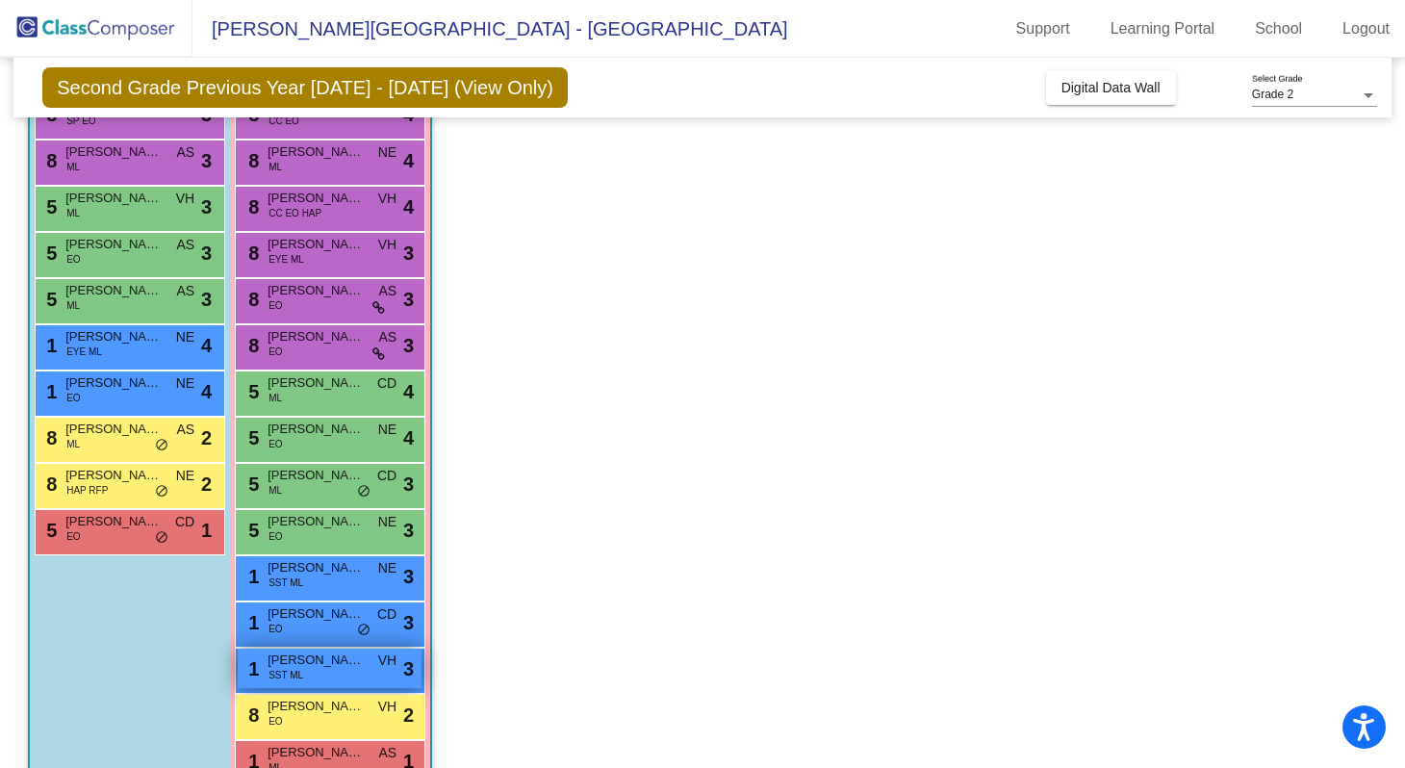
click at [296, 669] on span "SST ML" at bounding box center [286, 675] width 35 height 14
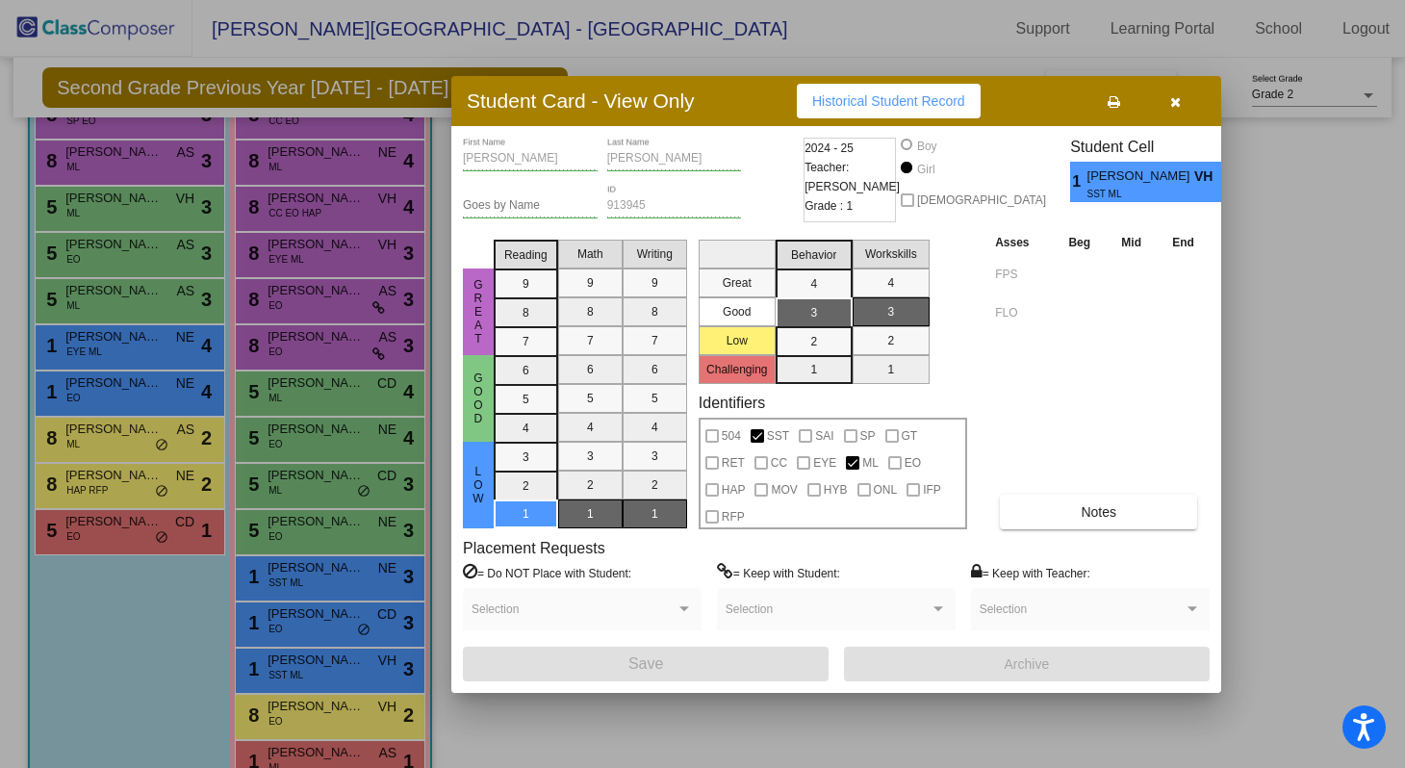
click at [282, 651] on div at bounding box center [702, 384] width 1405 height 768
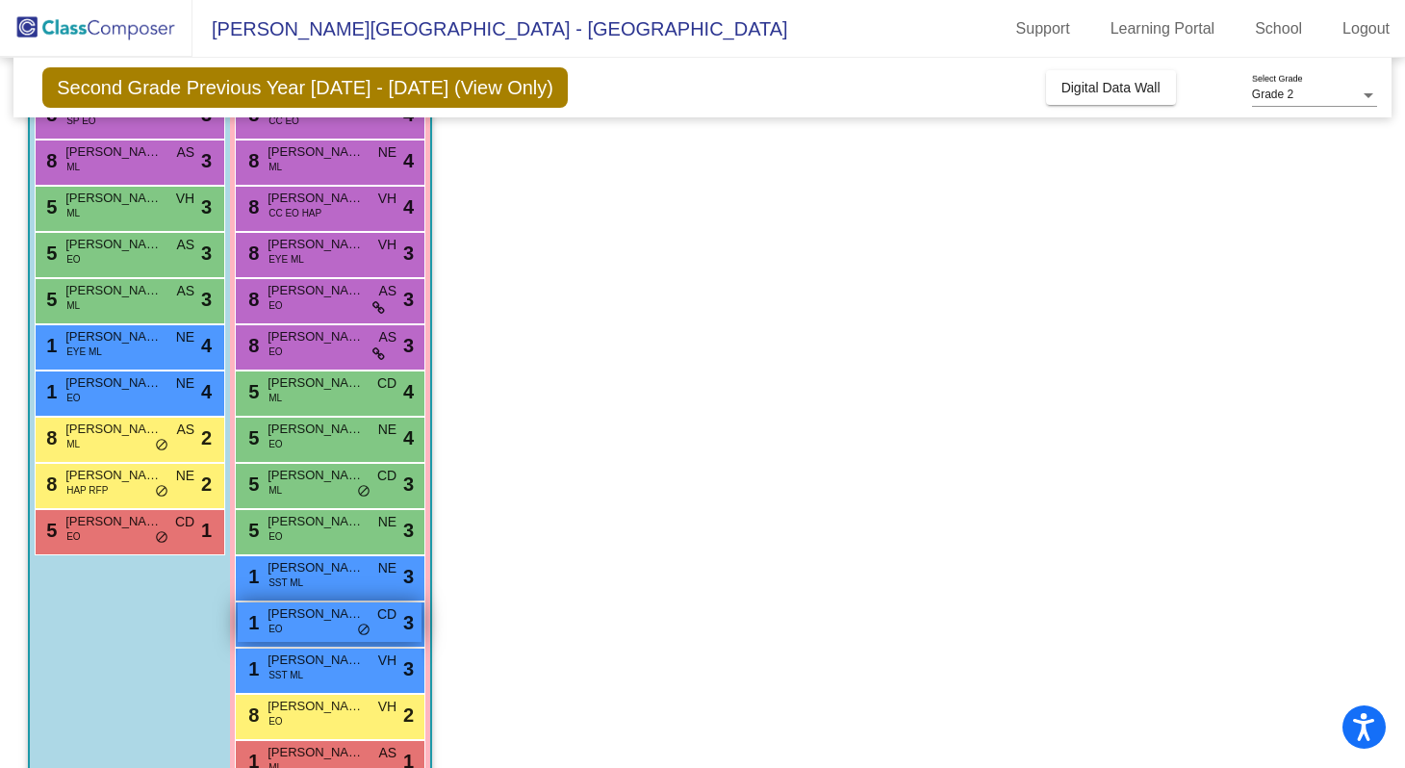
click at [287, 612] on span "[PERSON_NAME]" at bounding box center [316, 613] width 96 height 19
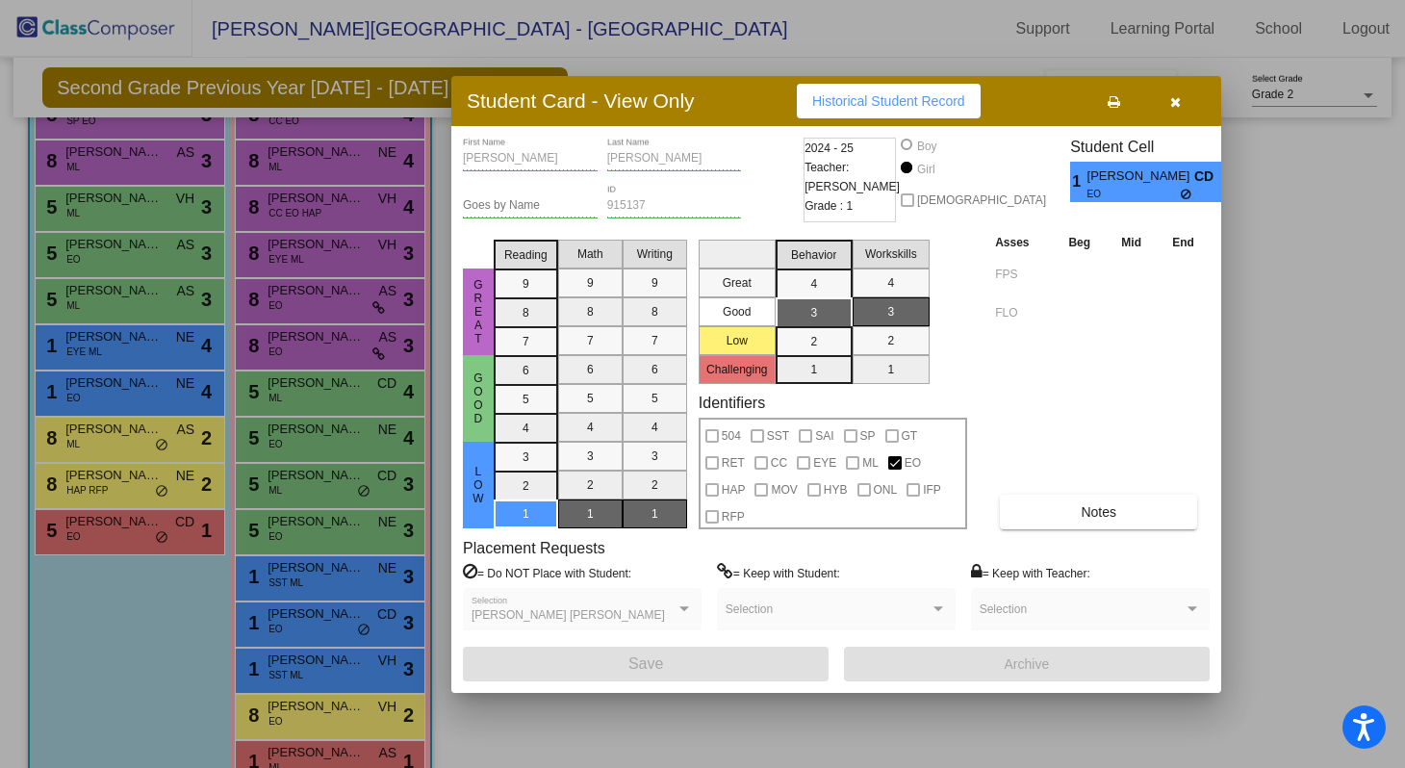
click at [259, 599] on div at bounding box center [702, 384] width 1405 height 768
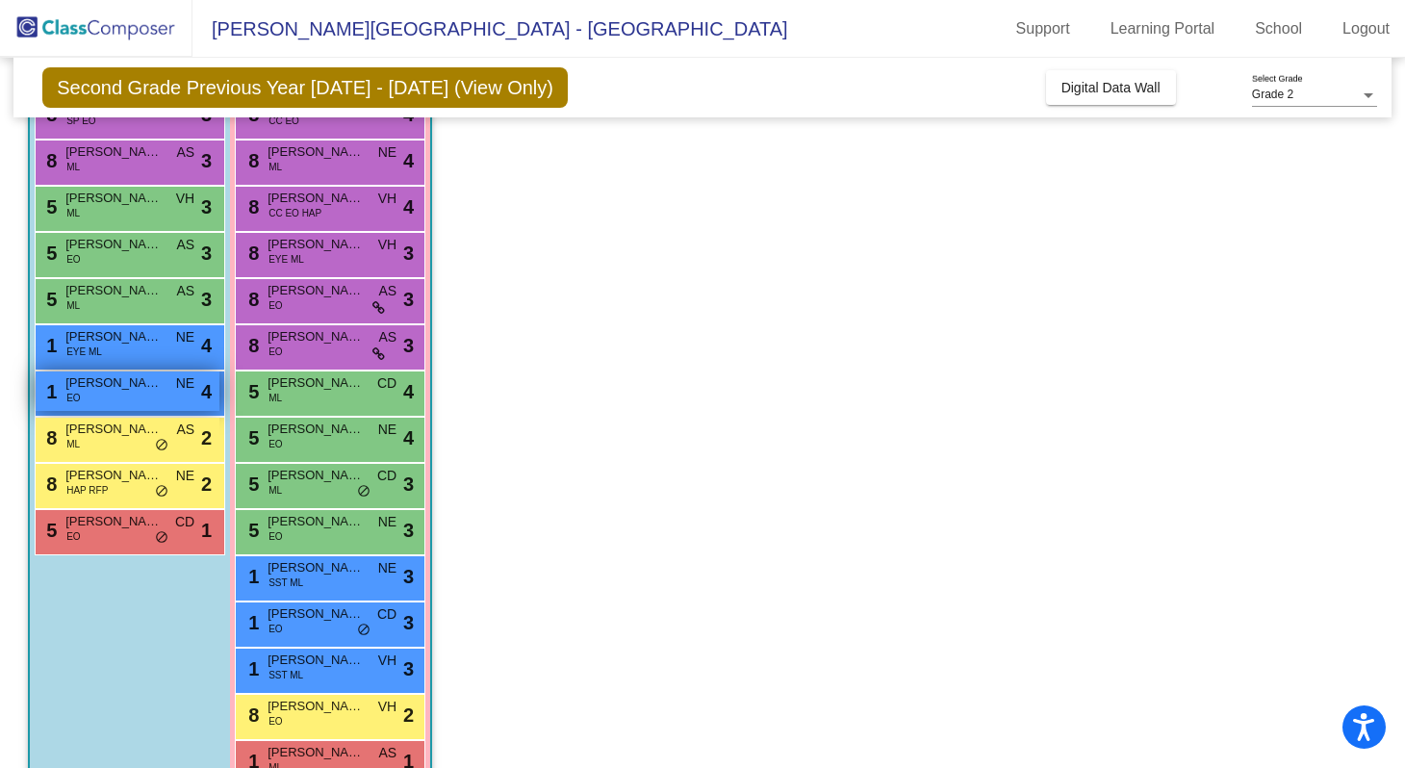
click at [158, 381] on span "[PERSON_NAME]" at bounding box center [113, 382] width 96 height 19
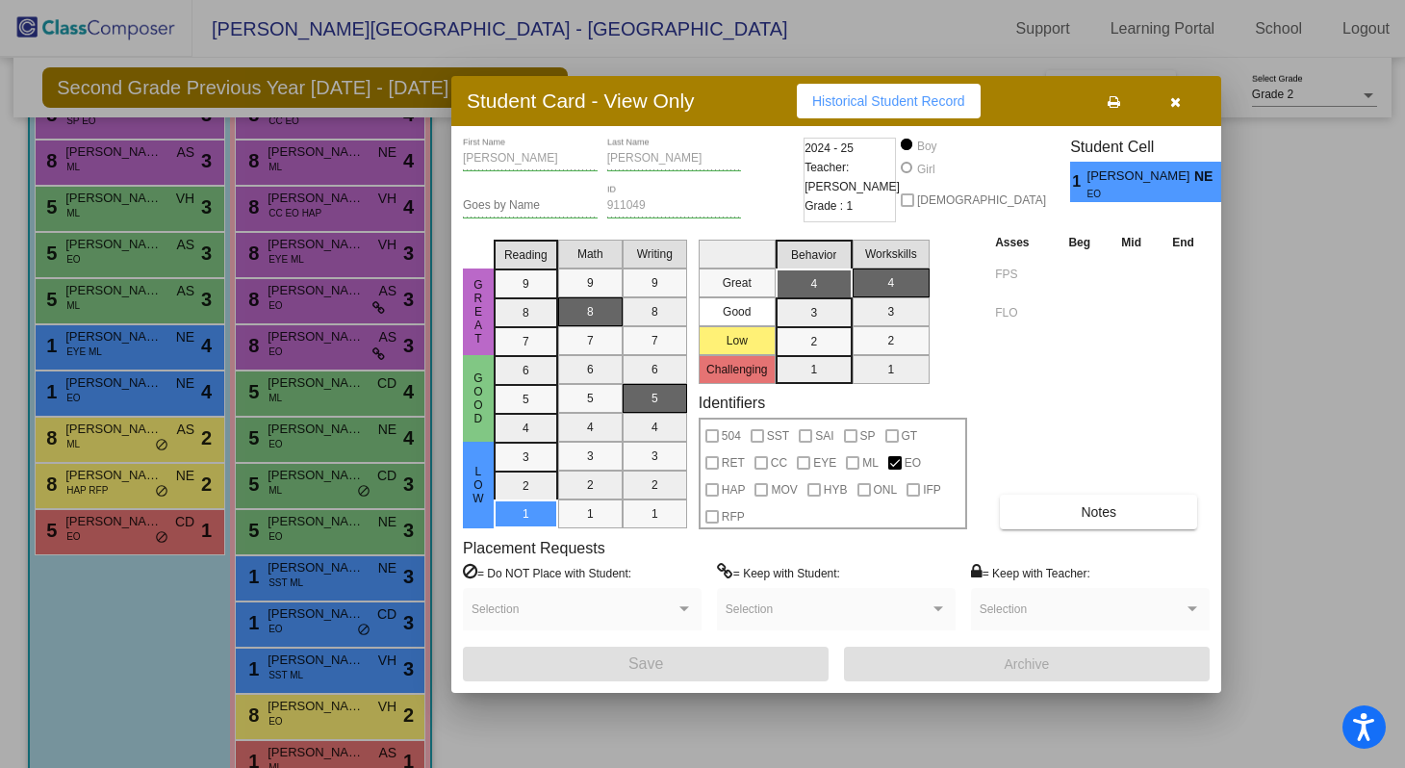
click at [132, 345] on div at bounding box center [702, 384] width 1405 height 768
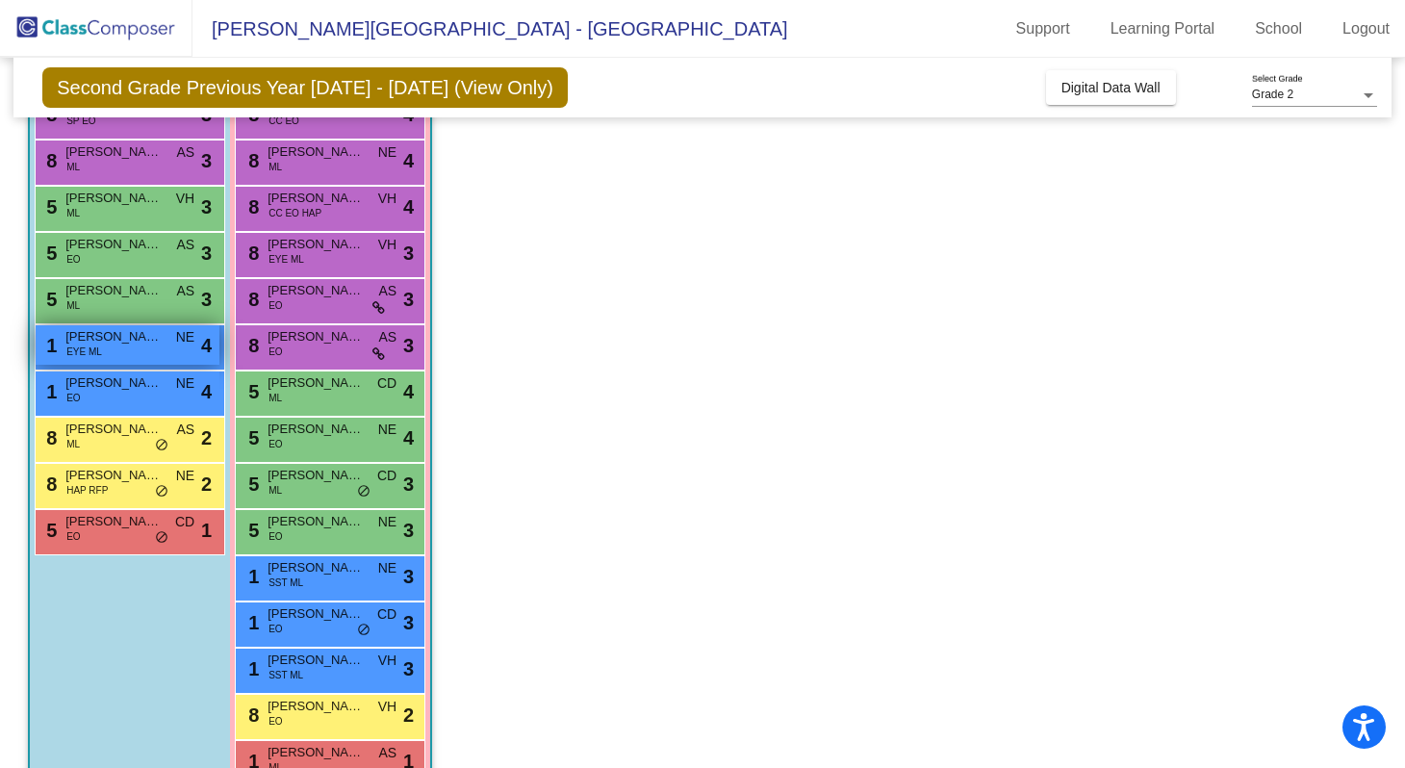
click at [132, 346] on span "[PERSON_NAME]" at bounding box center [113, 336] width 96 height 19
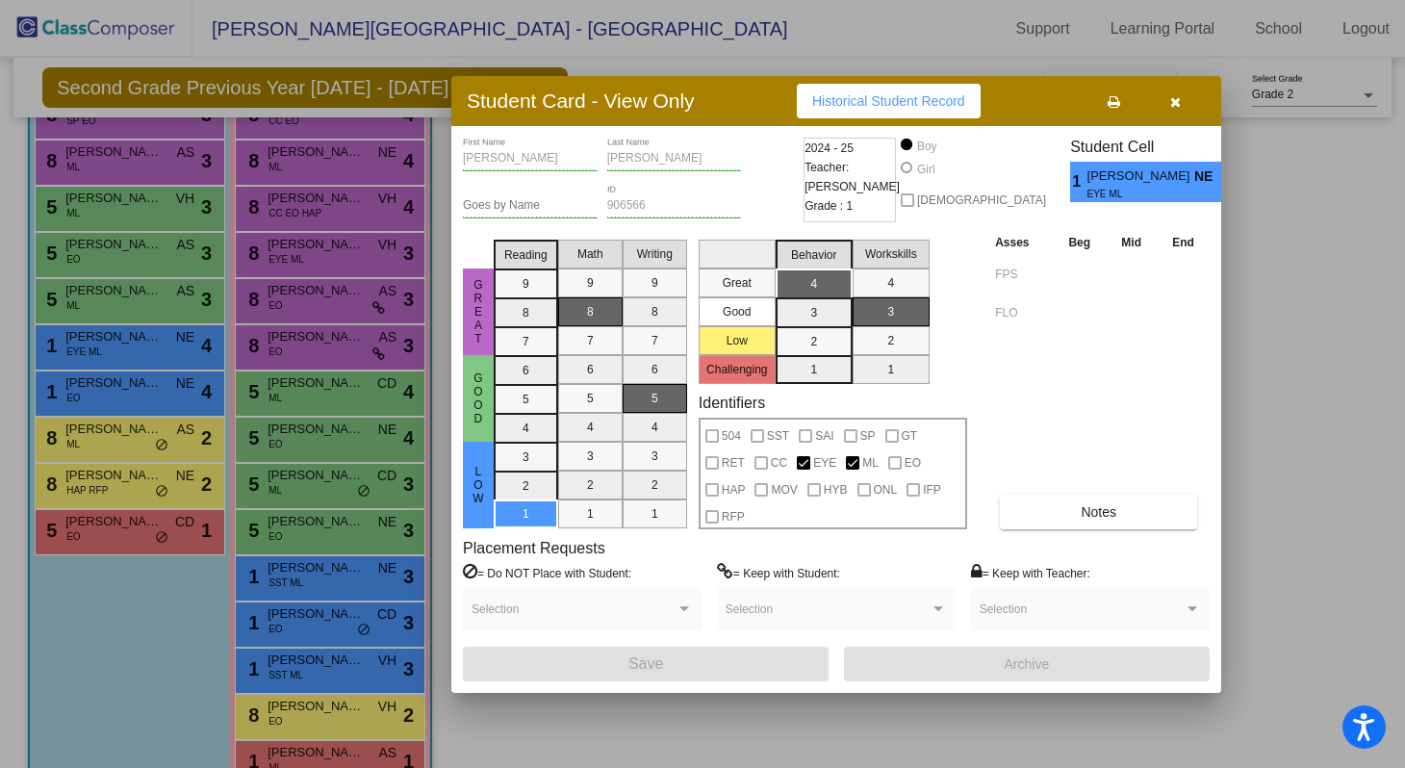
click at [86, 518] on div at bounding box center [702, 384] width 1405 height 768
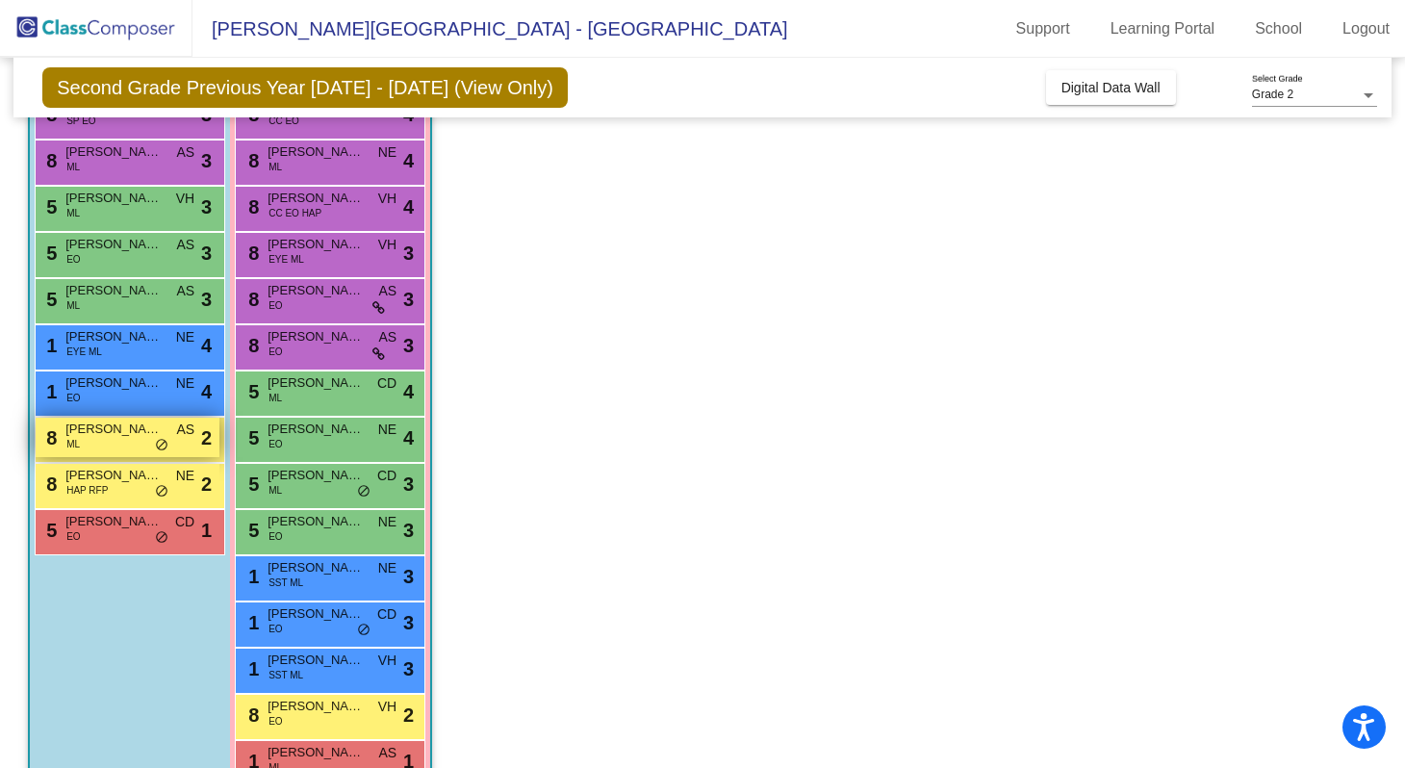
click at [120, 441] on div "8 [PERSON_NAME] ML AS lock do_not_disturb_alt 2" at bounding box center [128, 437] width 184 height 39
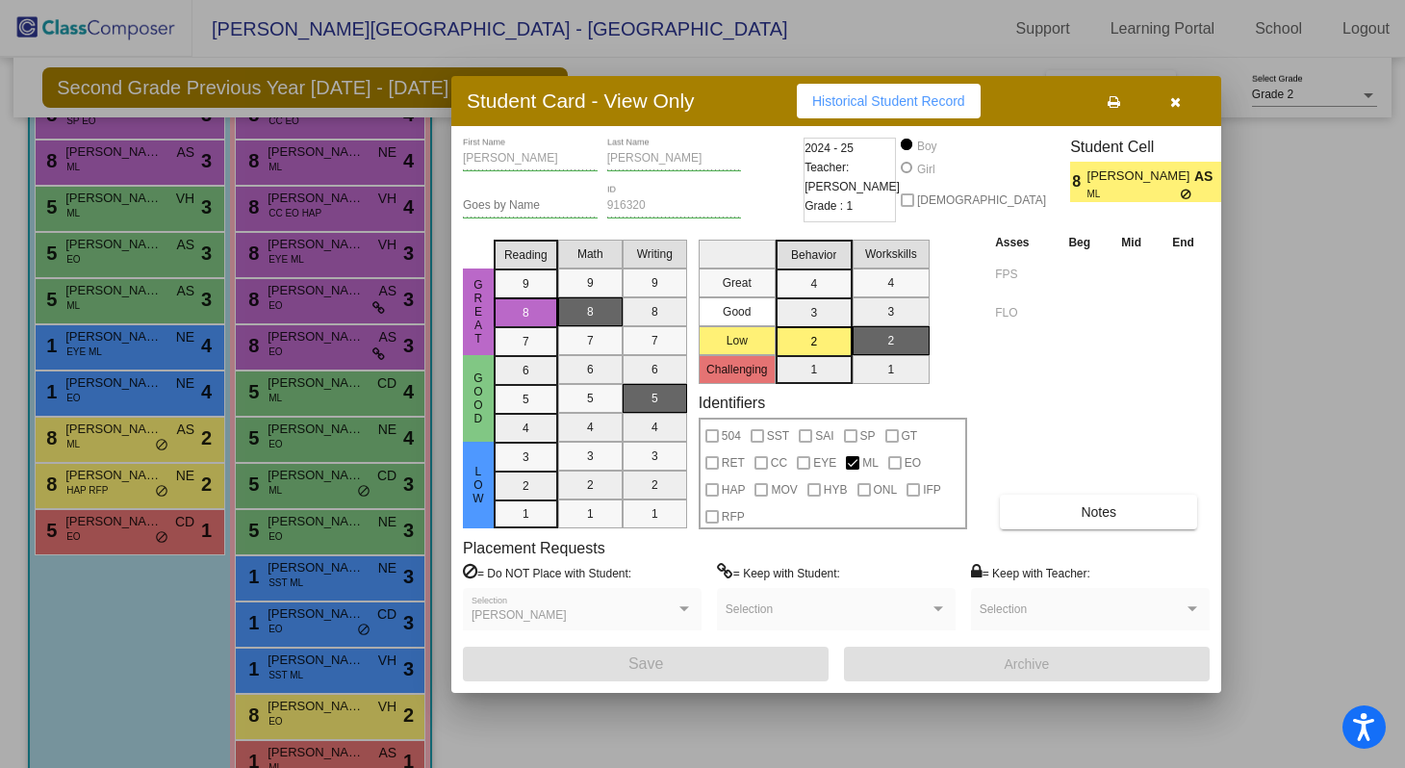
click at [132, 472] on div at bounding box center [702, 384] width 1405 height 768
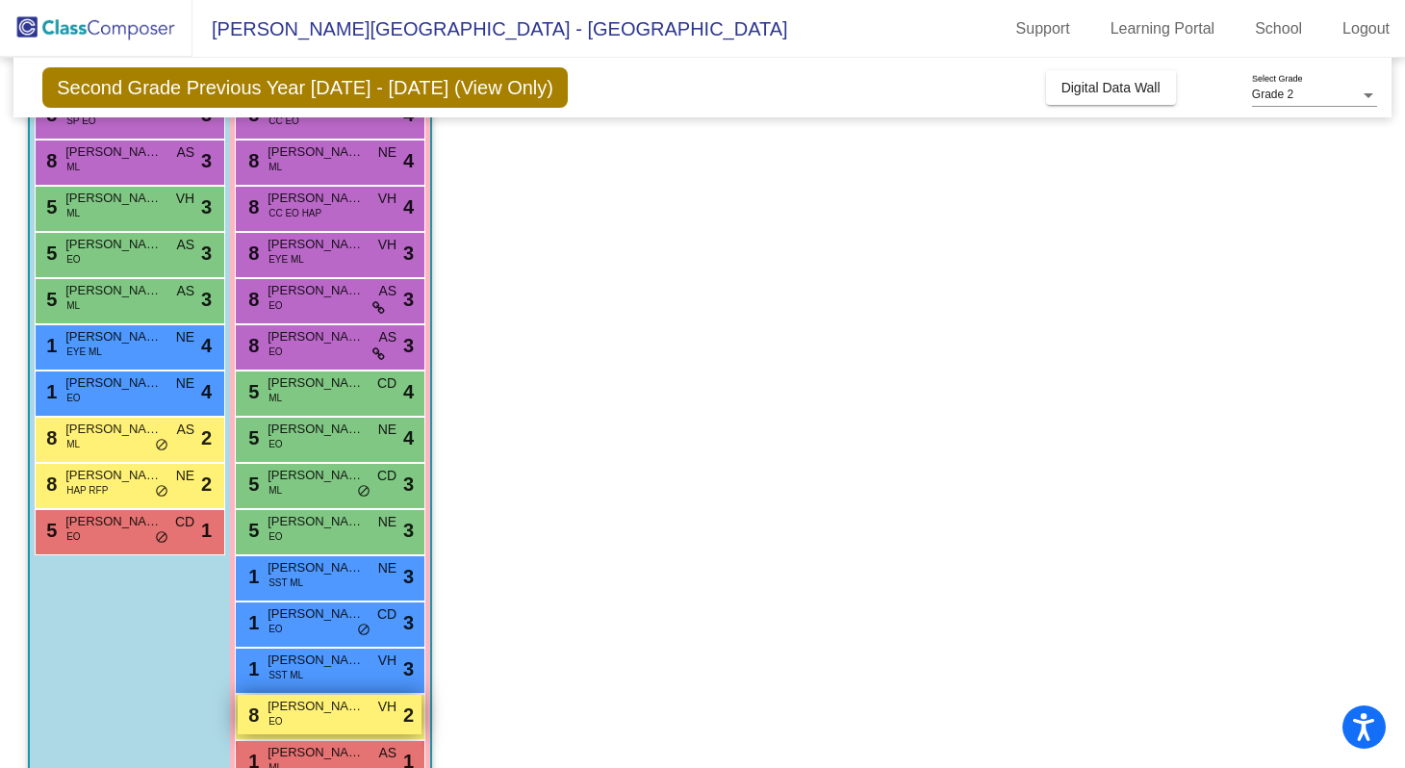
click at [321, 724] on div "8 [PERSON_NAME] EO VH lock do_not_disturb_alt 2" at bounding box center [330, 714] width 184 height 39
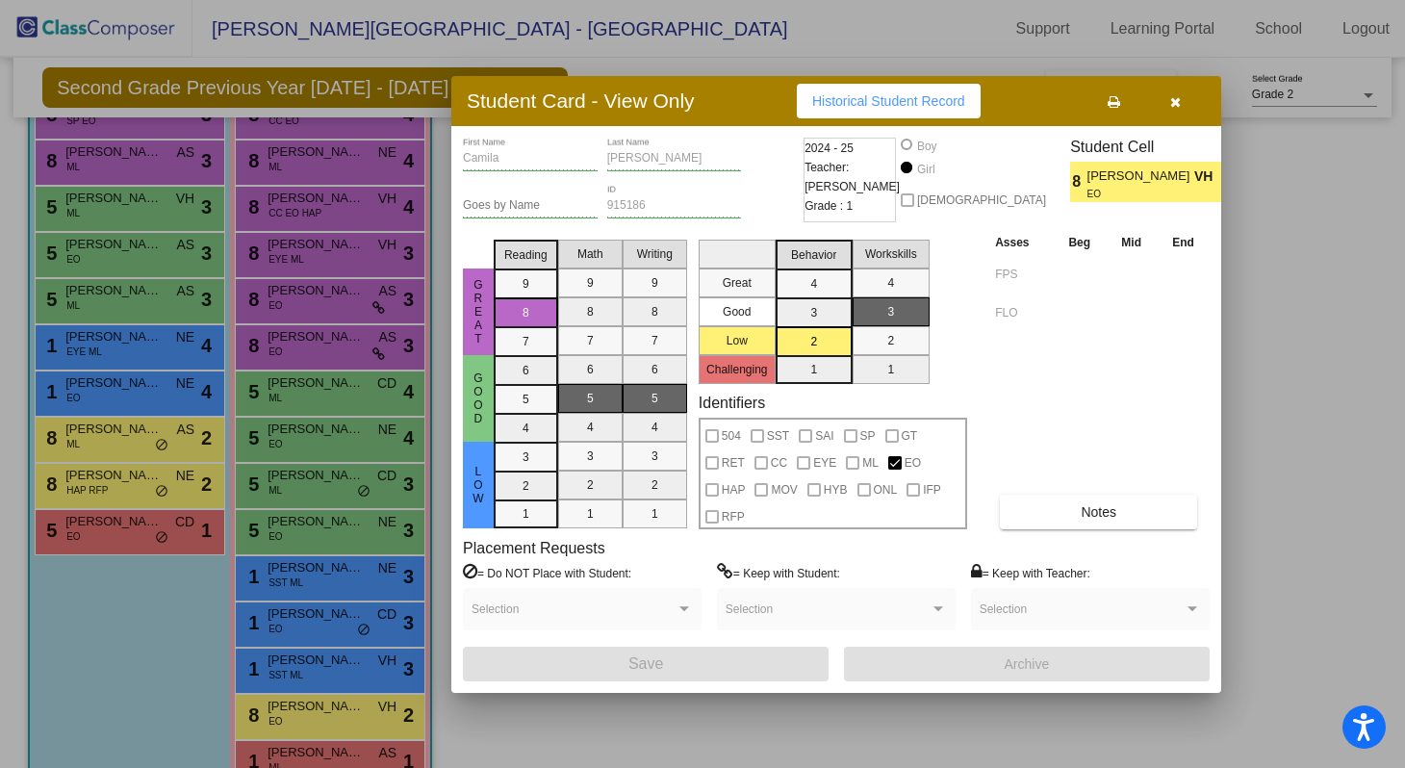
click at [119, 695] on div at bounding box center [702, 384] width 1405 height 768
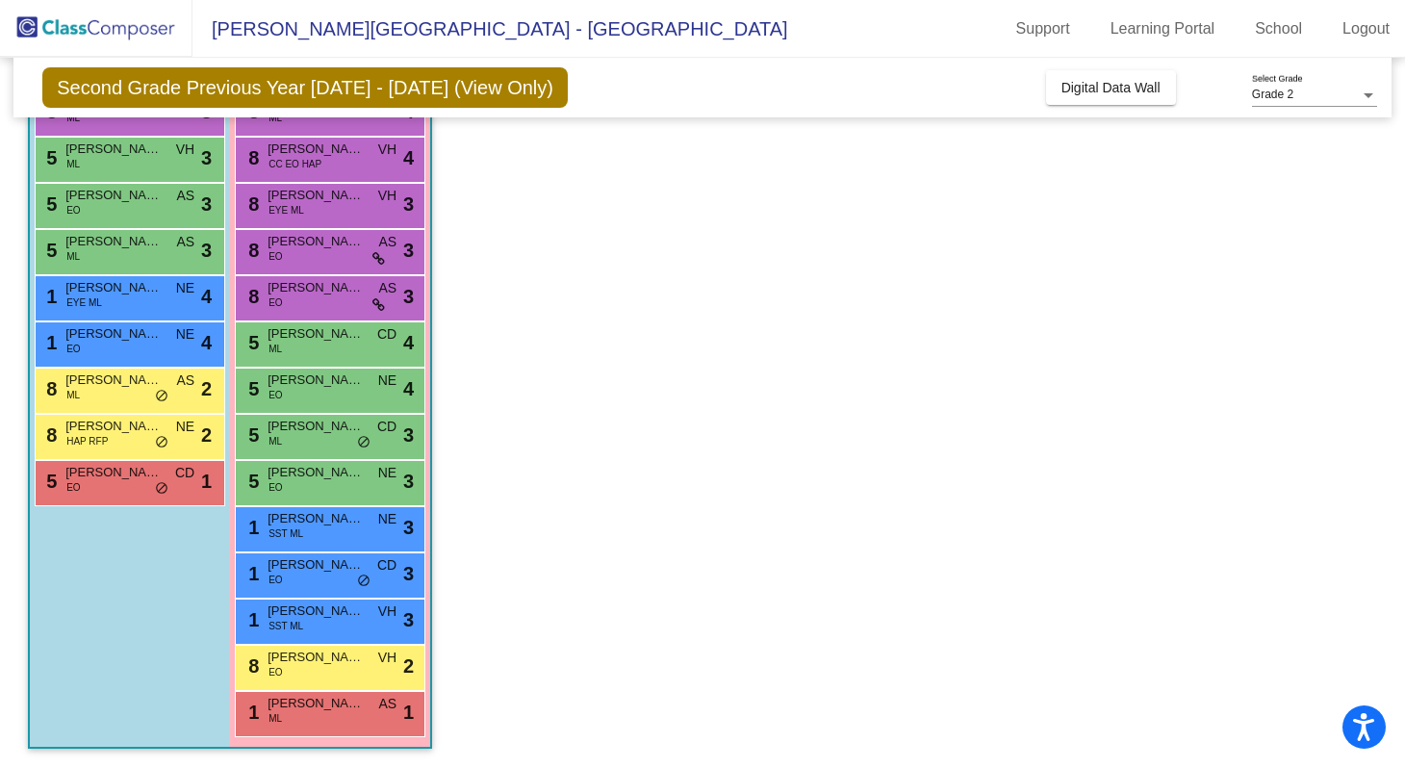
scroll to position [401, 0]
click at [259, 670] on div "8 [PERSON_NAME] EO VH lock do_not_disturb_alt 2" at bounding box center [330, 666] width 184 height 39
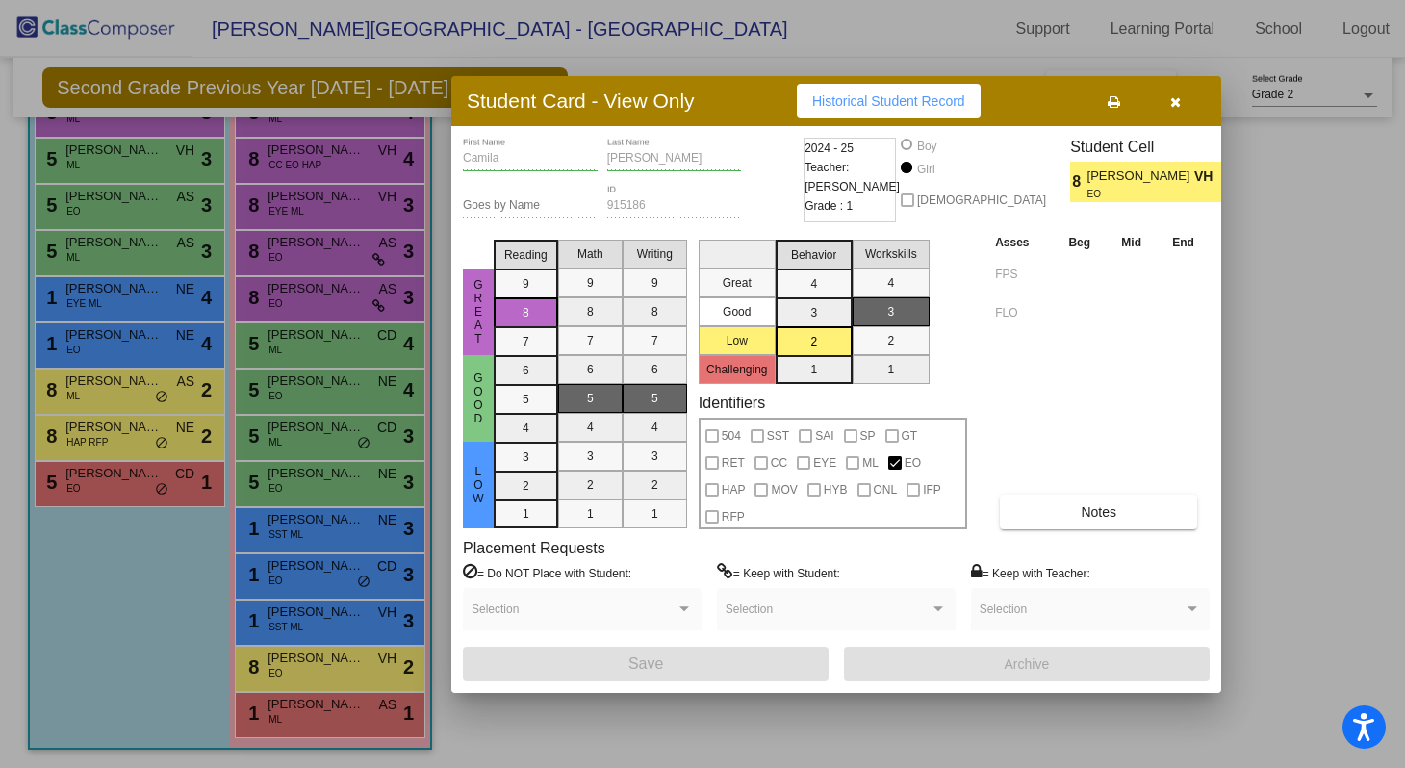
click at [175, 653] on div at bounding box center [702, 384] width 1405 height 768
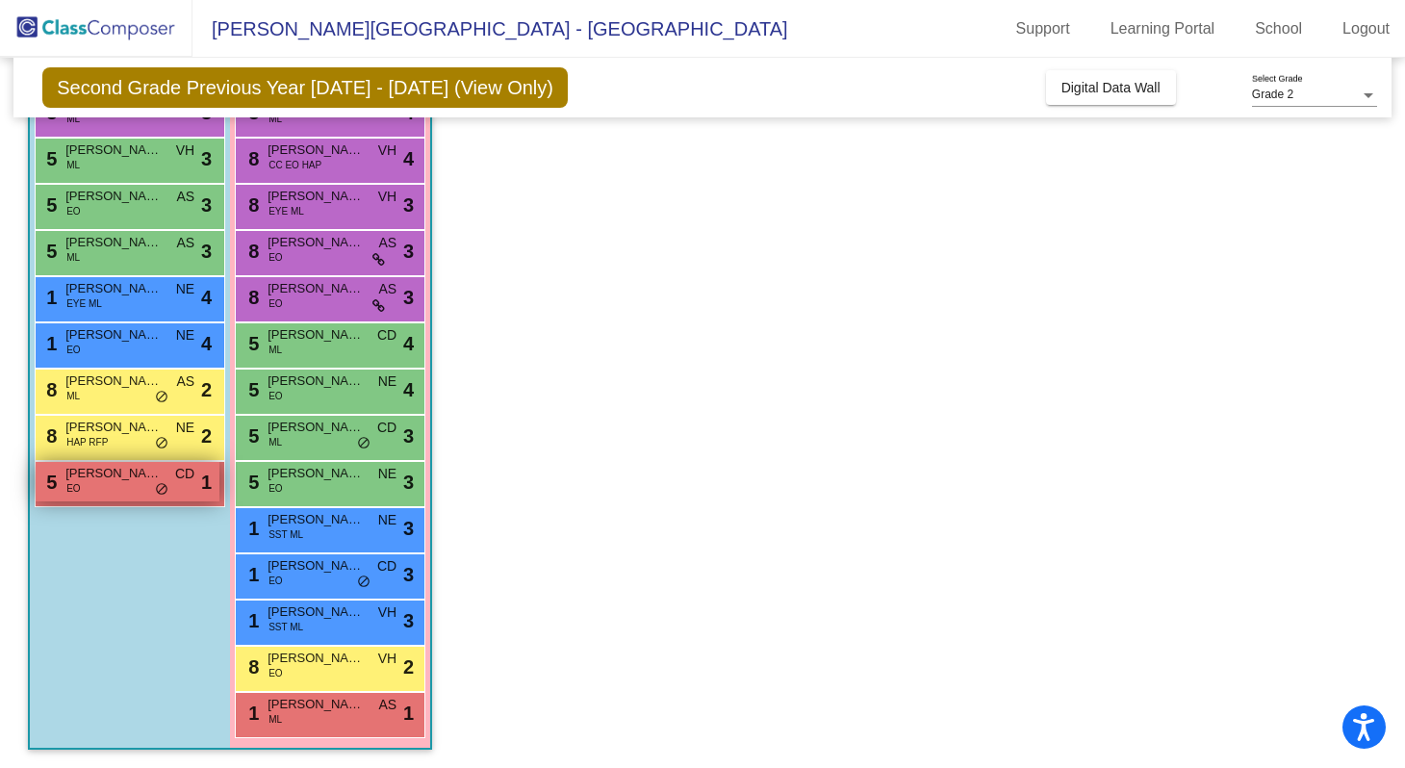
click at [97, 498] on div "5 [PERSON_NAME] EO CD lock do_not_disturb_alt 1" at bounding box center [128, 481] width 184 height 39
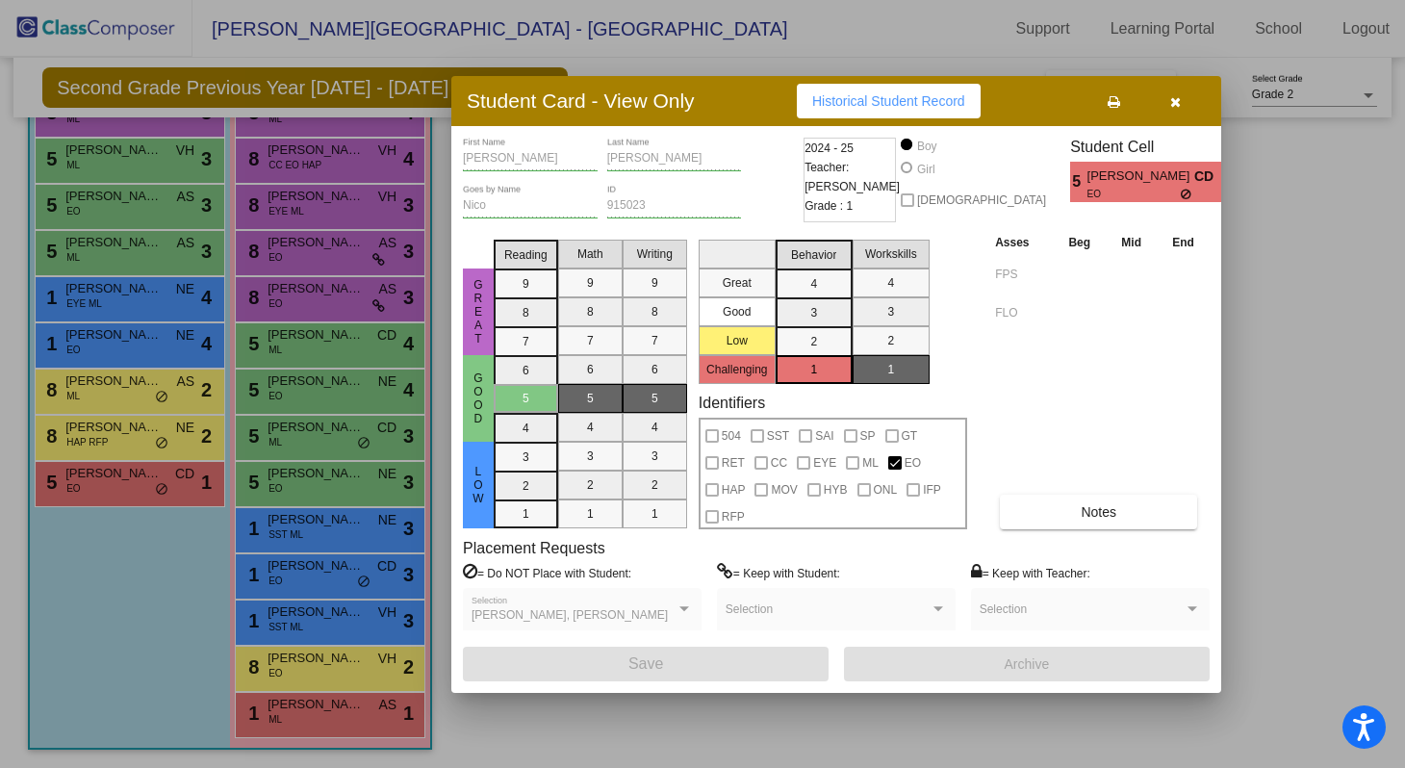
click at [86, 557] on div at bounding box center [702, 384] width 1405 height 768
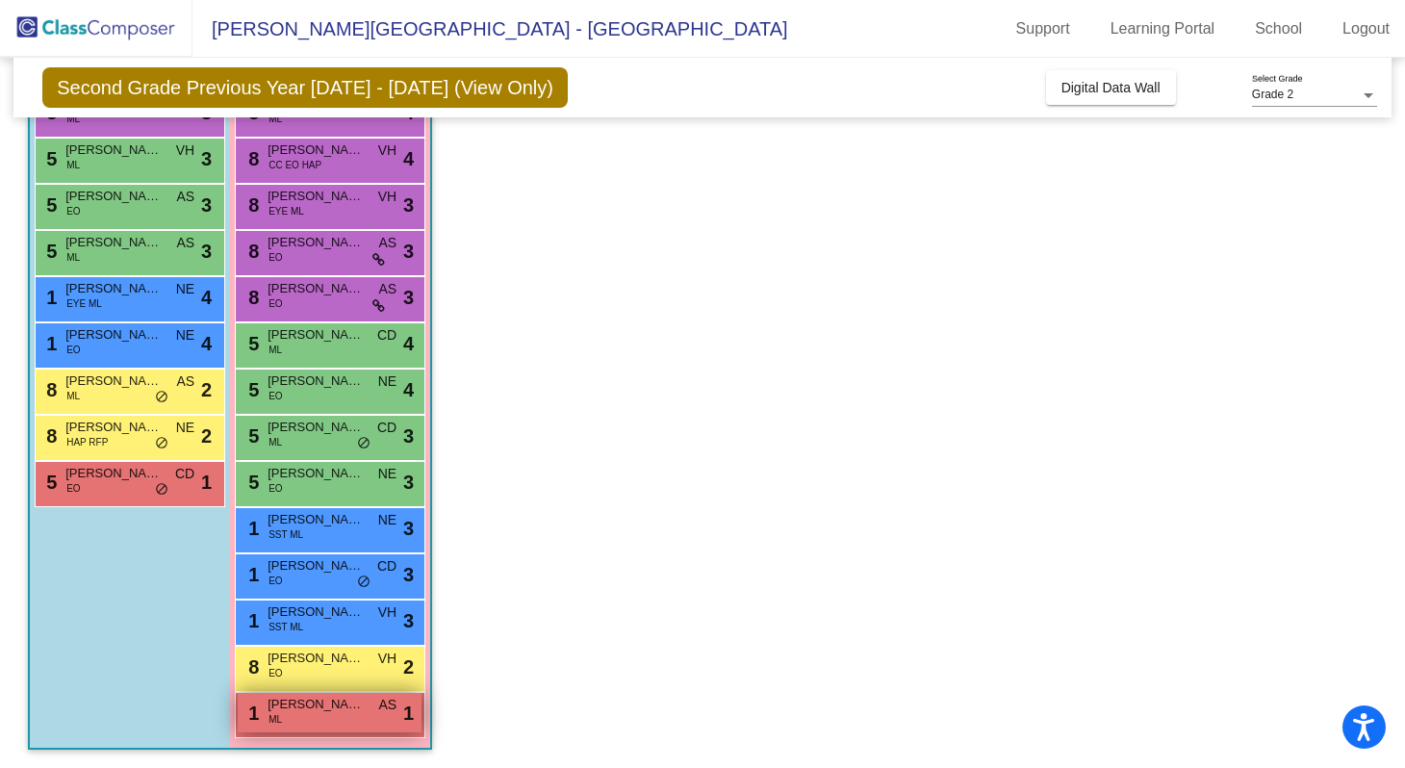
click at [312, 707] on span "[PERSON_NAME]" at bounding box center [316, 704] width 96 height 19
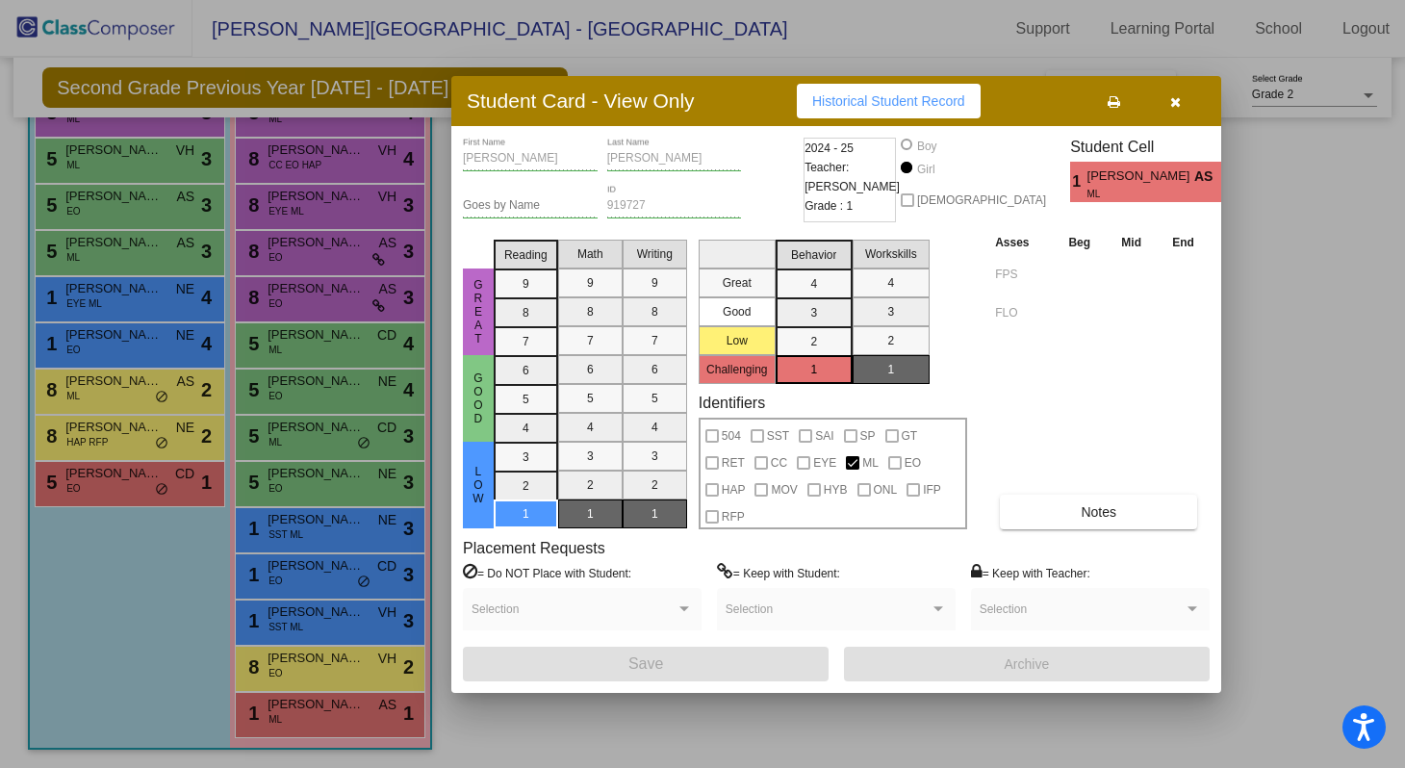
click at [187, 676] on div at bounding box center [702, 384] width 1405 height 768
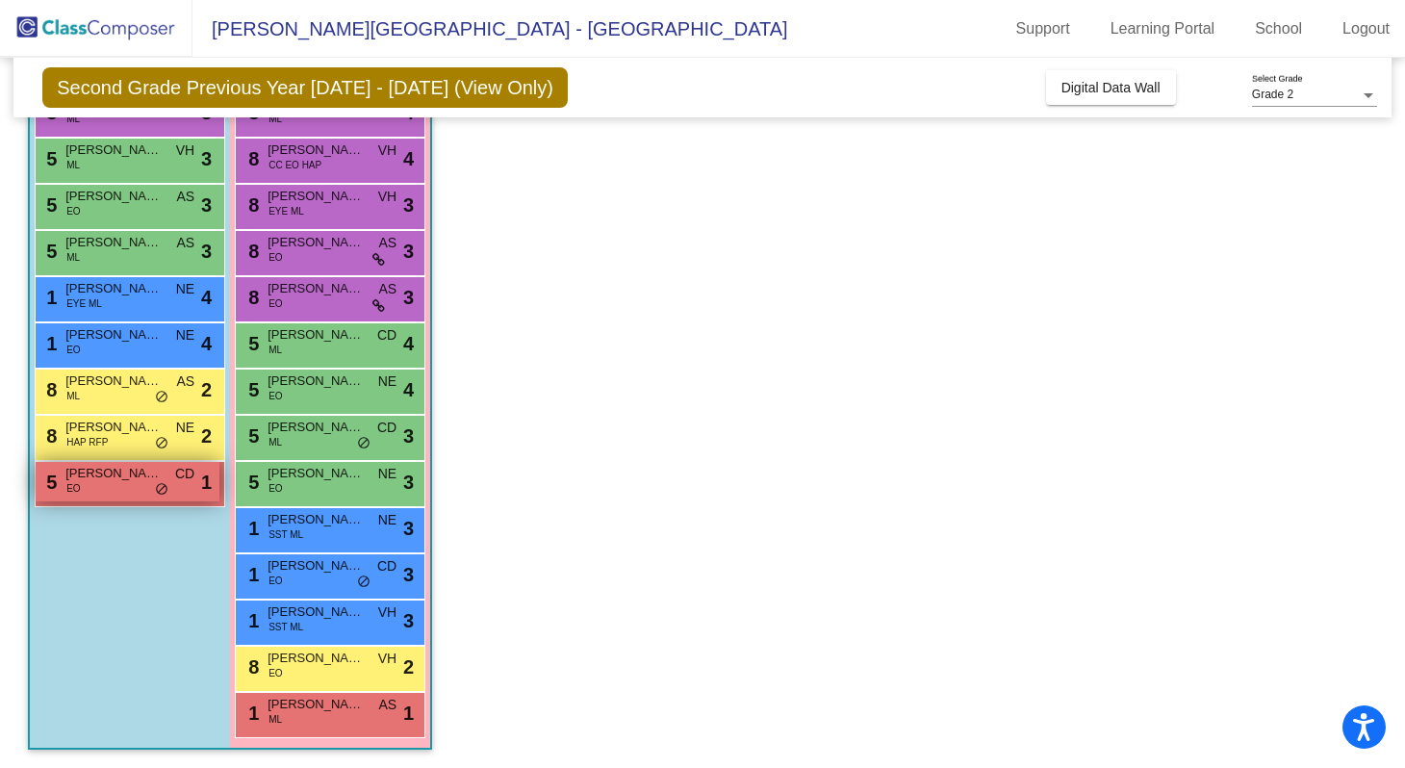
click at [116, 485] on div "5 [PERSON_NAME] EO CD lock do_not_disturb_alt 1" at bounding box center [128, 481] width 184 height 39
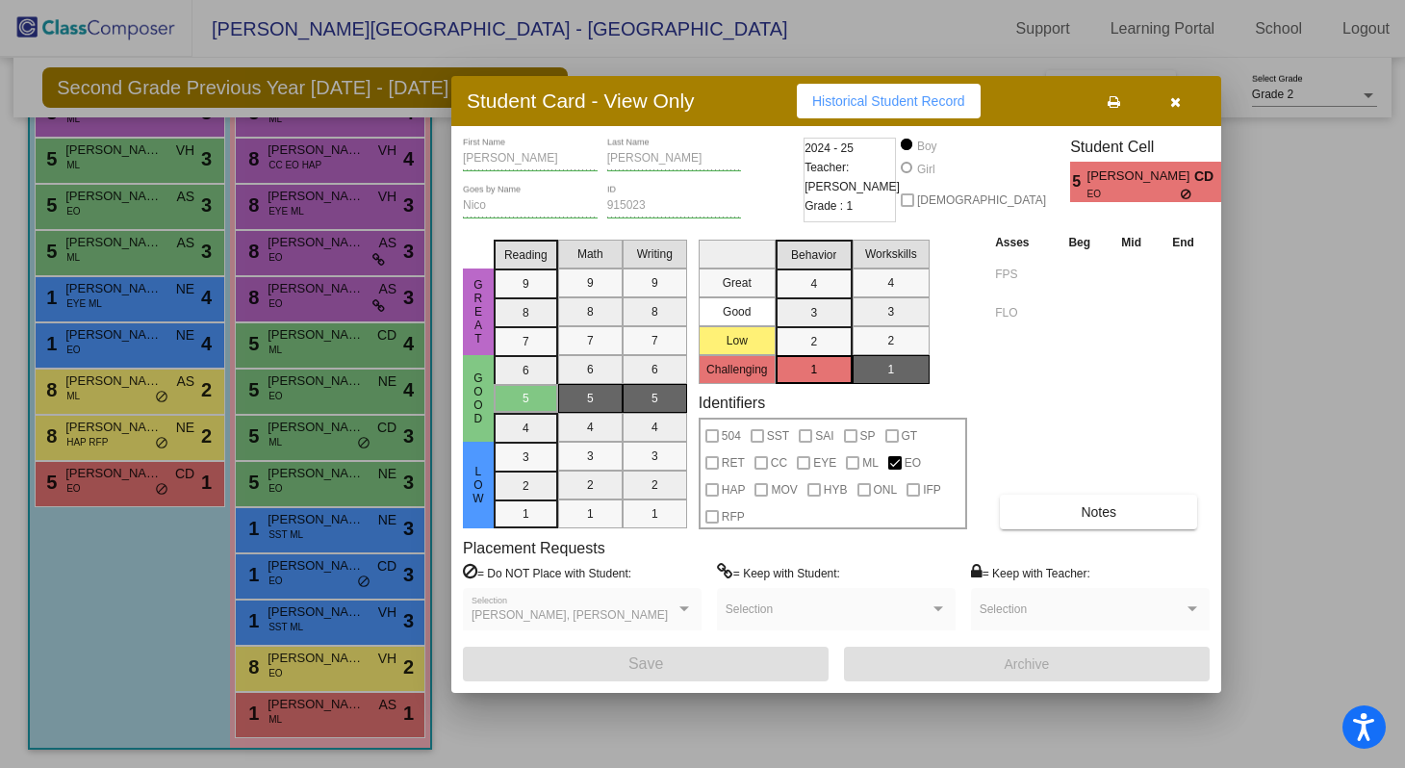
click at [87, 556] on div at bounding box center [702, 384] width 1405 height 768
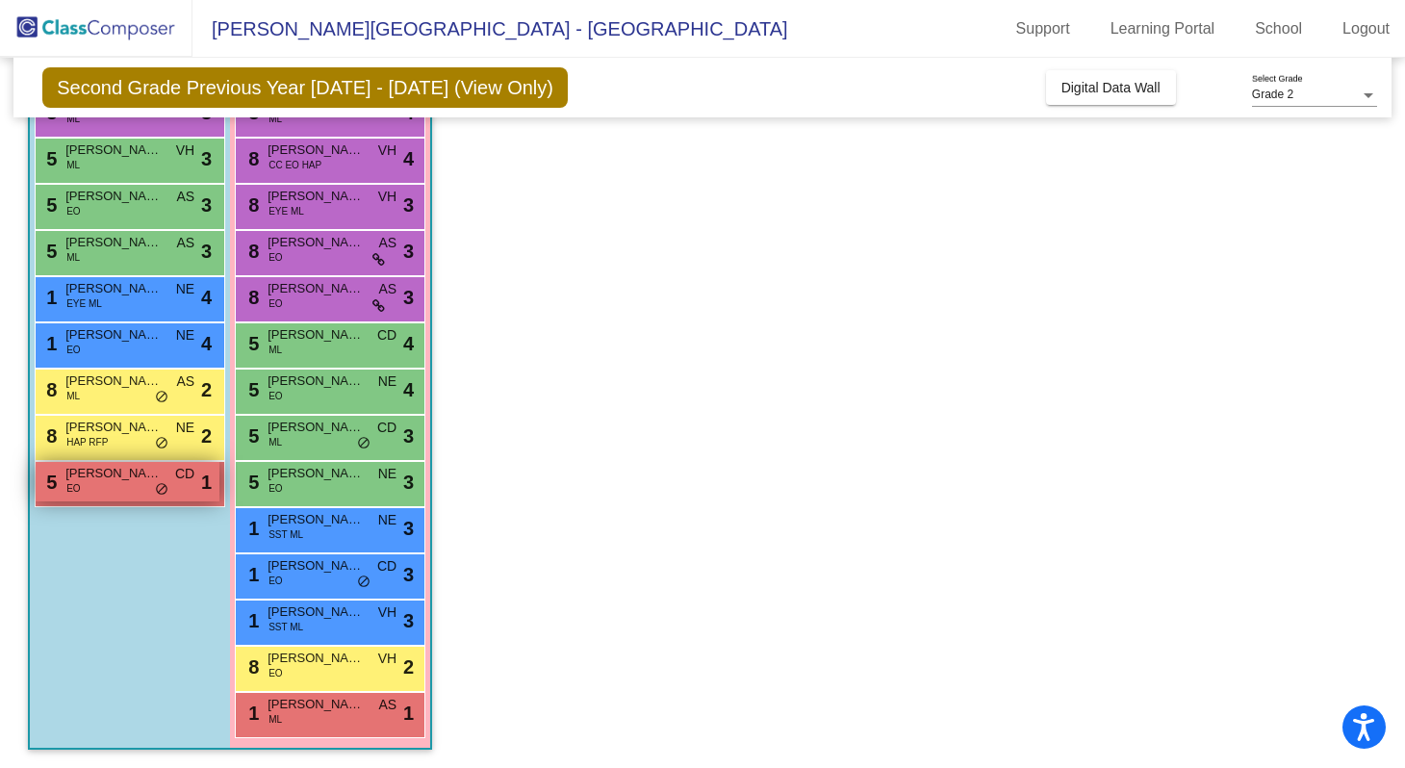
click at [74, 493] on span "EO" at bounding box center [72, 488] width 13 height 14
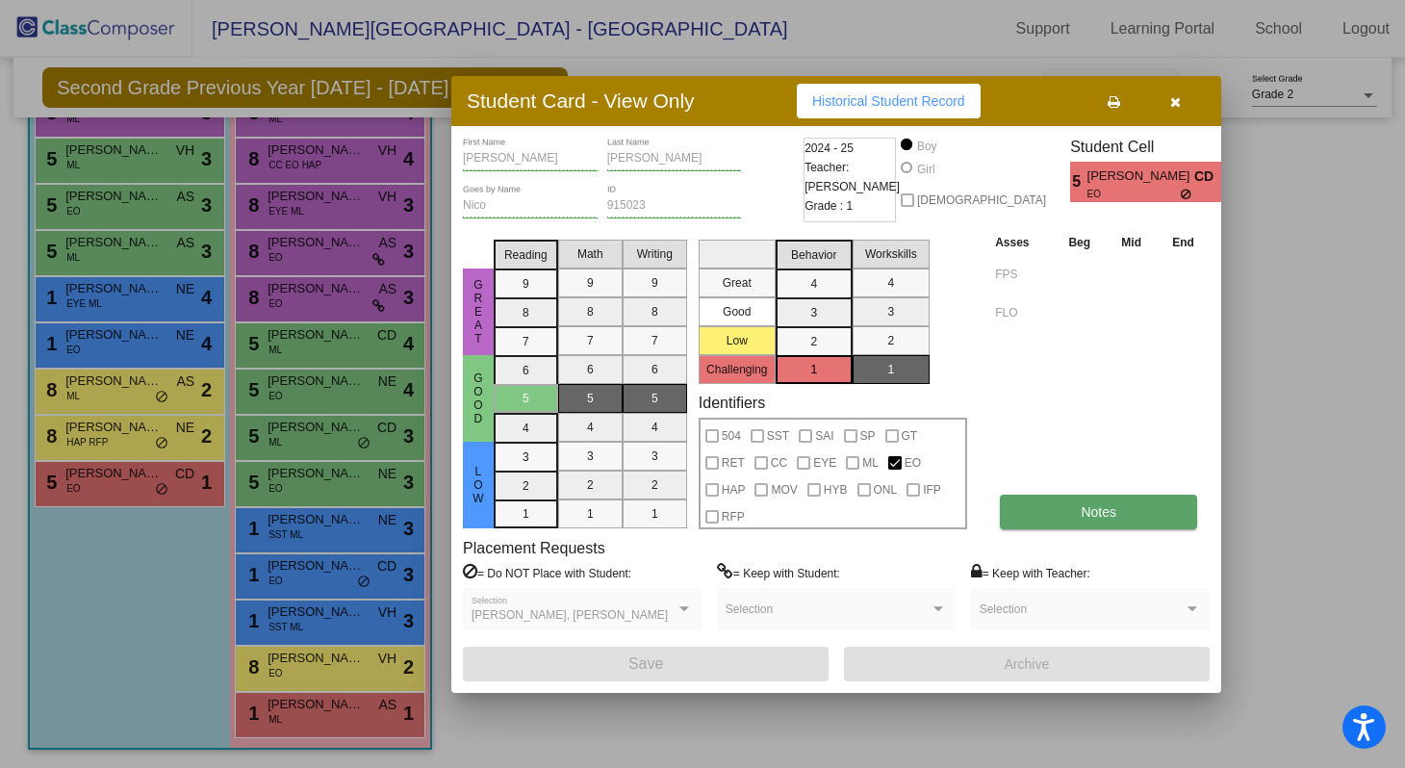
click at [1066, 512] on button "Notes" at bounding box center [1098, 512] width 197 height 35
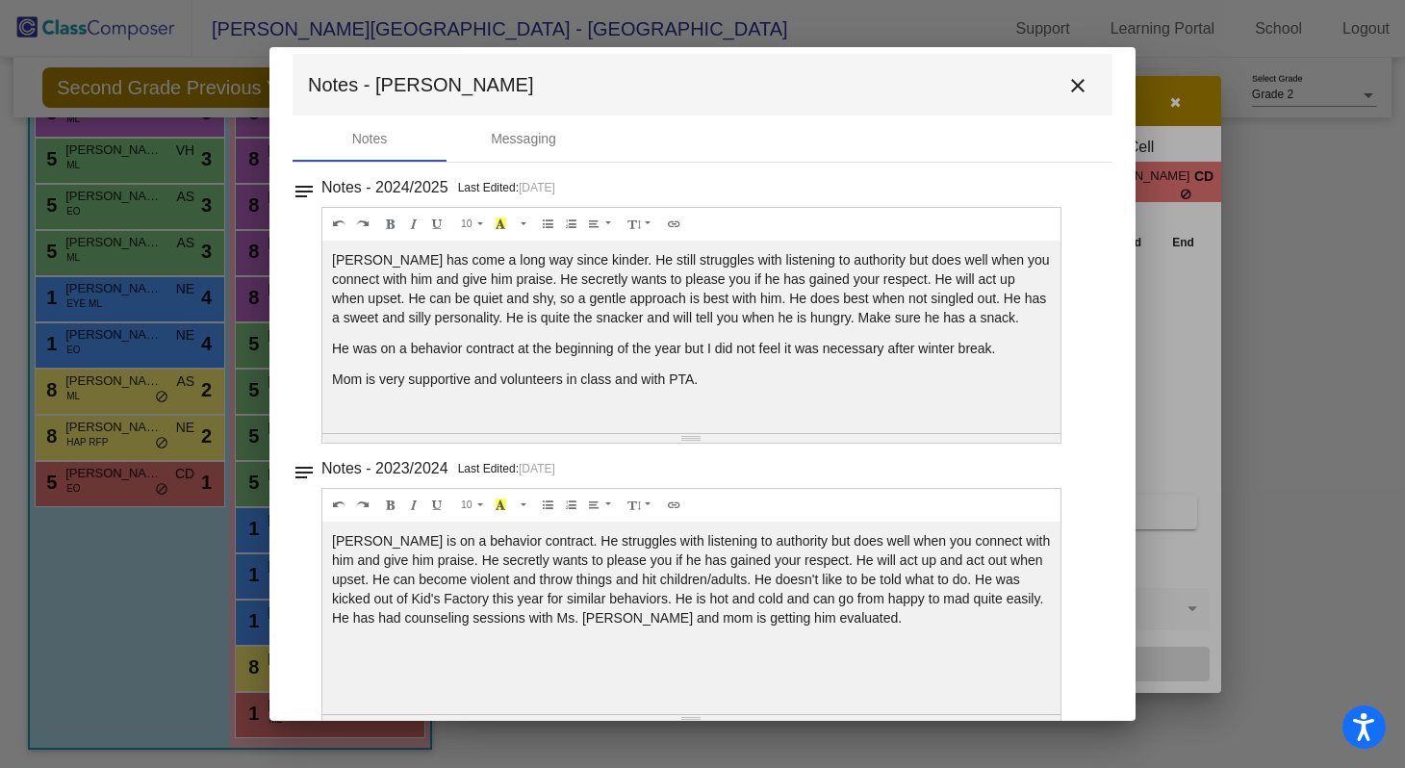
scroll to position [17, 0]
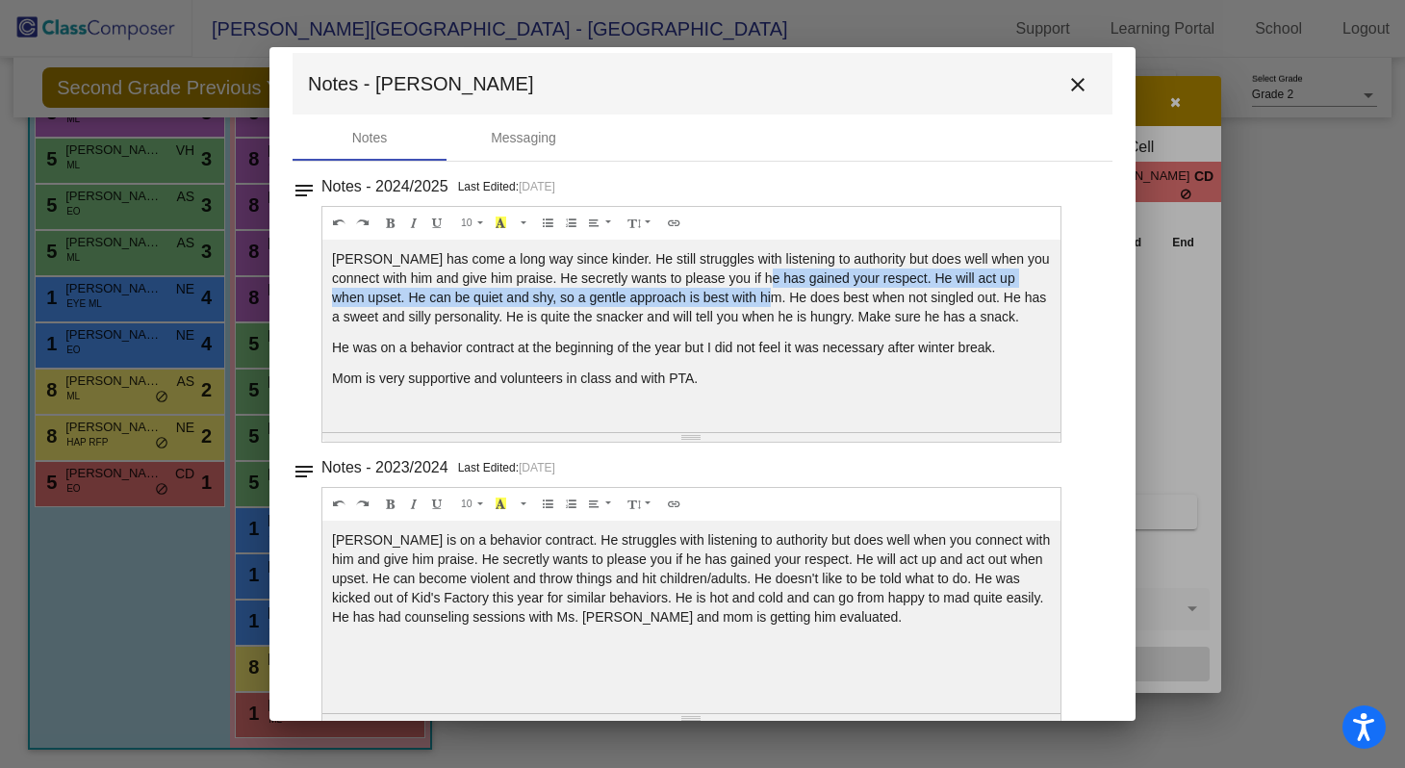
drag, startPoint x: 813, startPoint y: 277, endPoint x: 814, endPoint y: 297, distance: 20.2
click at [814, 297] on p "[PERSON_NAME] has come a long way since kinder. He still struggles with listeni…" at bounding box center [691, 287] width 719 height 77
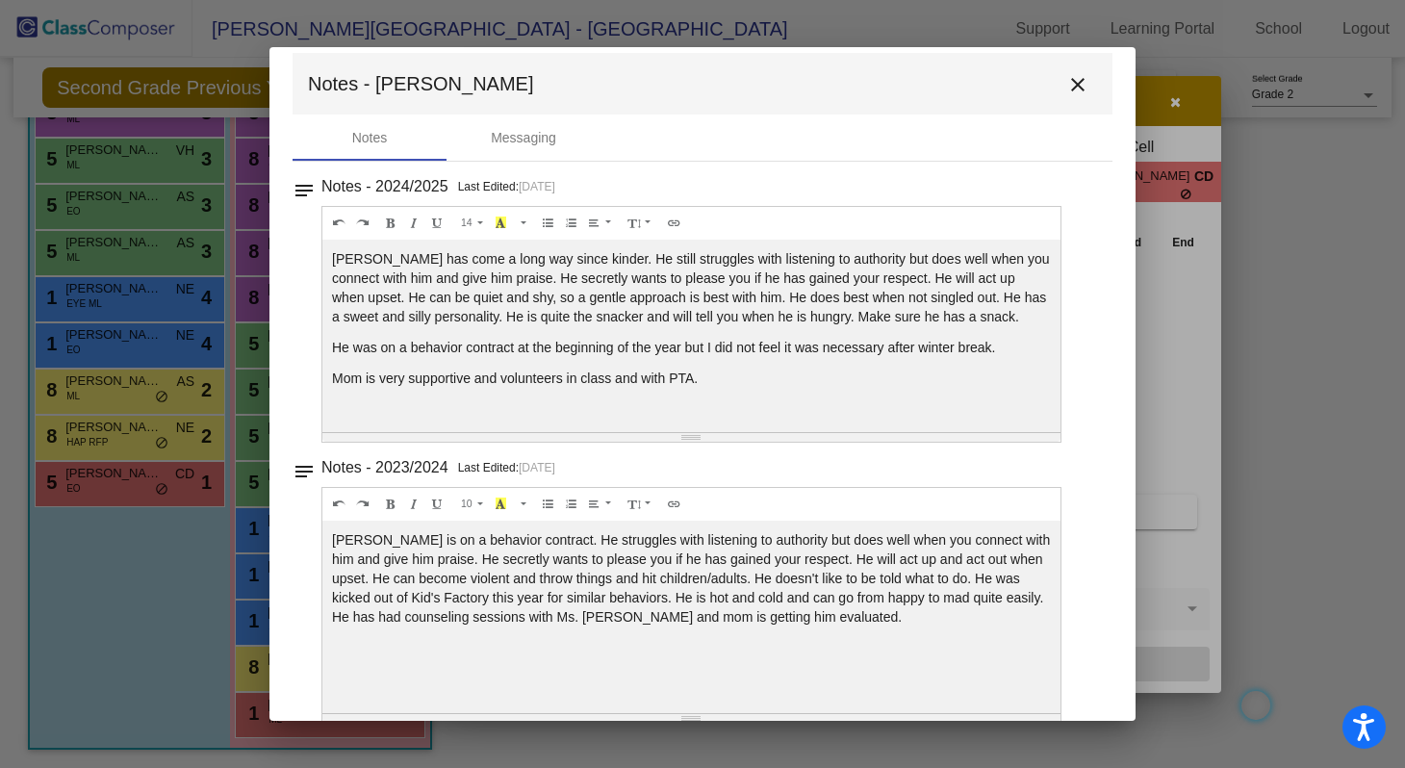
click at [811, 311] on p "[PERSON_NAME] has come a long way since kinder. He still struggles with listeni…" at bounding box center [691, 287] width 719 height 77
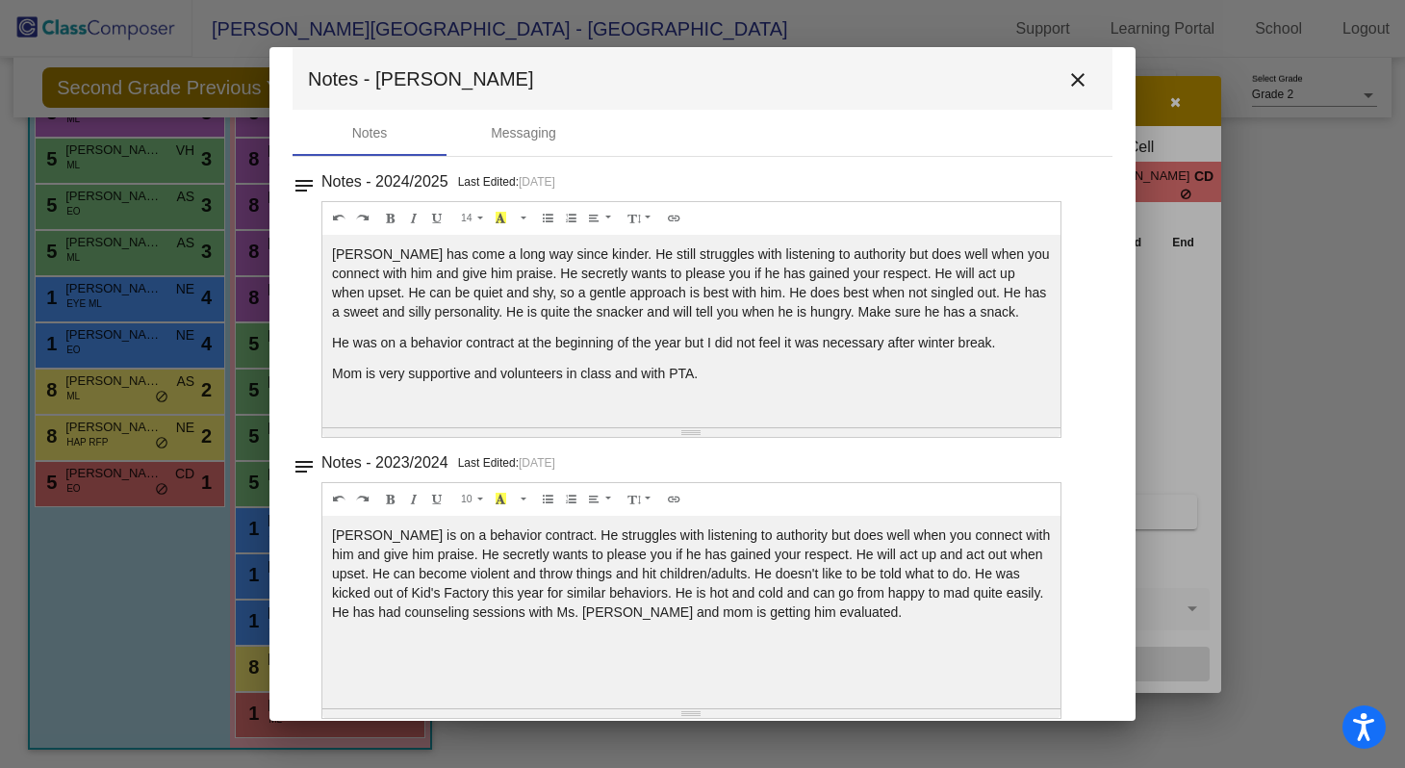
scroll to position [24, 0]
click at [1074, 70] on mat-icon "close" at bounding box center [1077, 77] width 23 height 23
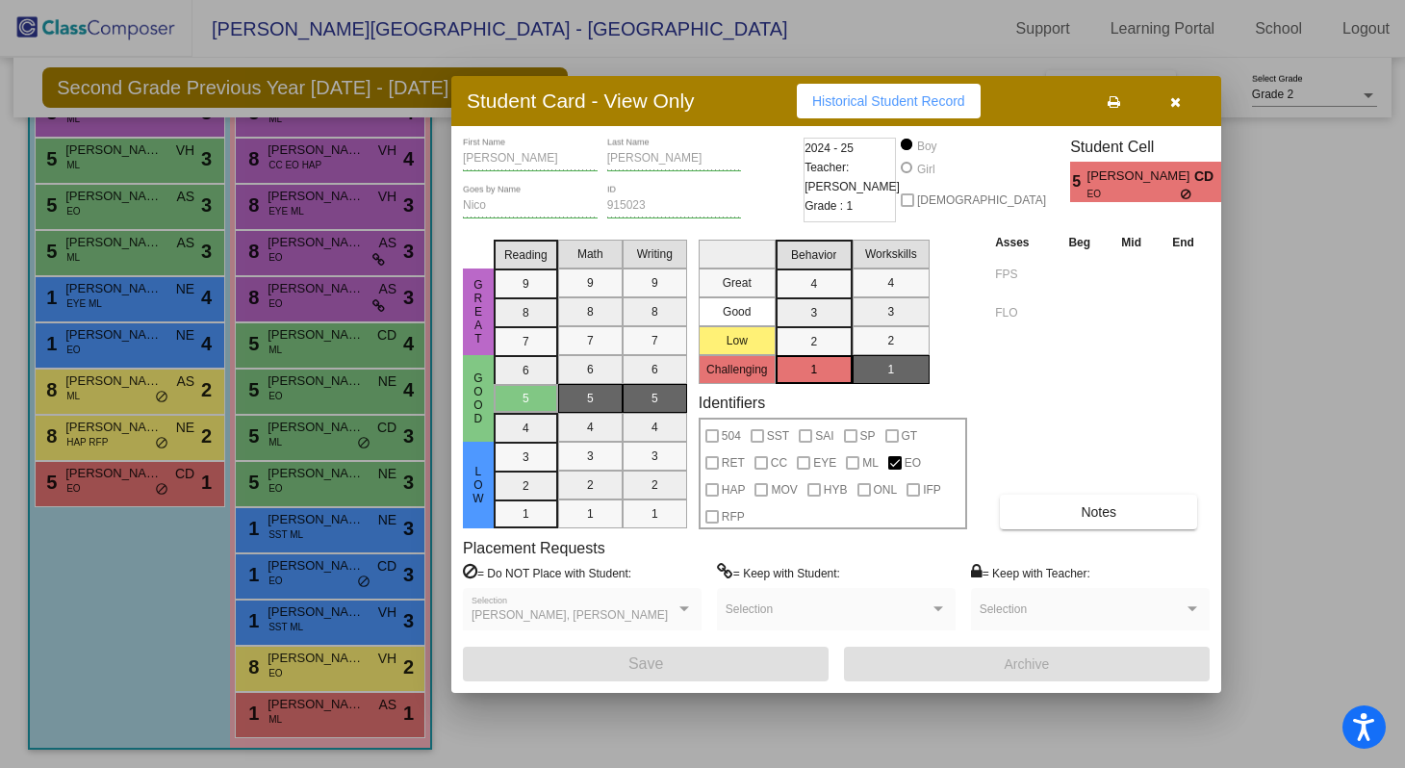
click at [1178, 102] on icon "button" at bounding box center [1175, 101] width 11 height 13
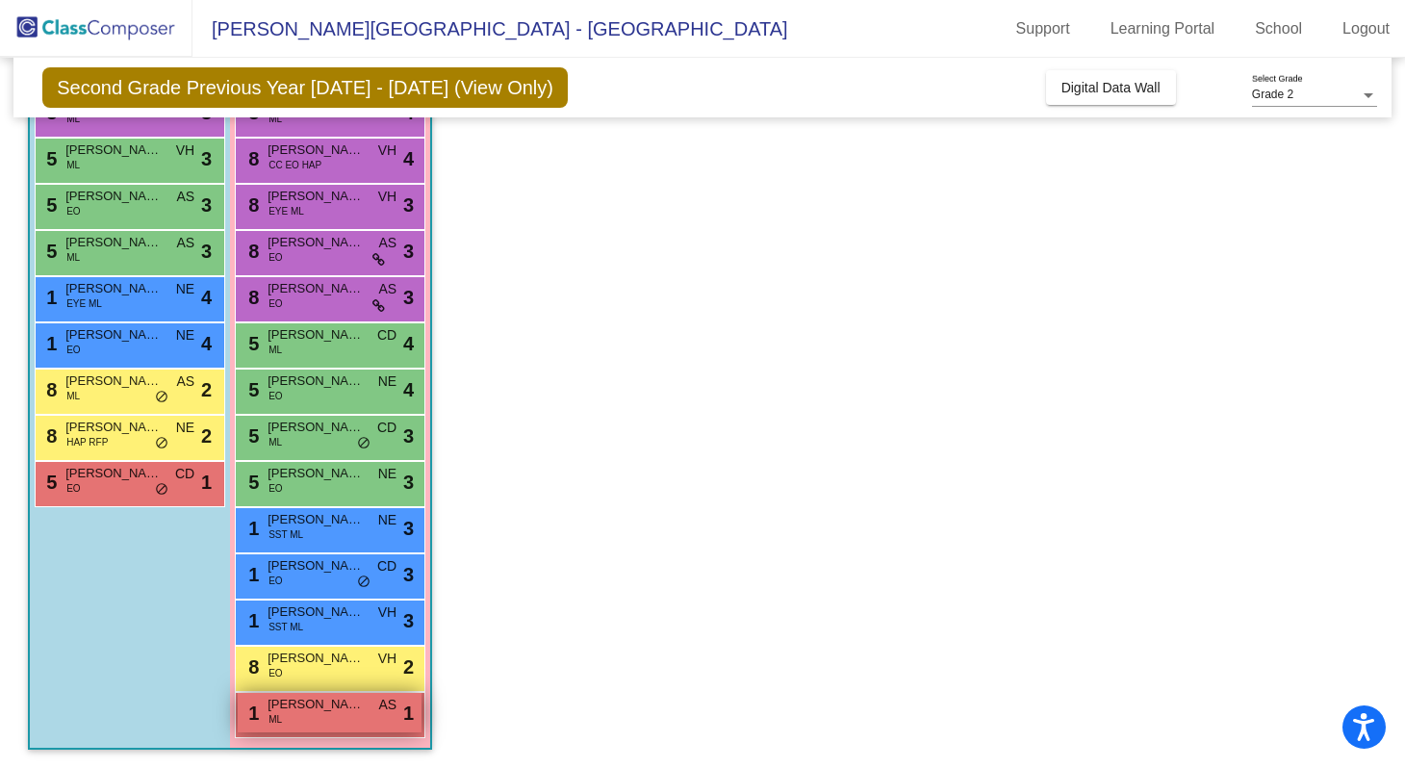
click at [354, 717] on div "1 [PERSON_NAME] [PERSON_NAME] AS lock do_not_disturb_alt 1" at bounding box center [330, 712] width 184 height 39
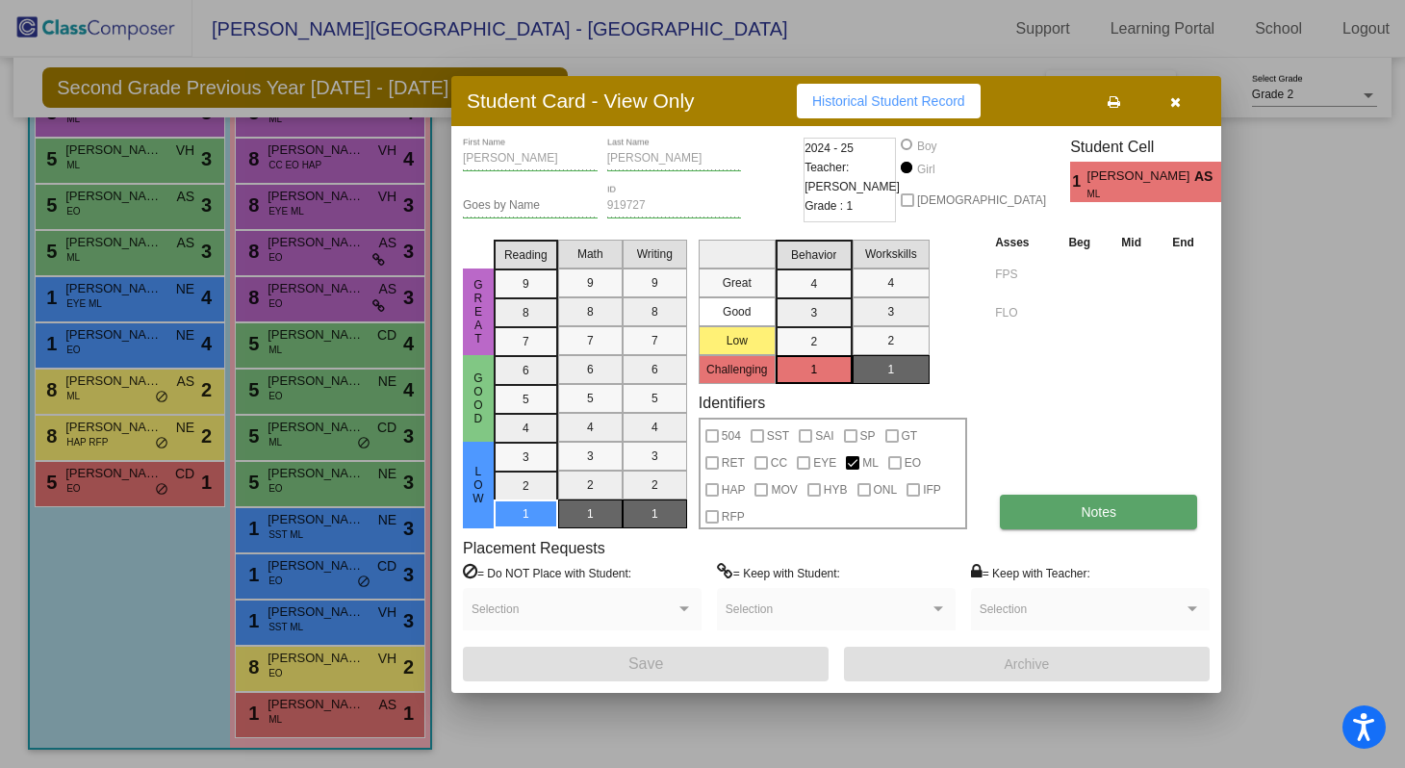
click at [1066, 515] on button "Notes" at bounding box center [1098, 512] width 197 height 35
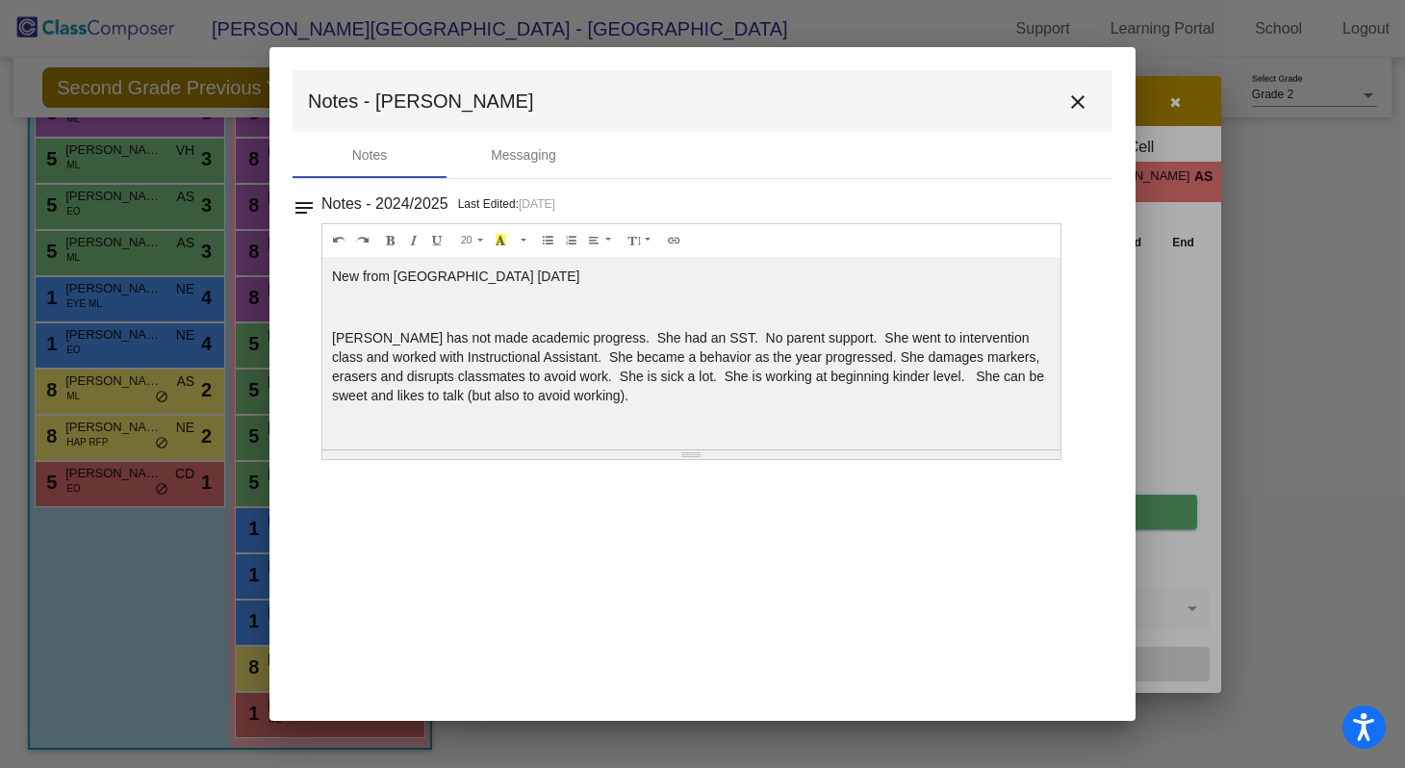
scroll to position [0, 0]
click at [1072, 103] on mat-icon "close" at bounding box center [1077, 101] width 23 height 23
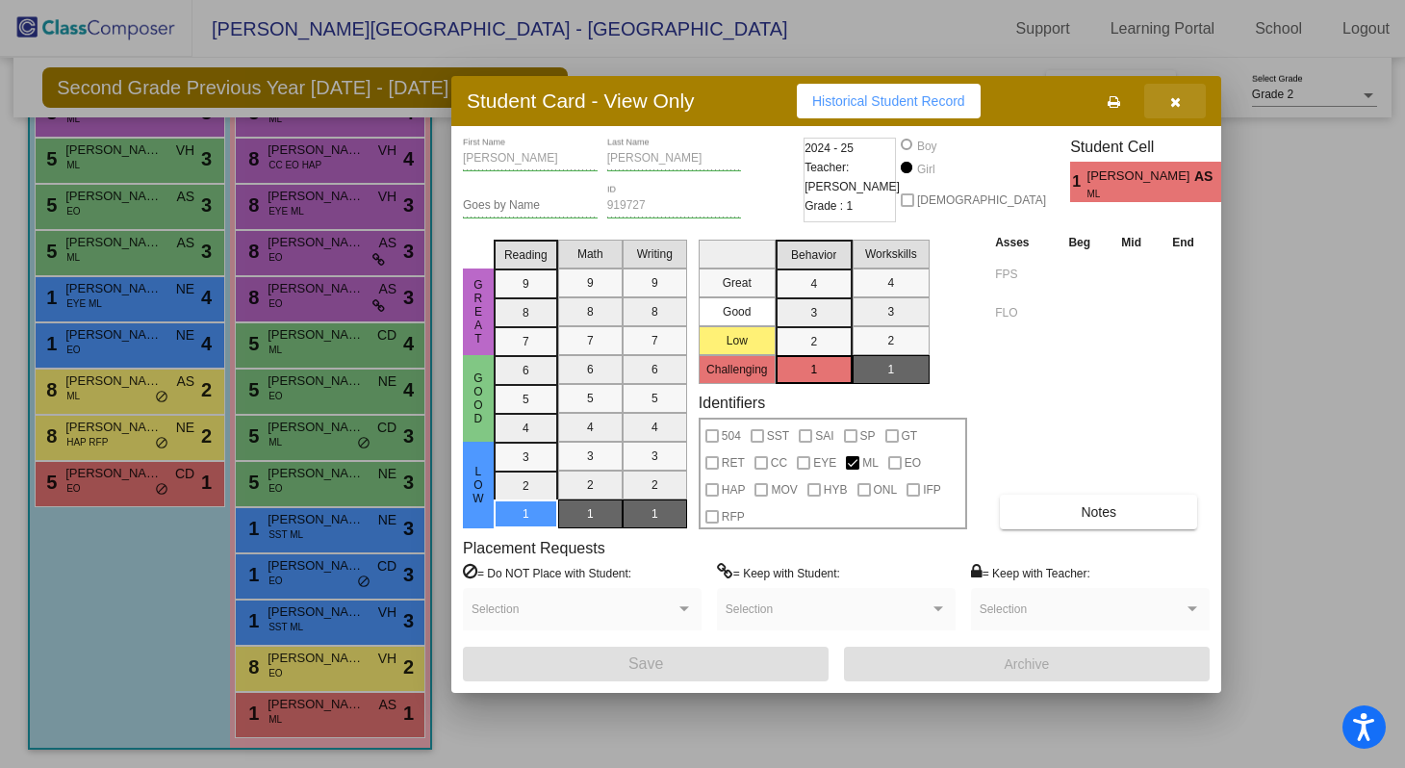
click at [1166, 110] on button "button" at bounding box center [1175, 101] width 62 height 35
